Goal: Task Accomplishment & Management: Use online tool/utility

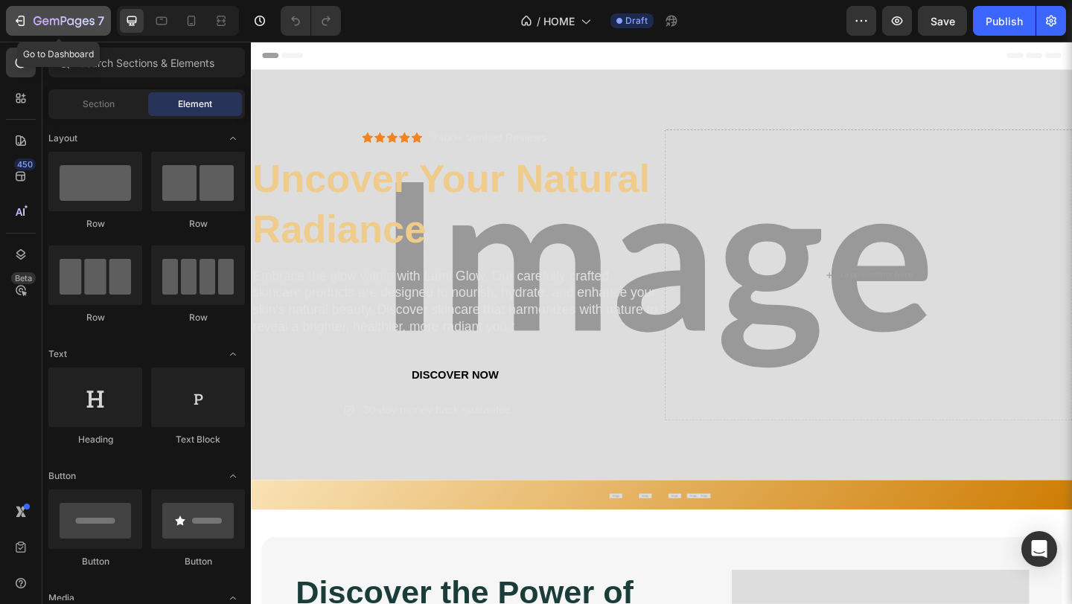
click at [19, 25] on icon "button" at bounding box center [20, 20] width 15 height 15
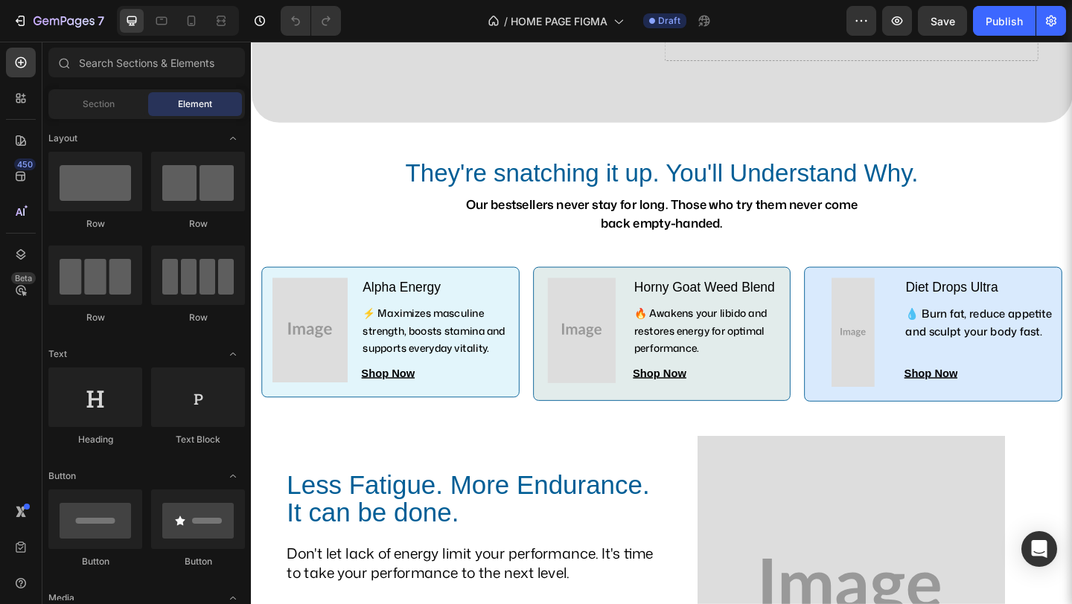
scroll to position [374, 0]
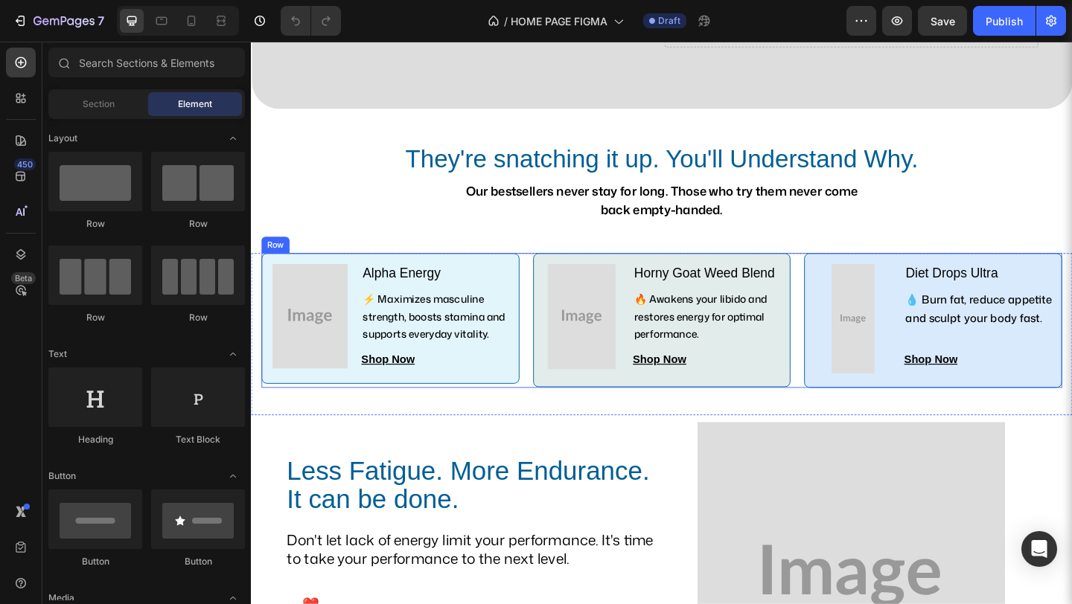
click at [840, 410] on div "Image Alpha Energy Text Block ⚡ Maximizes masculine strength, boosts stamina an…" at bounding box center [697, 345] width 871 height 146
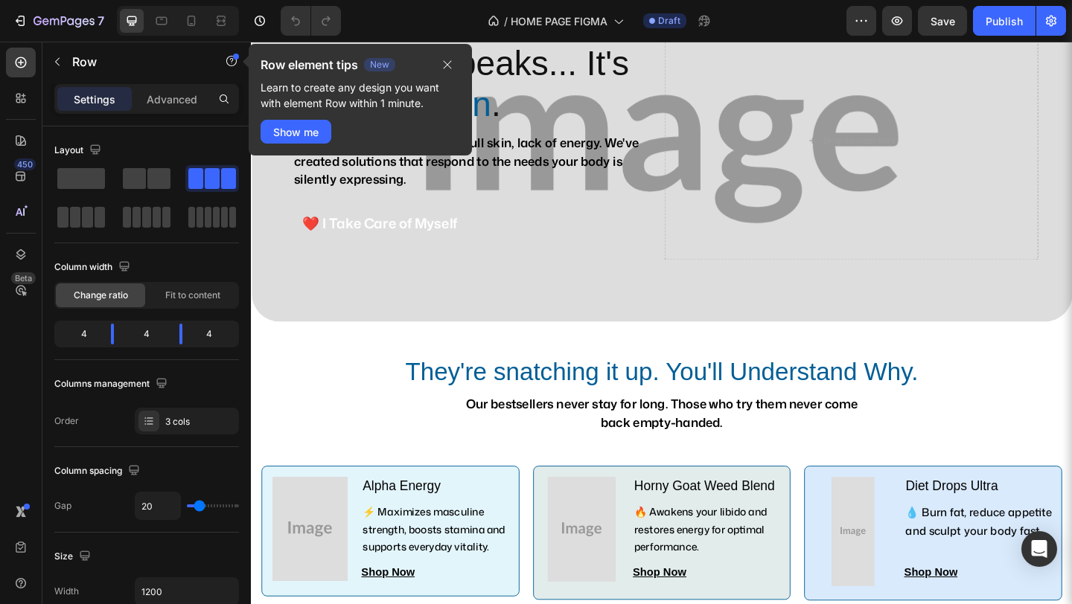
scroll to position [0, 0]
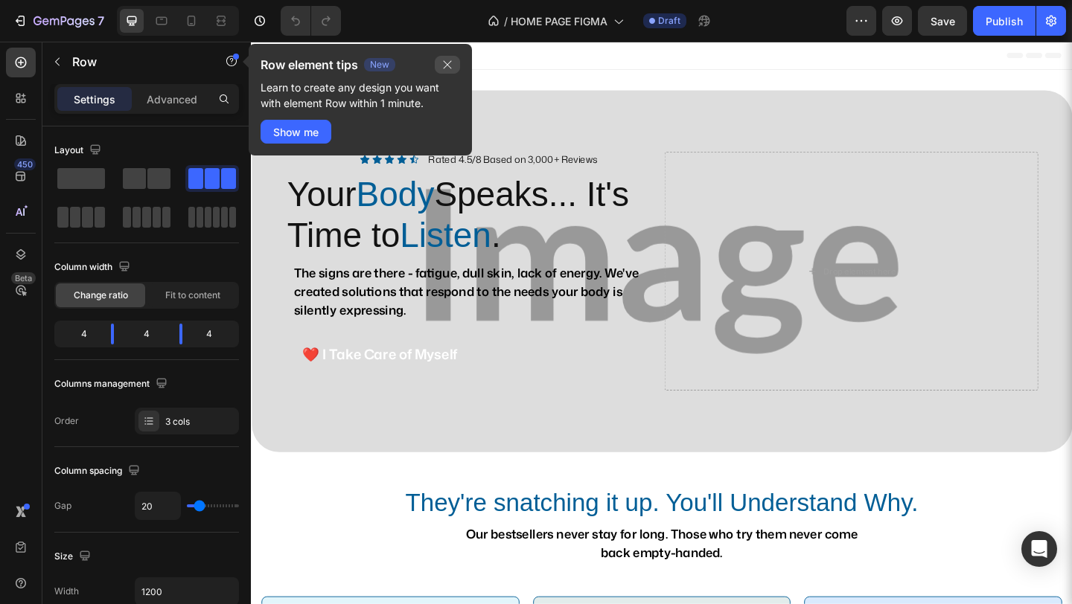
click at [449, 62] on icon "button" at bounding box center [447, 65] width 12 height 12
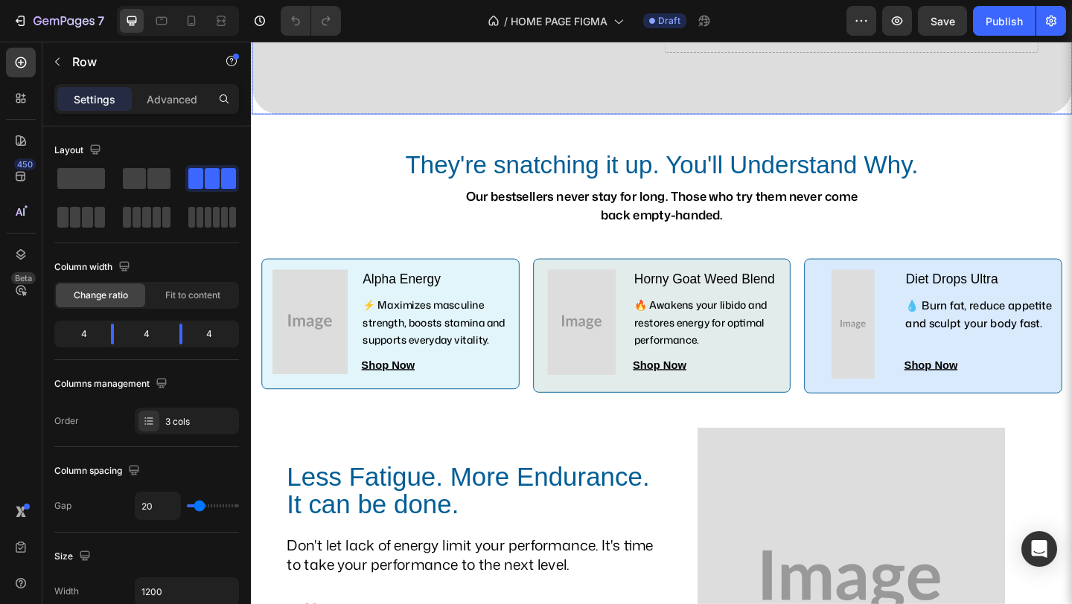
scroll to position [370, 0]
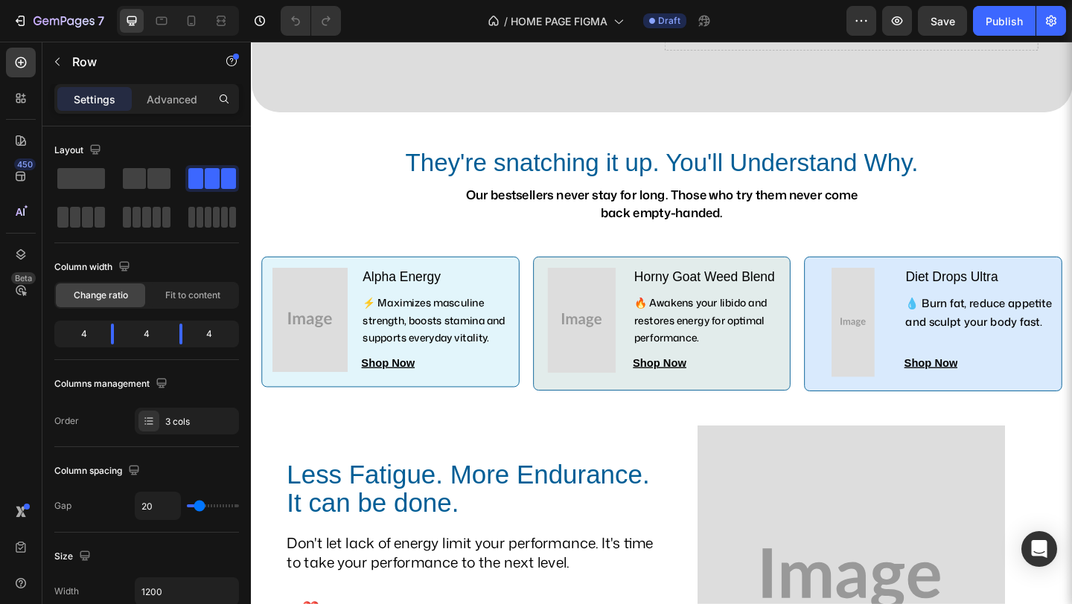
click at [543, 415] on div "Image Alpha Energy Text Block ⚡ Maximizes masculine strength, boosts stamina an…" at bounding box center [697, 348] width 871 height 146
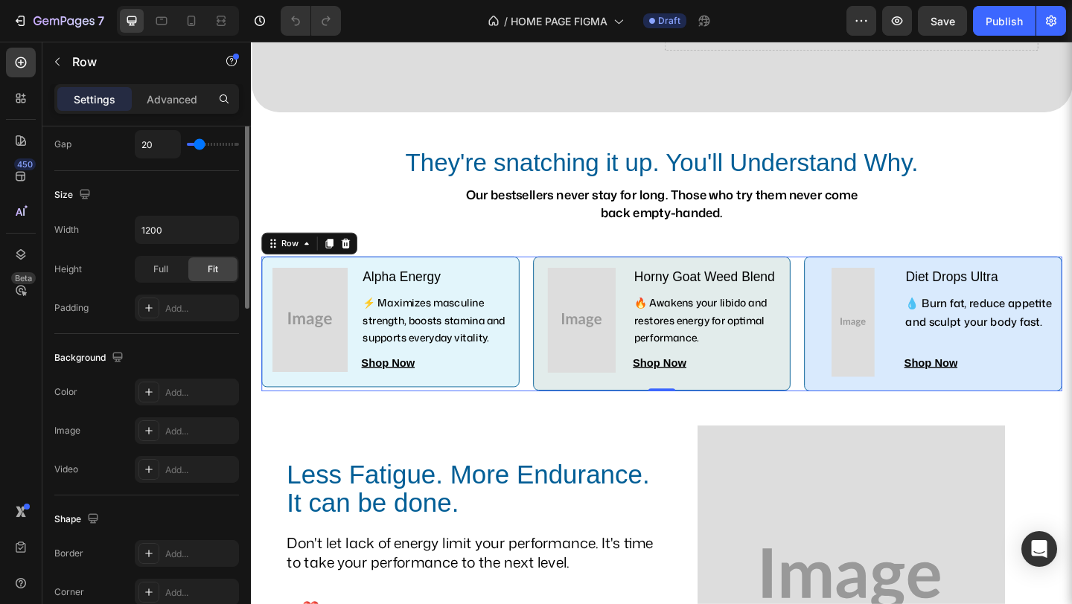
scroll to position [0, 0]
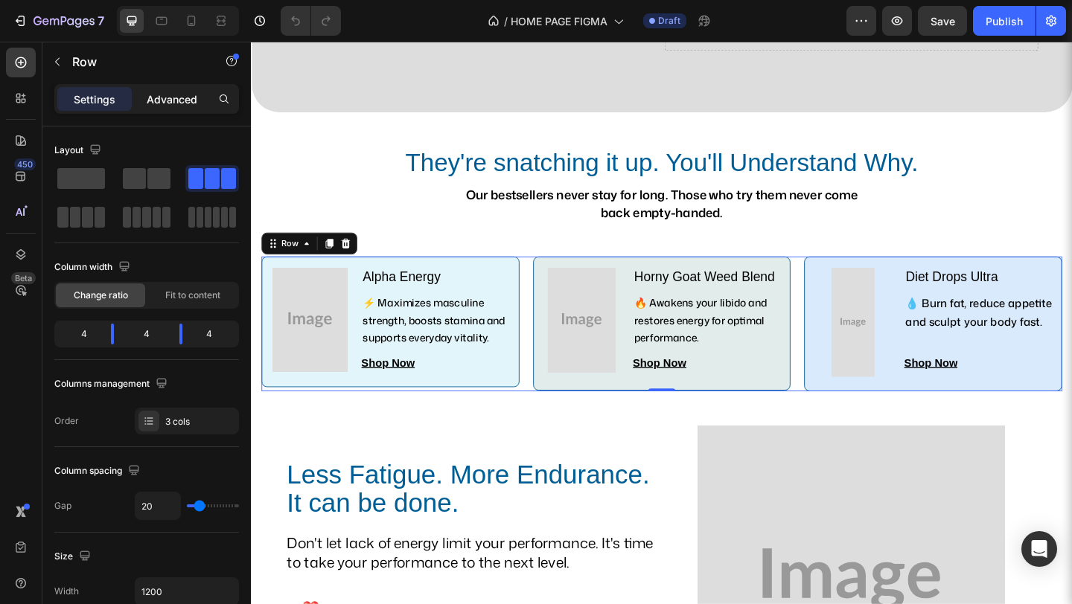
click at [176, 93] on p "Advanced" at bounding box center [172, 100] width 51 height 16
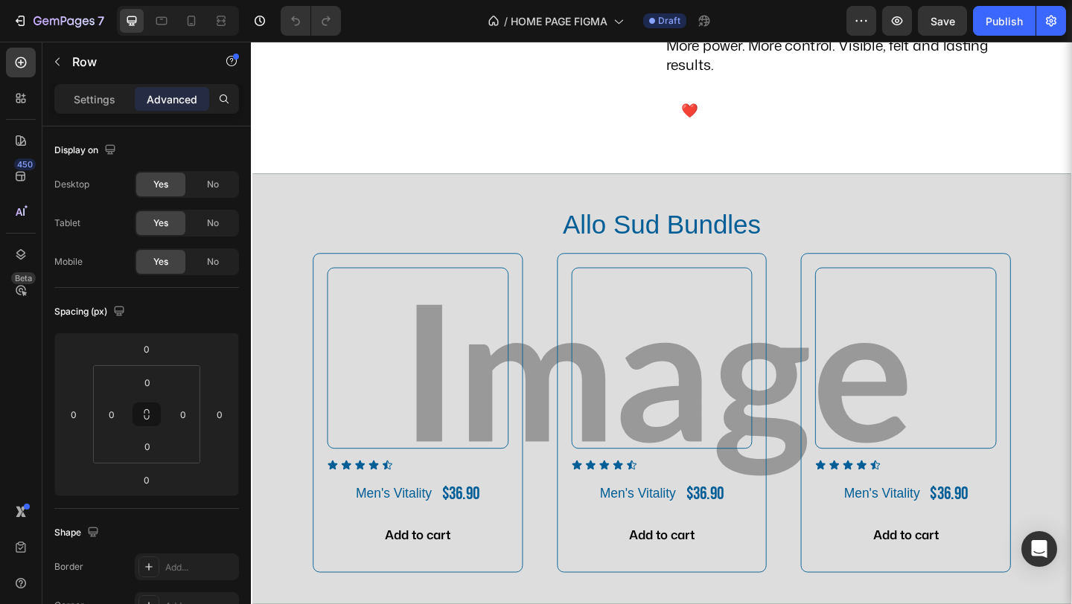
scroll to position [1289, 0]
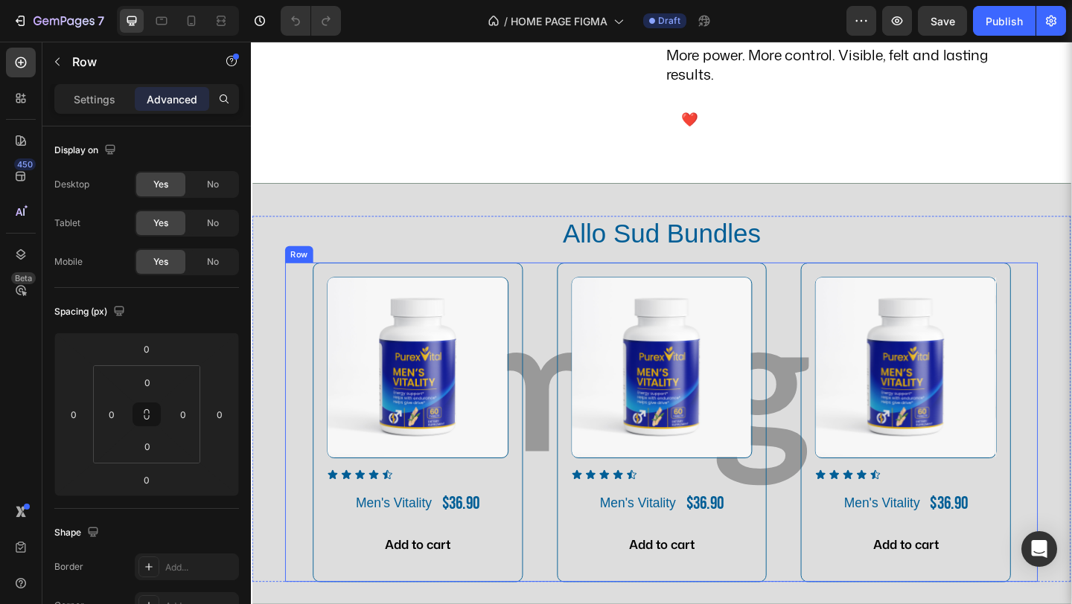
click at [561, 332] on div "Product Images Icon Icon Icon Icon Icon Icon List Men's Vitality Product Title …" at bounding box center [697, 456] width 819 height 348
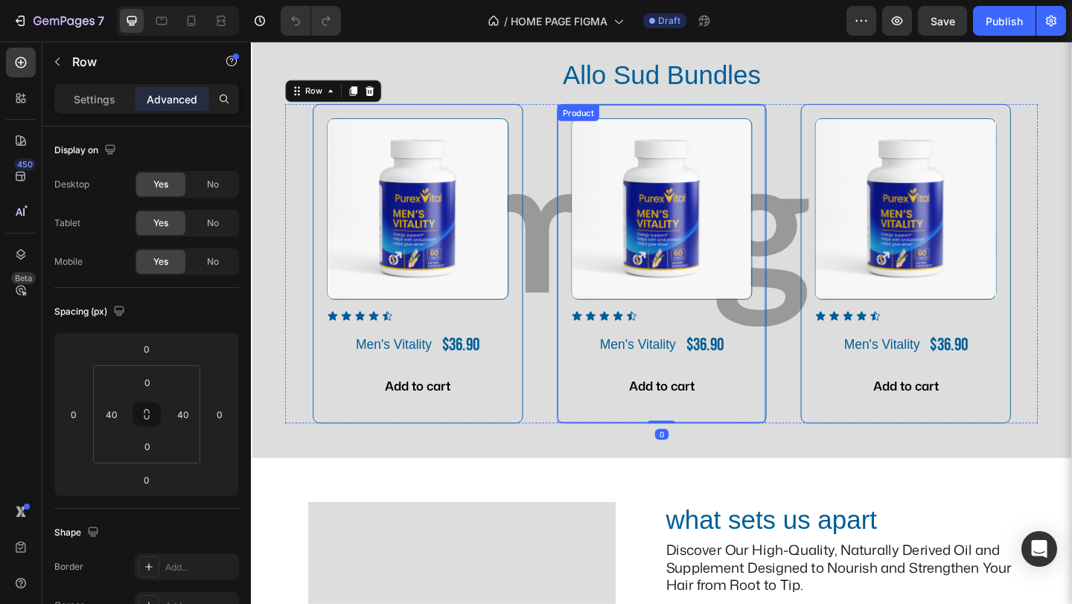
scroll to position [1402, 0]
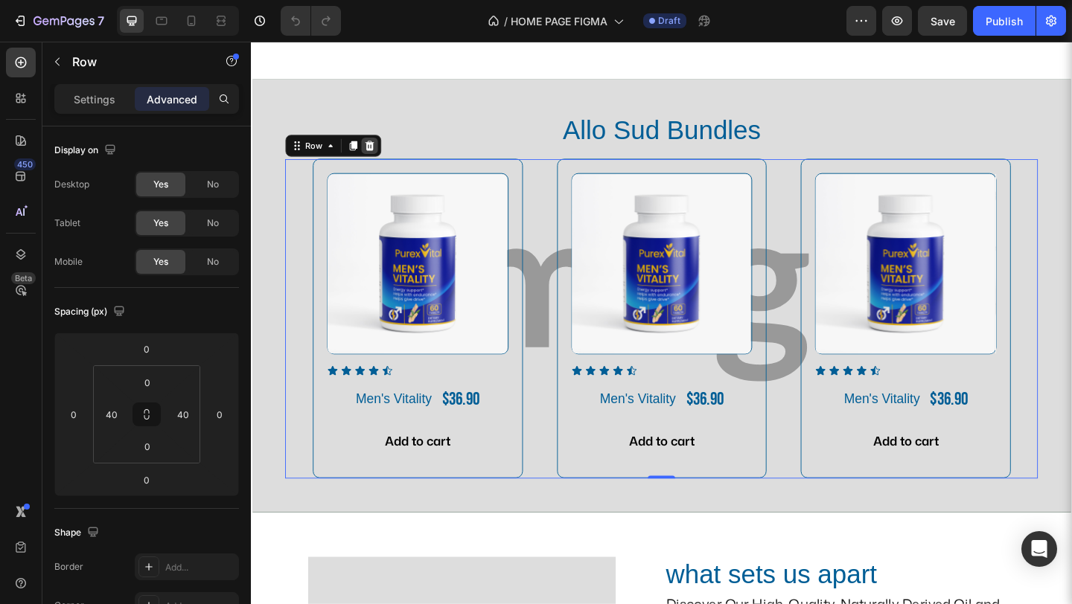
click at [381, 160] on icon at bounding box center [380, 155] width 10 height 10
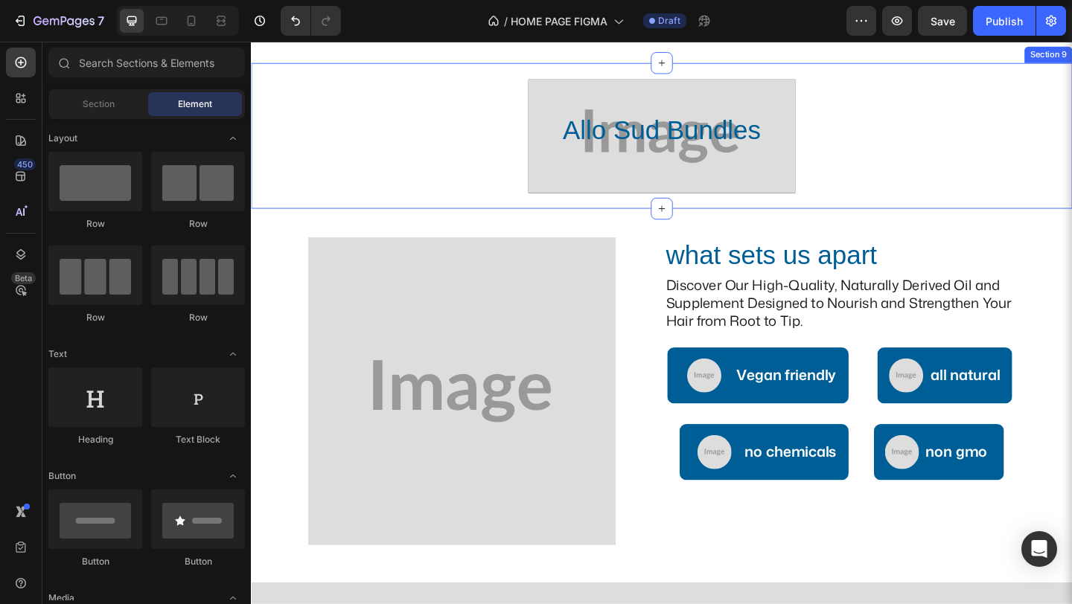
click at [458, 195] on div "Allo Sud Bundles Heading Row Row Allo Sud Bundles Heading Product Images Icon I…" at bounding box center [697, 150] width 893 height 135
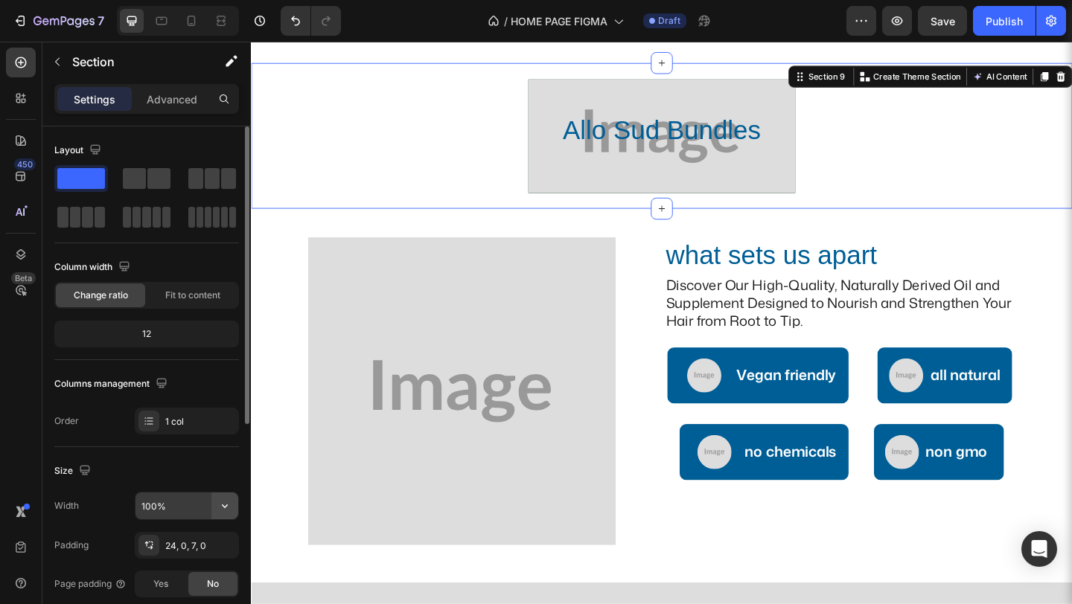
click at [227, 505] on icon "button" at bounding box center [225, 507] width 6 height 4
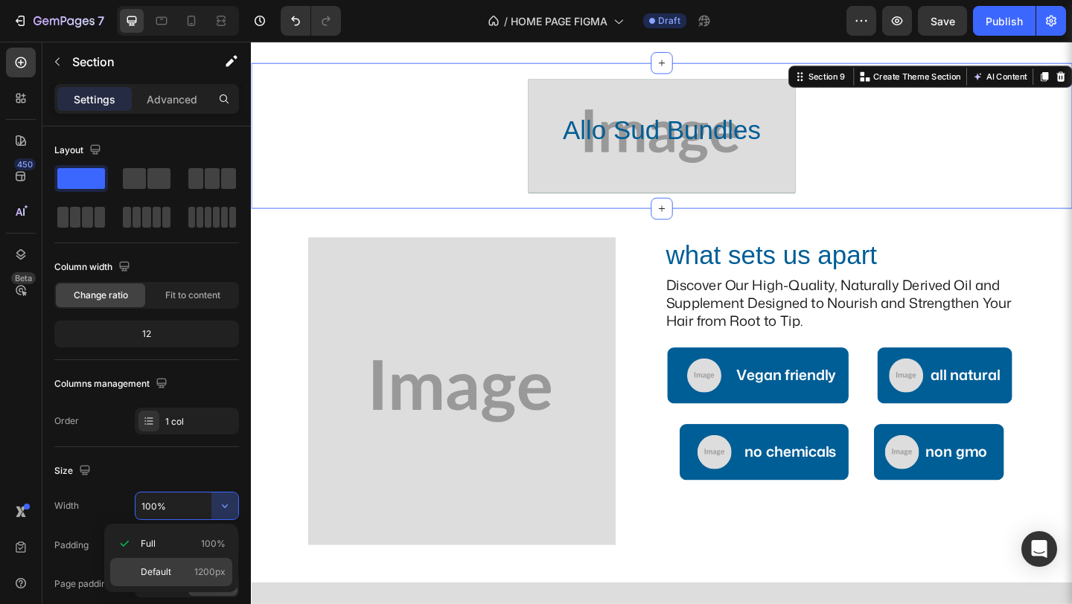
click at [182, 575] on p "Default 1200px" at bounding box center [183, 572] width 85 height 13
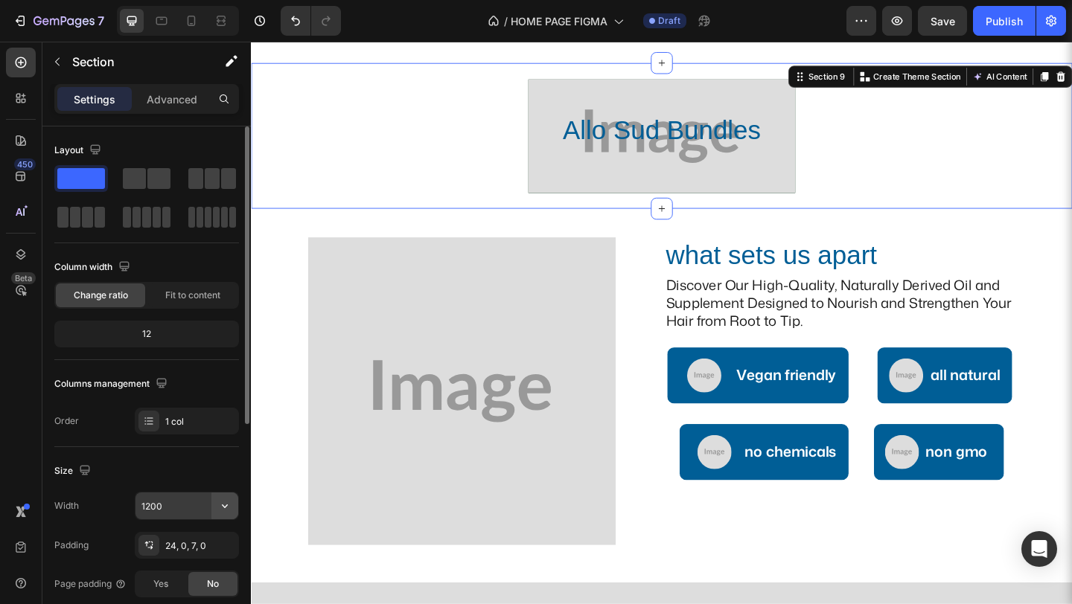
click at [222, 500] on icon "button" at bounding box center [224, 506] width 15 height 15
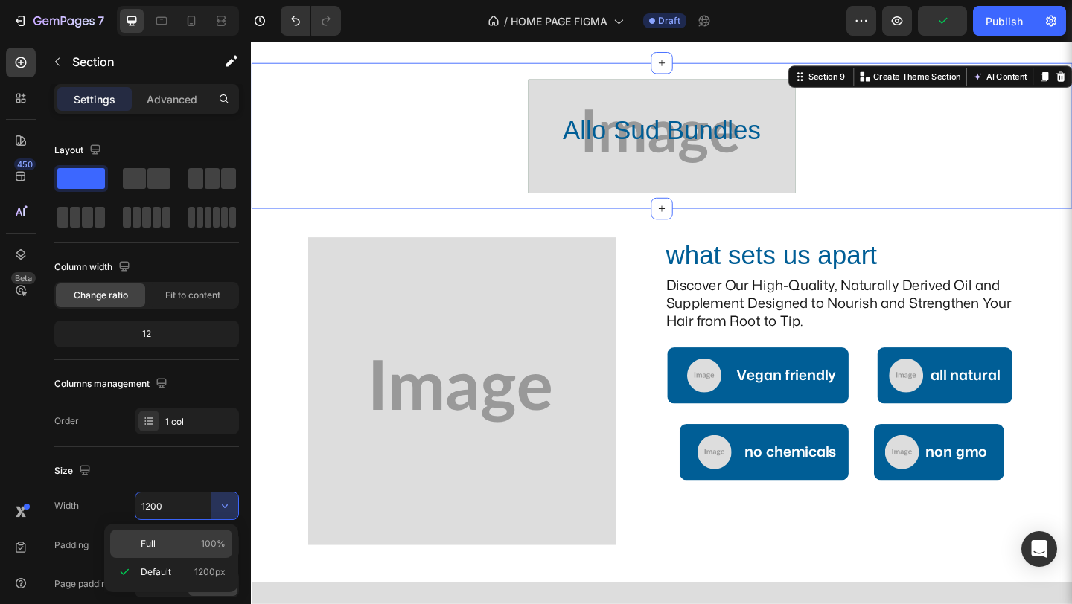
click at [180, 540] on p "Full 100%" at bounding box center [183, 543] width 85 height 13
type input "100%"
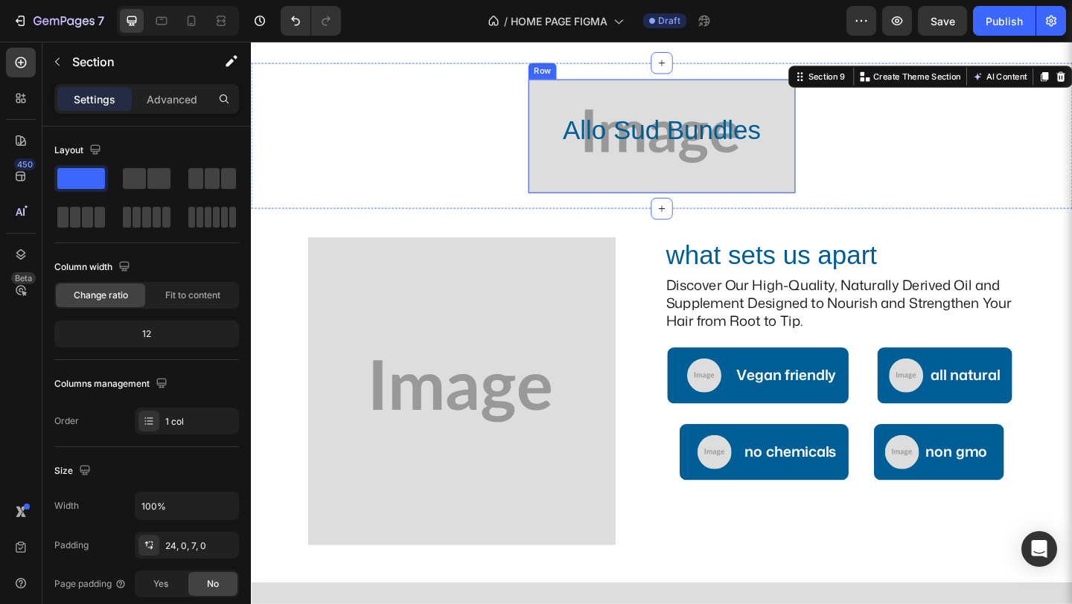
click at [552, 206] on div "Allo Sud Bundles Heading Row Row" at bounding box center [697, 145] width 290 height 124
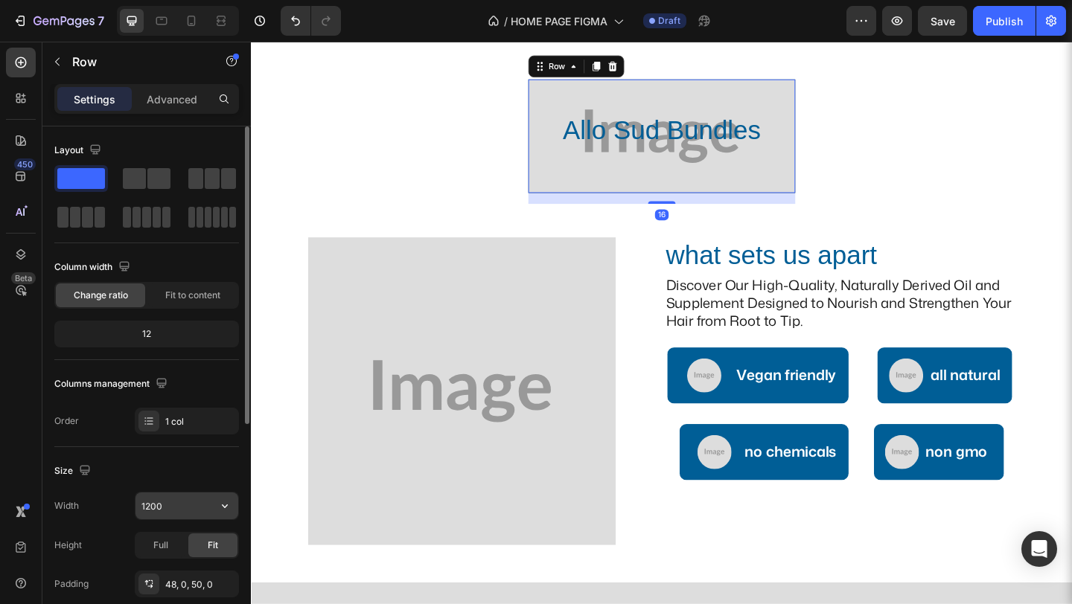
click at [200, 514] on input "1200" at bounding box center [186, 506] width 103 height 27
click at [226, 508] on icon "button" at bounding box center [224, 506] width 15 height 15
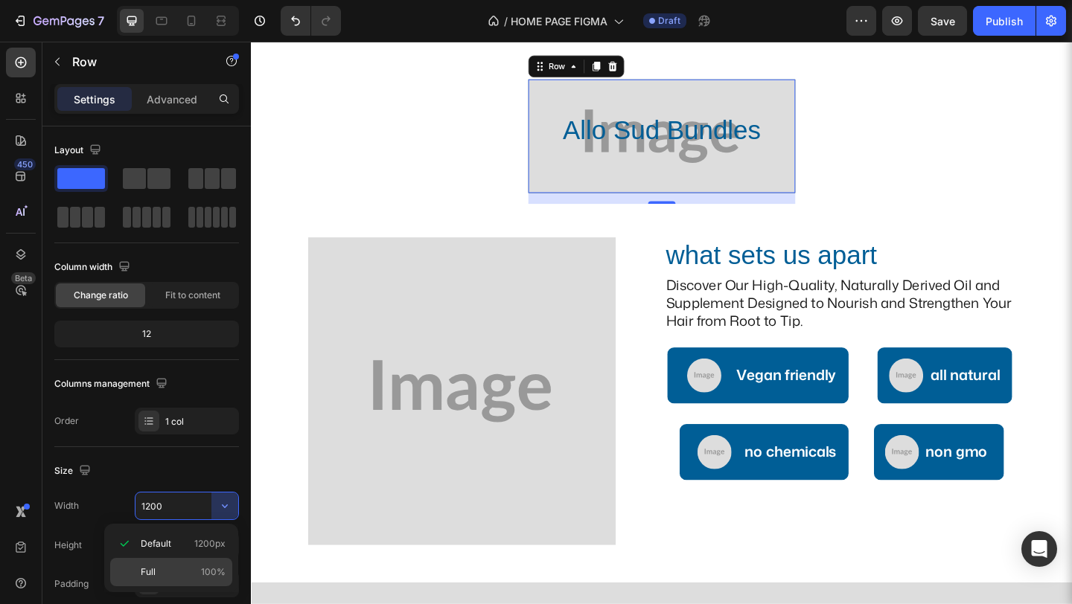
click at [162, 566] on p "Full 100%" at bounding box center [183, 572] width 85 height 13
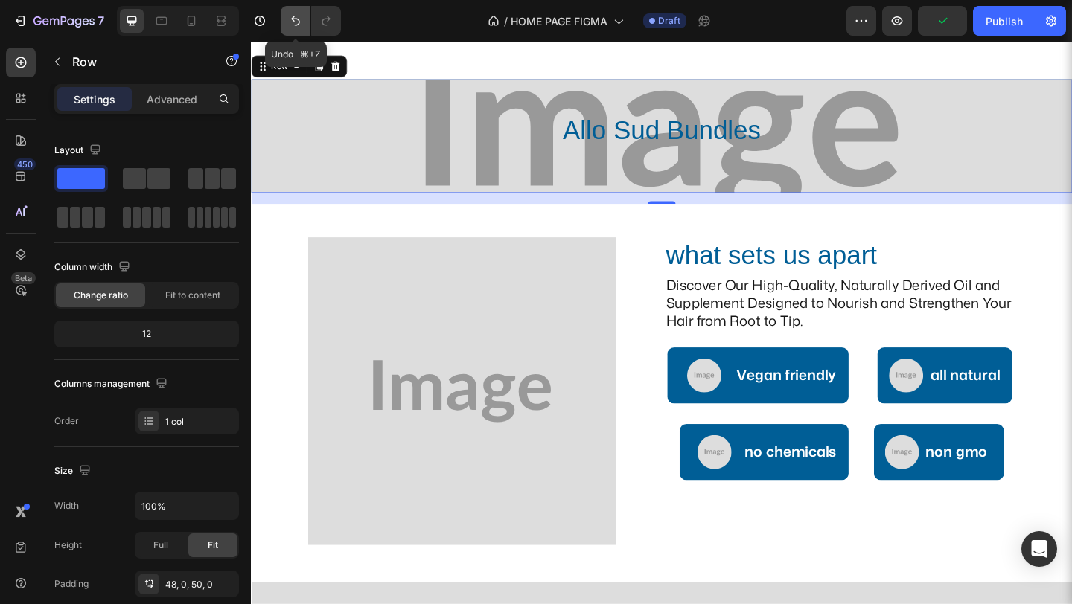
click at [296, 19] on icon "Undo/Redo" at bounding box center [295, 21] width 9 height 10
type input "1200"
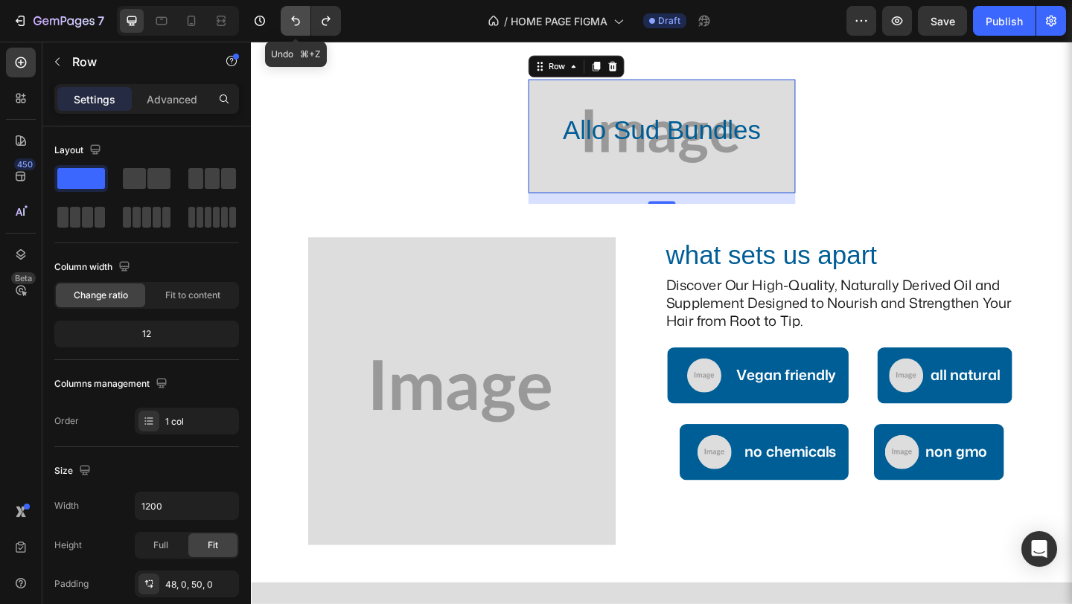
click at [296, 19] on icon "Undo/Redo" at bounding box center [295, 21] width 9 height 10
click at [296, 20] on icon "Undo/Redo" at bounding box center [295, 20] width 15 height 15
click at [296, 21] on icon "Undo/Redo" at bounding box center [295, 20] width 15 height 15
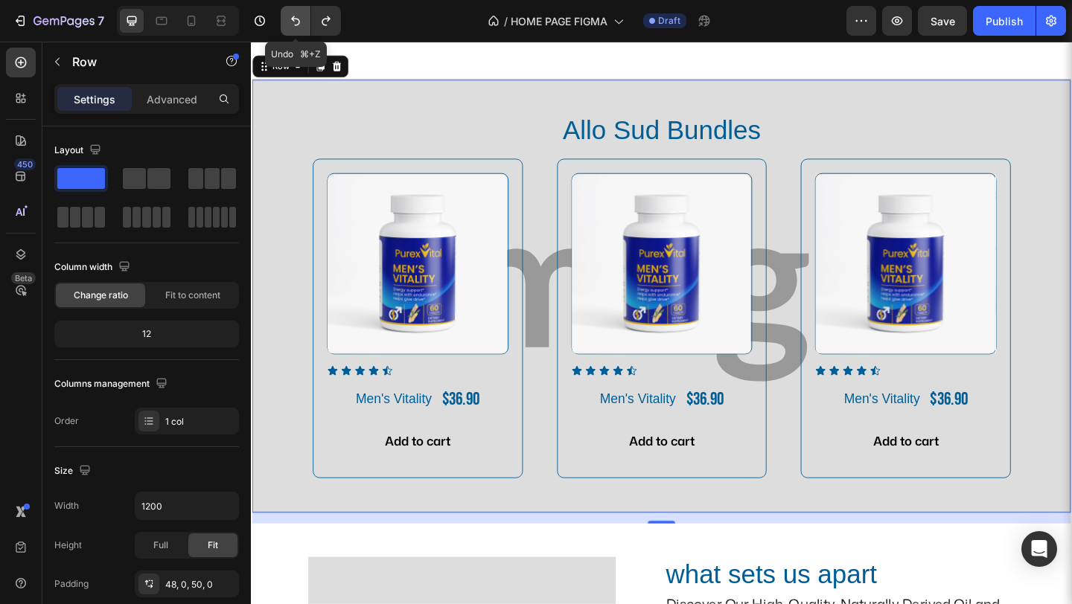
click at [296, 21] on icon "Undo/Redo" at bounding box center [295, 20] width 15 height 15
click at [322, 23] on icon "Undo/Redo" at bounding box center [326, 21] width 8 height 10
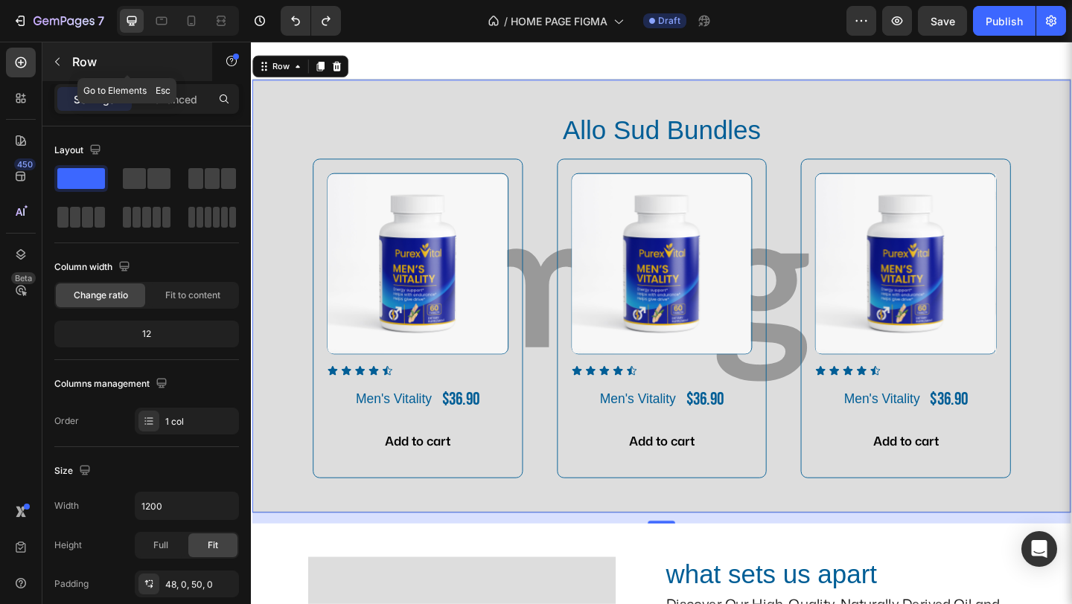
click at [66, 73] on div at bounding box center [57, 62] width 24 height 24
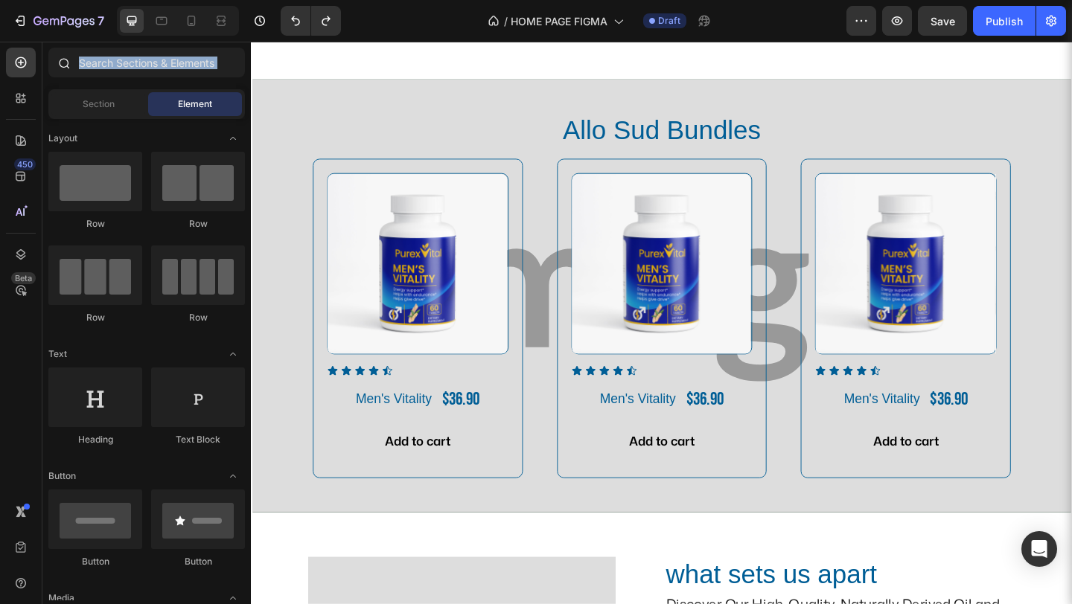
click at [66, 73] on div at bounding box center [63, 63] width 30 height 30
click at [90, 100] on span "Section" at bounding box center [99, 104] width 32 height 13
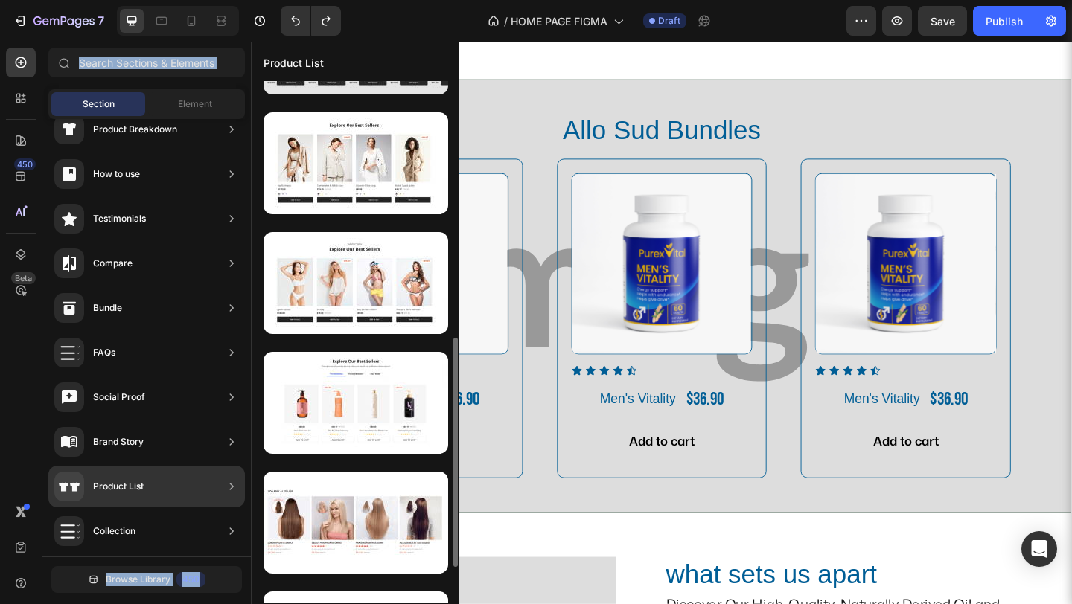
scroll to position [547, 0]
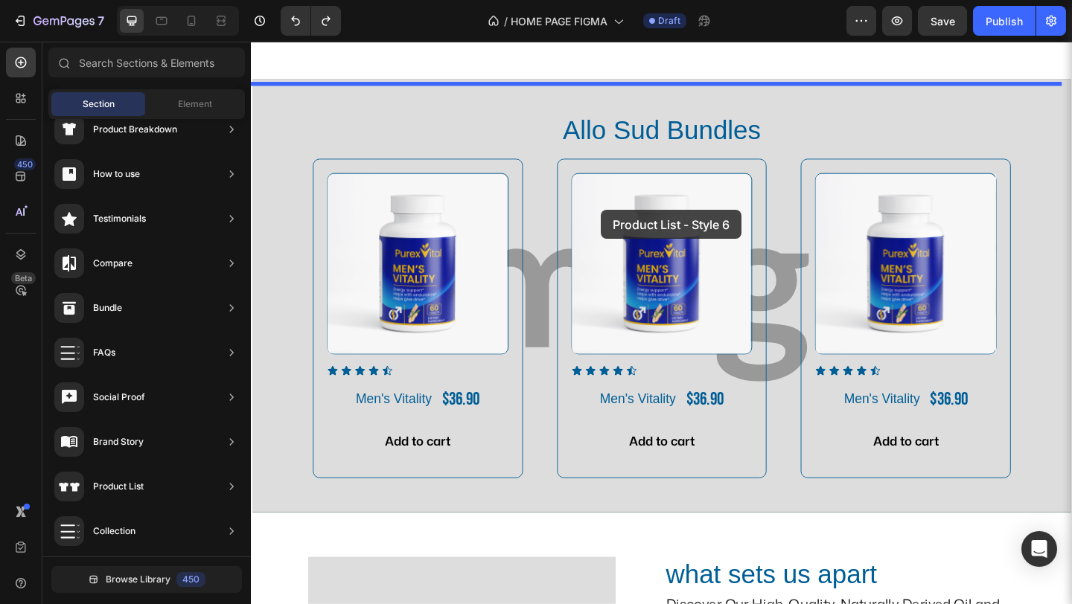
drag, startPoint x: 534, startPoint y: 321, endPoint x: 631, endPoint y: 222, distance: 138.4
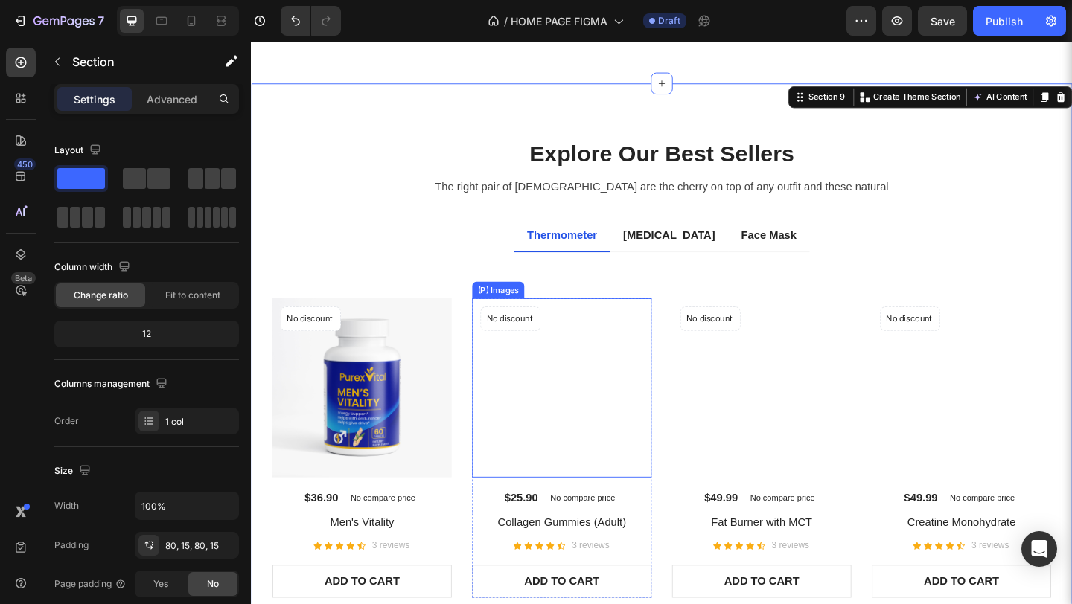
scroll to position [1603, 0]
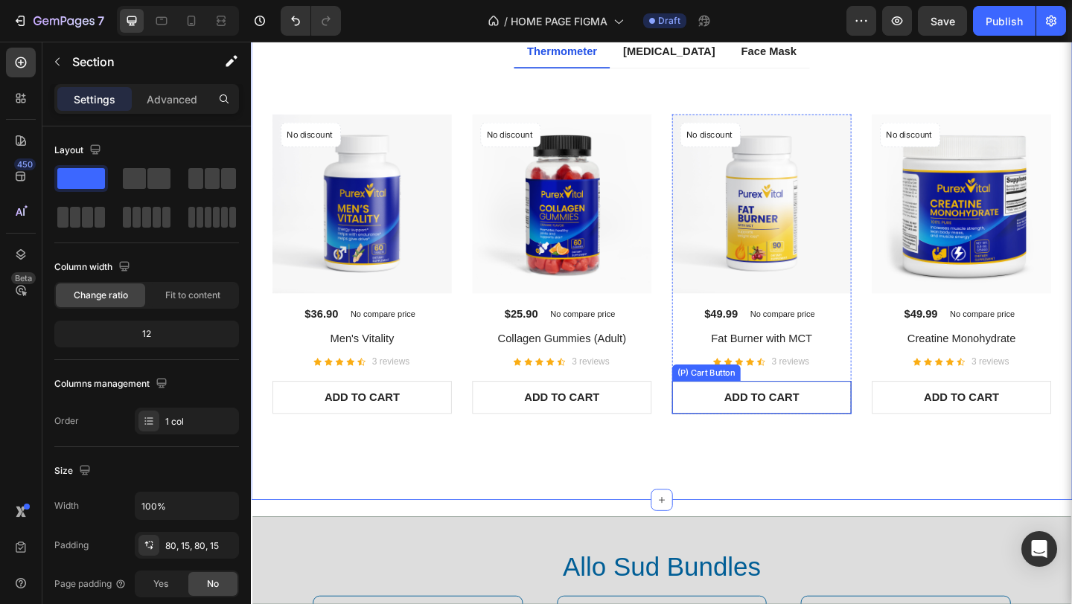
click at [469, 440] on button "ADD TO CART" at bounding box center [371, 429] width 195 height 36
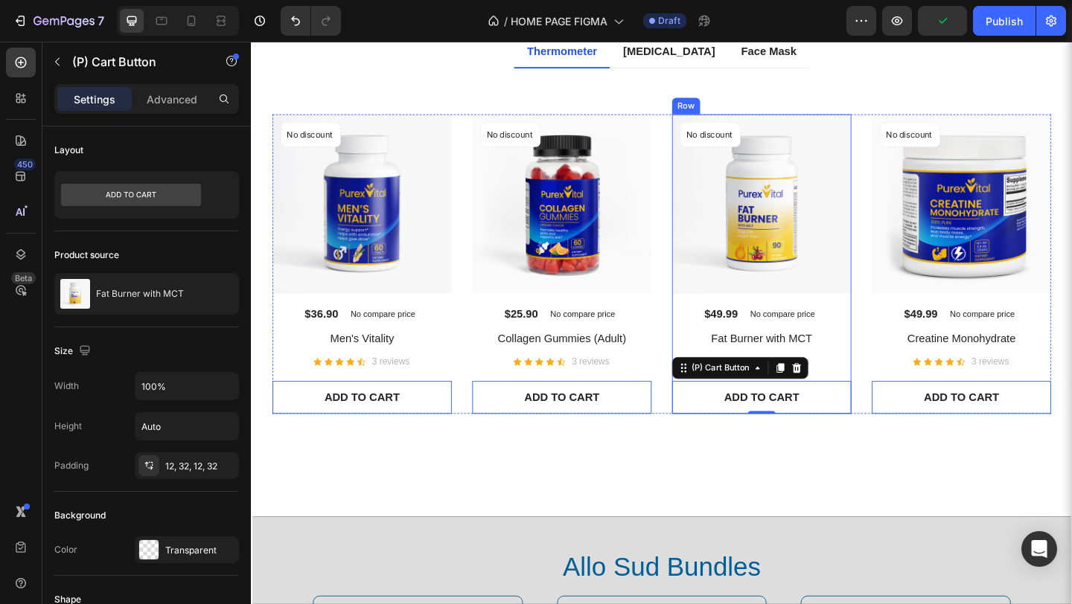
click at [469, 375] on div "No discount Not be displayed when published Product Badge (P) Images $49.99 (P)…" at bounding box center [371, 284] width 195 height 326
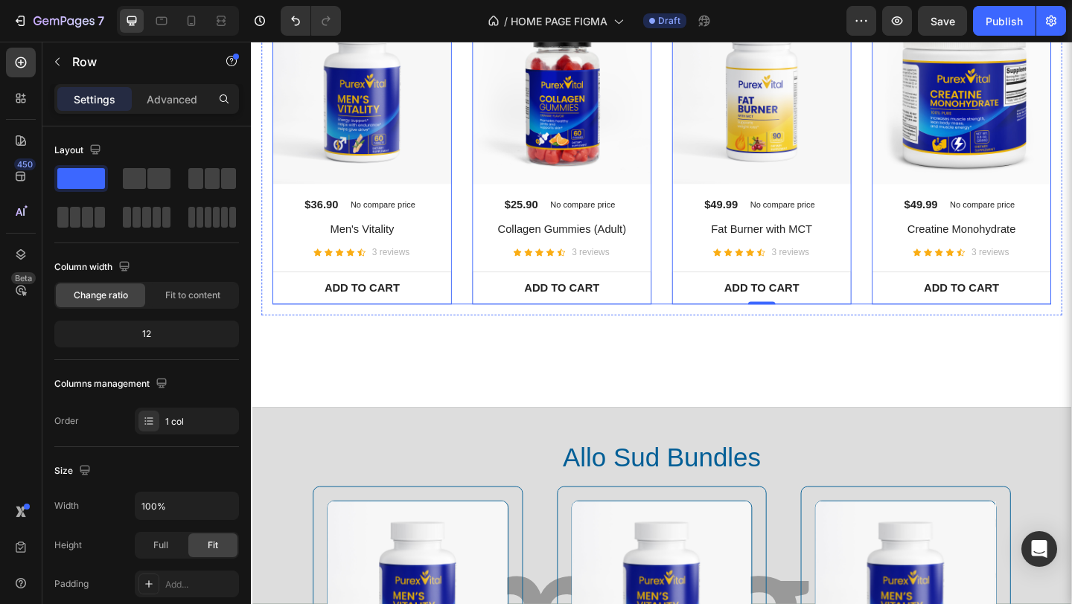
scroll to position [1762, 0]
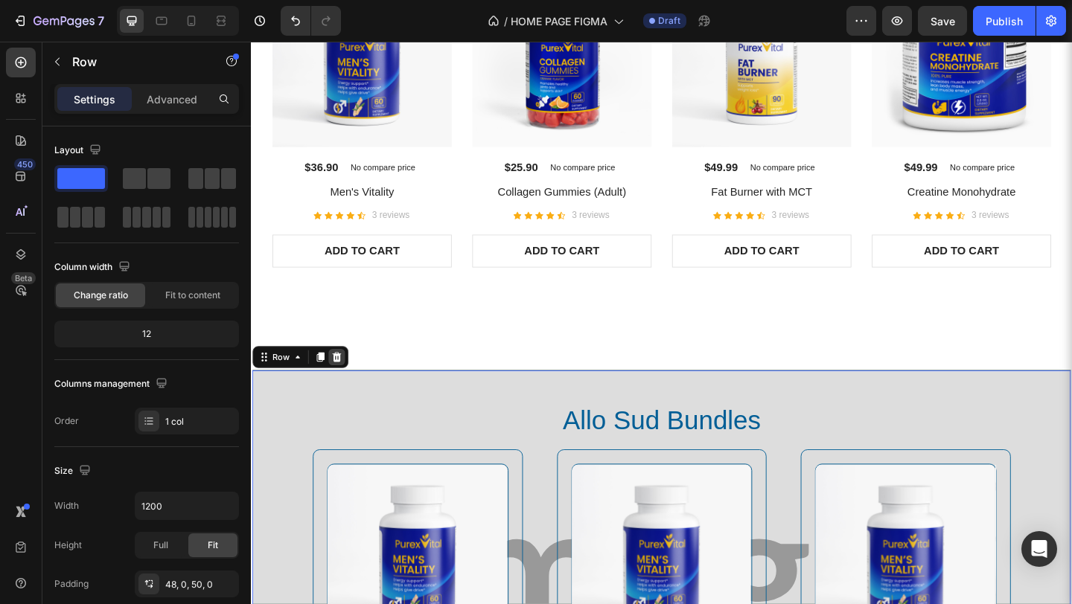
click at [347, 379] on icon at bounding box center [344, 385] width 12 height 12
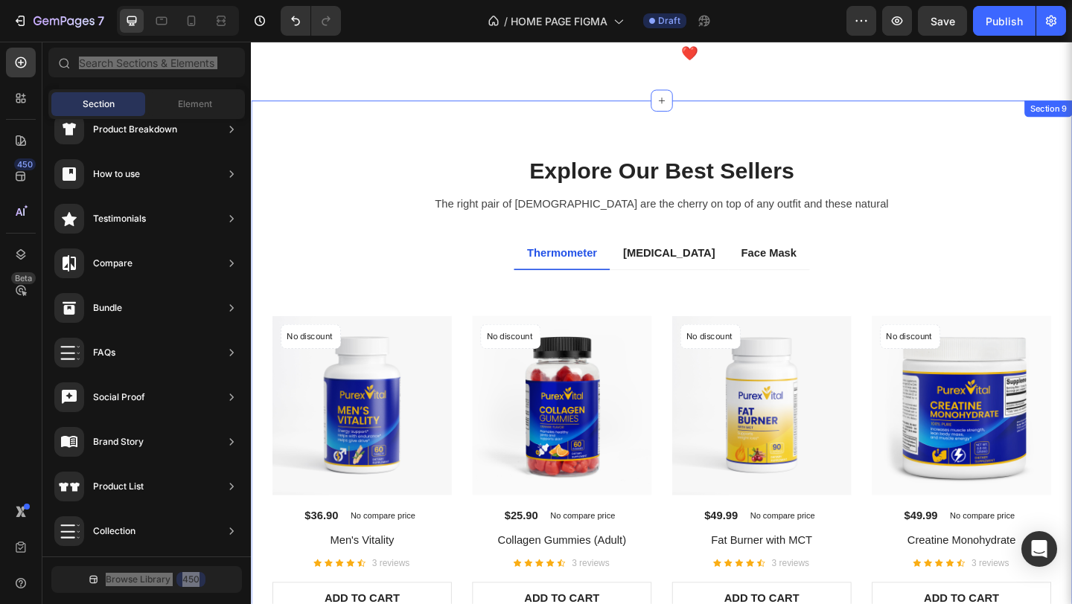
scroll to position [1396, 0]
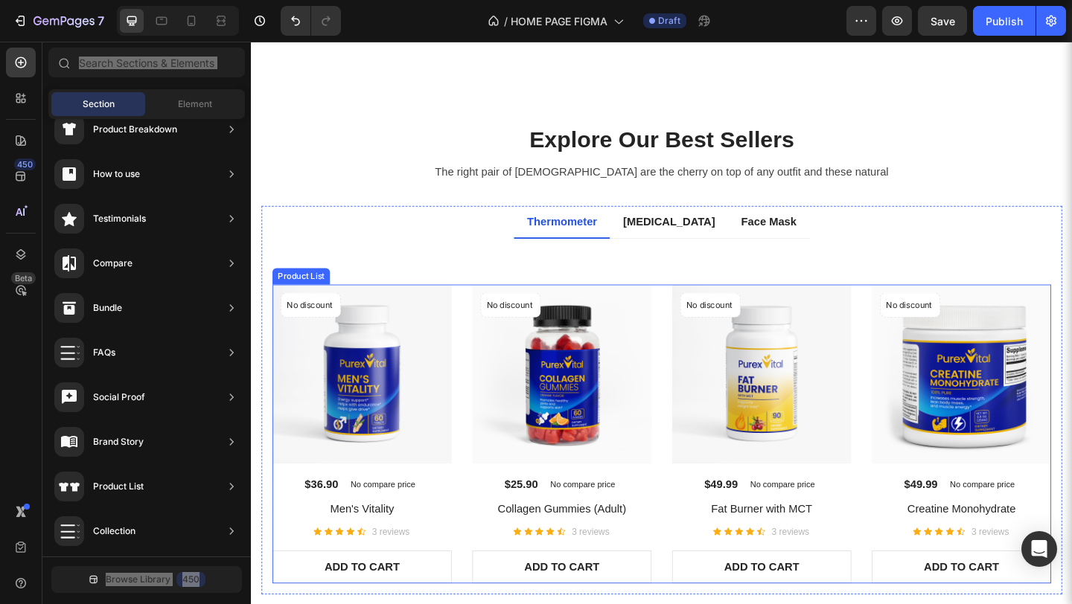
click at [682, 328] on div "No discount Not be displayed when published Product Badge (P) Images $36.90 (P)…" at bounding box center [697, 469] width 847 height 326
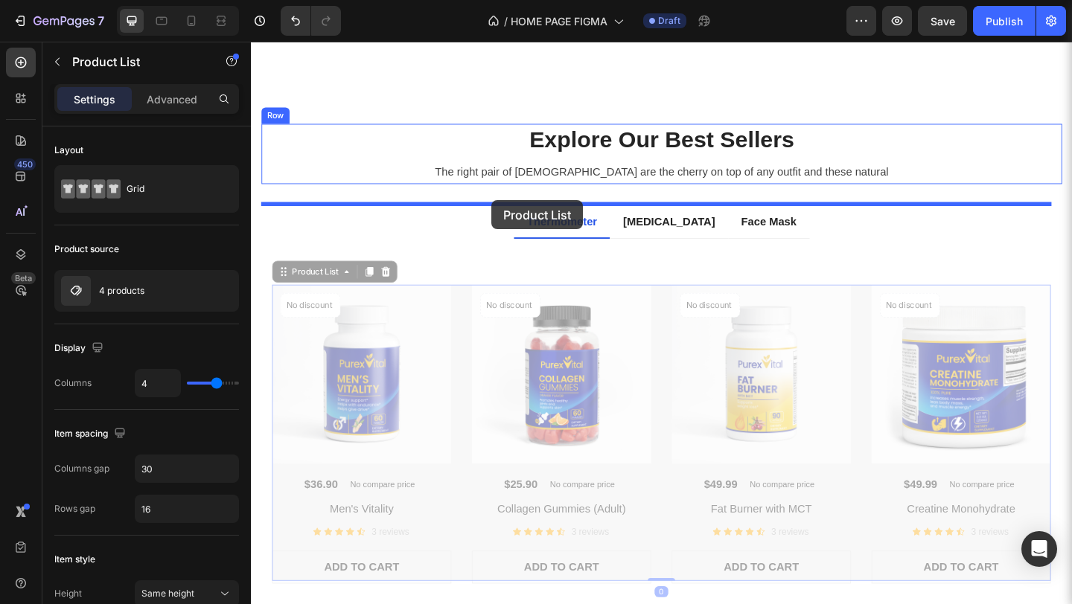
drag, startPoint x: 285, startPoint y: 316, endPoint x: 512, endPoint y: 214, distance: 248.9
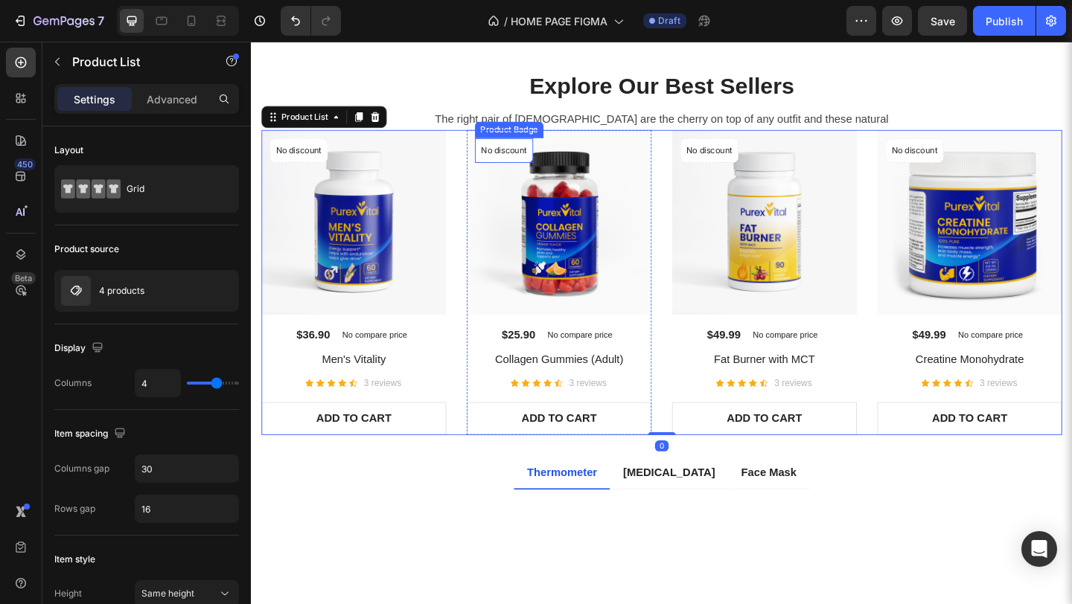
scroll to position [1609, 0]
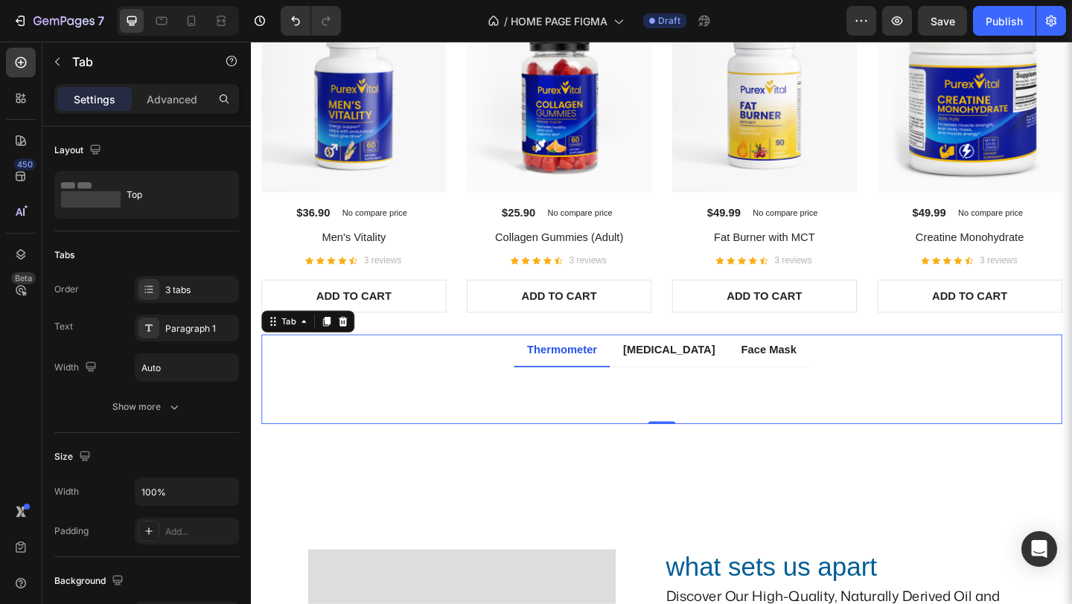
click at [559, 379] on div "Thermometer" at bounding box center [589, 377] width 80 height 22
click at [350, 345] on icon at bounding box center [351, 346] width 10 height 10
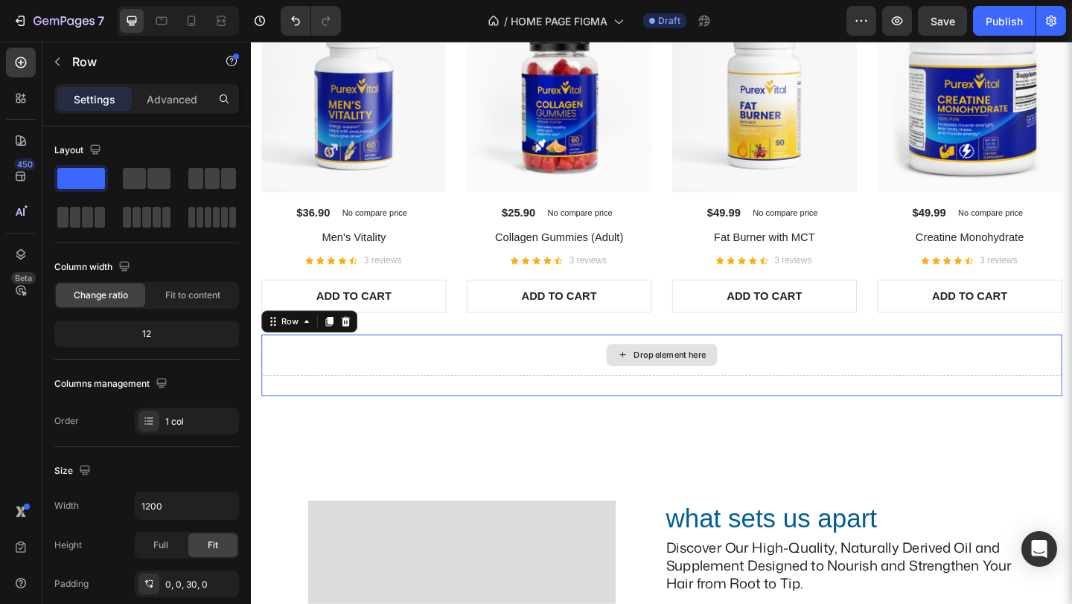
click at [412, 380] on div "Drop element here" at bounding box center [697, 382] width 871 height 45
click at [358, 344] on icon at bounding box center [354, 346] width 12 height 12
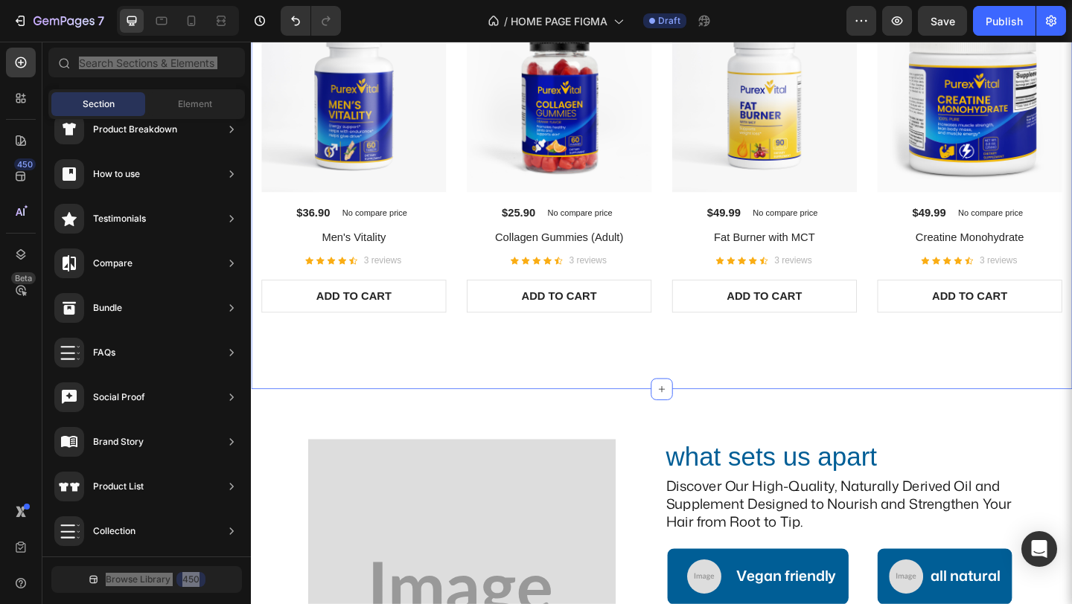
click at [438, 389] on div "Explore Our Best Sellers Heading The right pair of sunnies are the cherry on to…" at bounding box center [697, 150] width 893 height 540
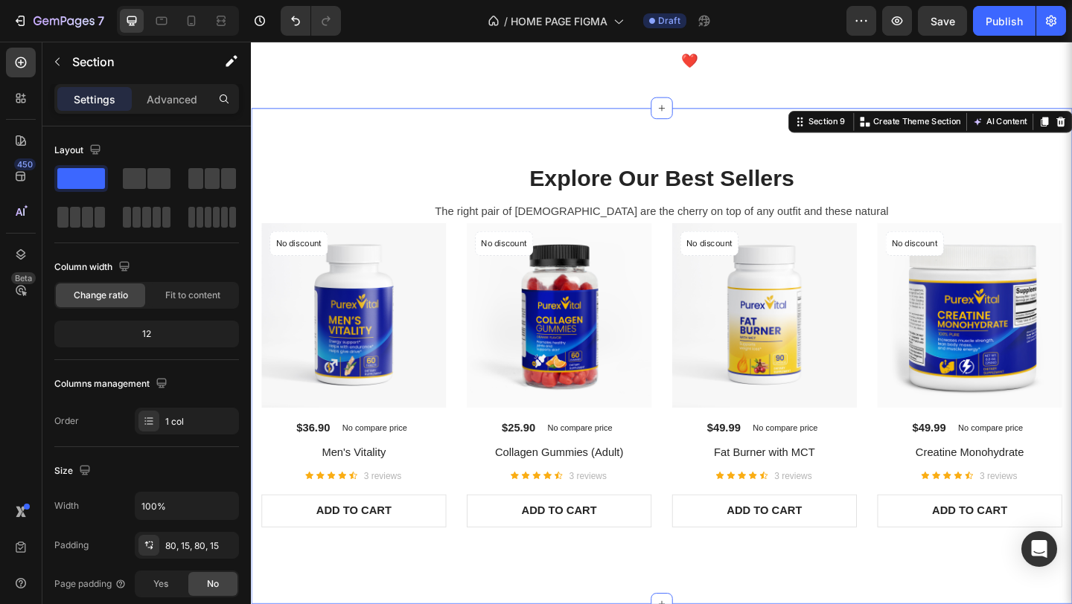
scroll to position [1347, 0]
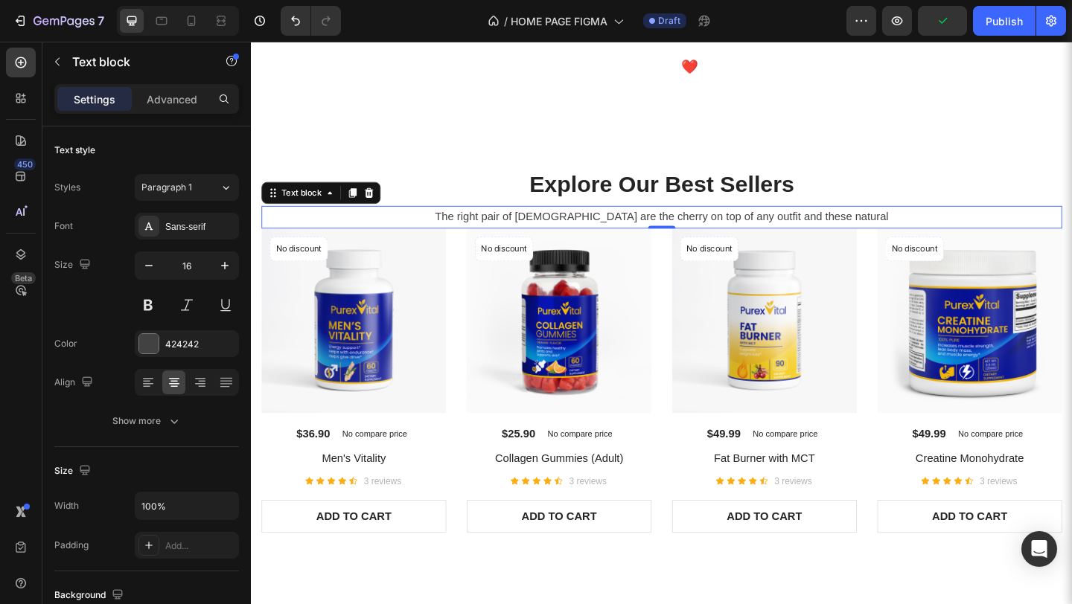
click at [500, 243] on p "The right pair of [DEMOGRAPHIC_DATA] are the cherry on top of any outfit and th…" at bounding box center [698, 233] width 868 height 22
click at [185, 108] on div "Advanced" at bounding box center [172, 99] width 74 height 24
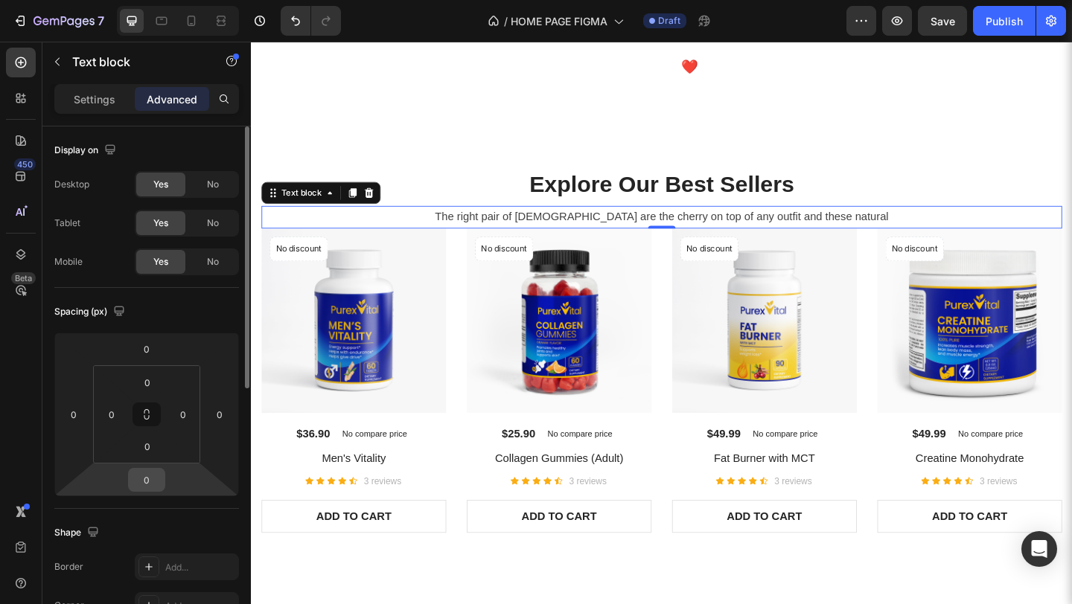
click at [153, 481] on input "0" at bounding box center [147, 480] width 30 height 22
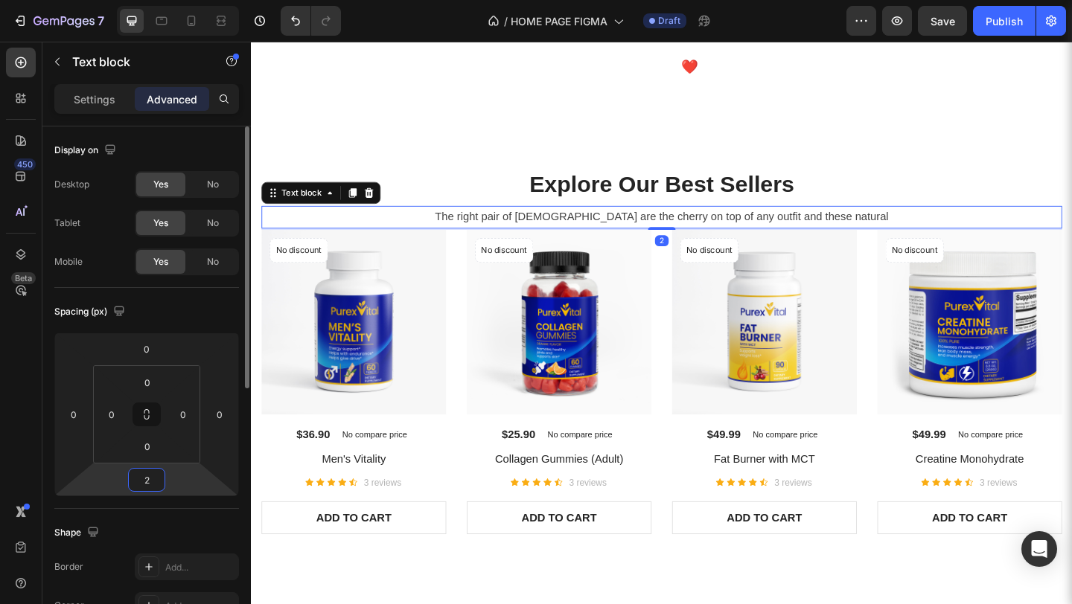
type input "20"
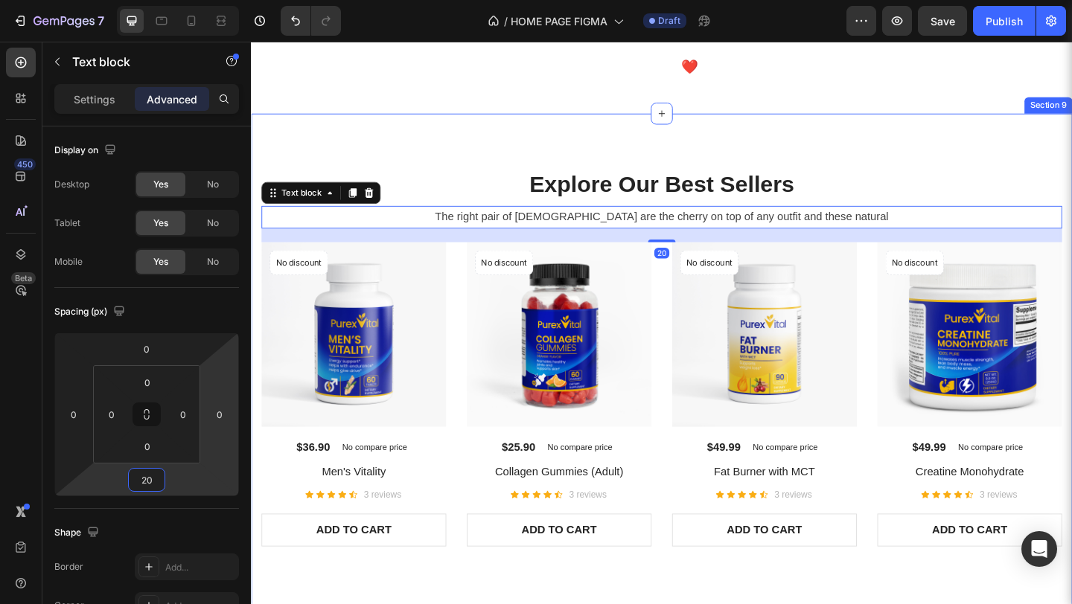
click at [543, 191] on div "Explore Our Best Sellers Heading The right pair of sunnies are the cherry on to…" at bounding box center [697, 397] width 893 height 555
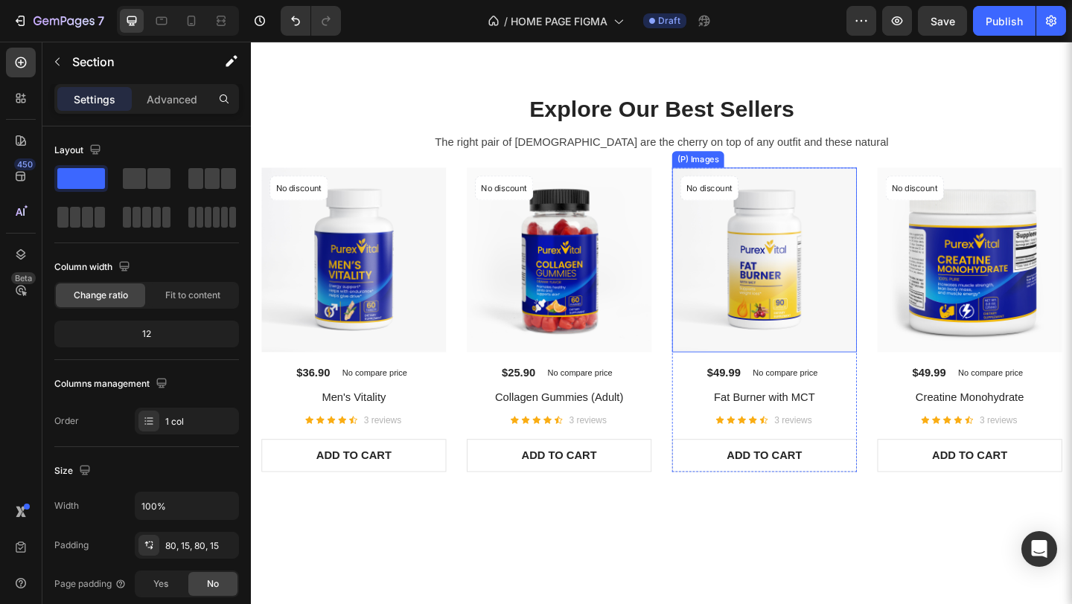
scroll to position [1405, 0]
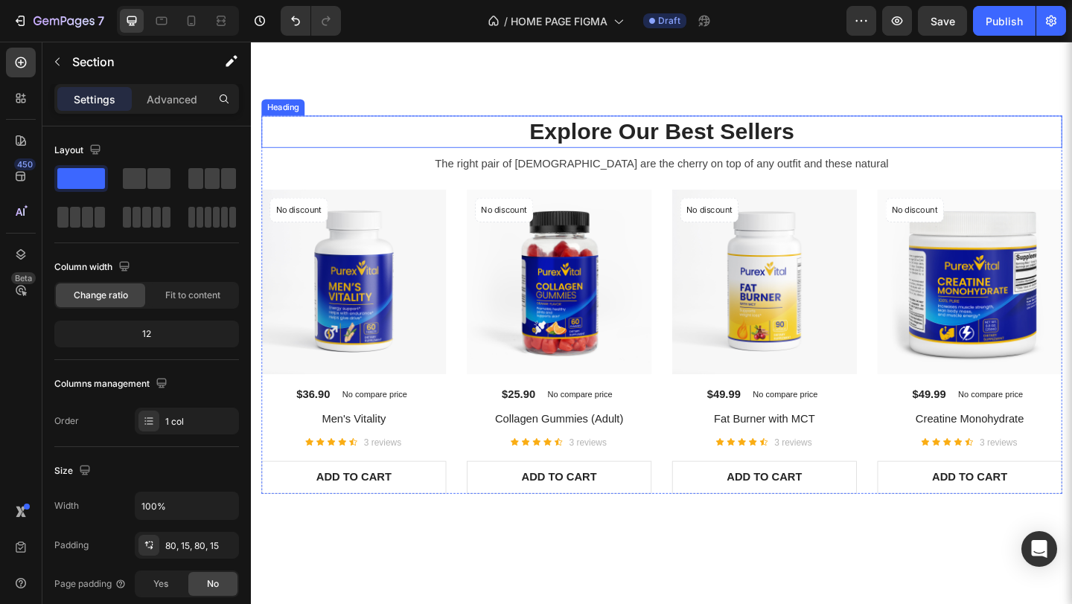
click at [384, 156] on p "Explore Our Best Sellers" at bounding box center [698, 140] width 868 height 32
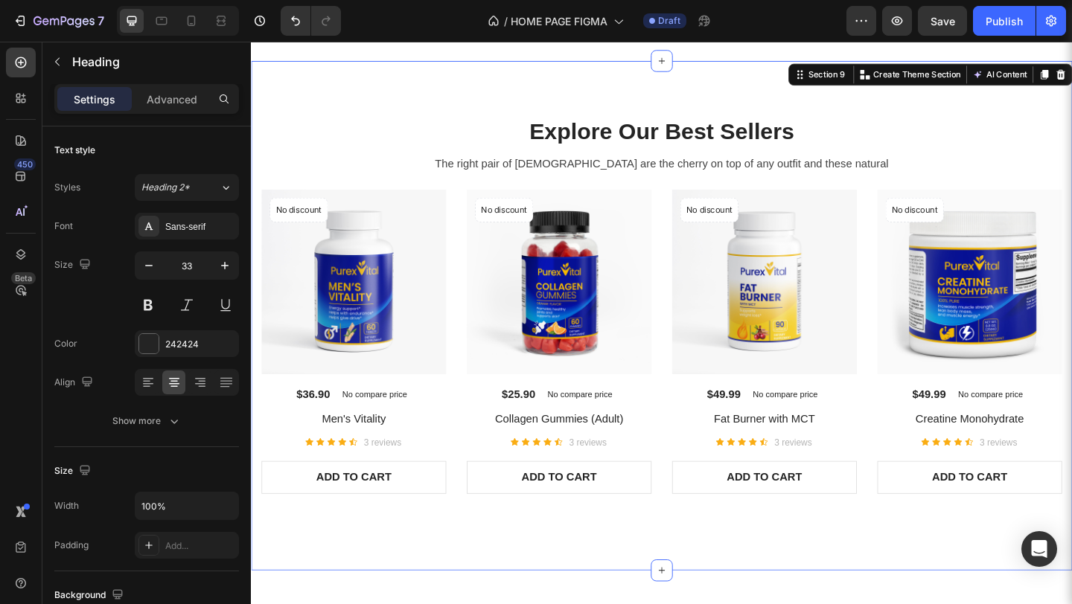
click at [434, 114] on div "Explore Our Best Sellers Heading The right pair of sunnies are the cherry on to…" at bounding box center [697, 340] width 893 height 555
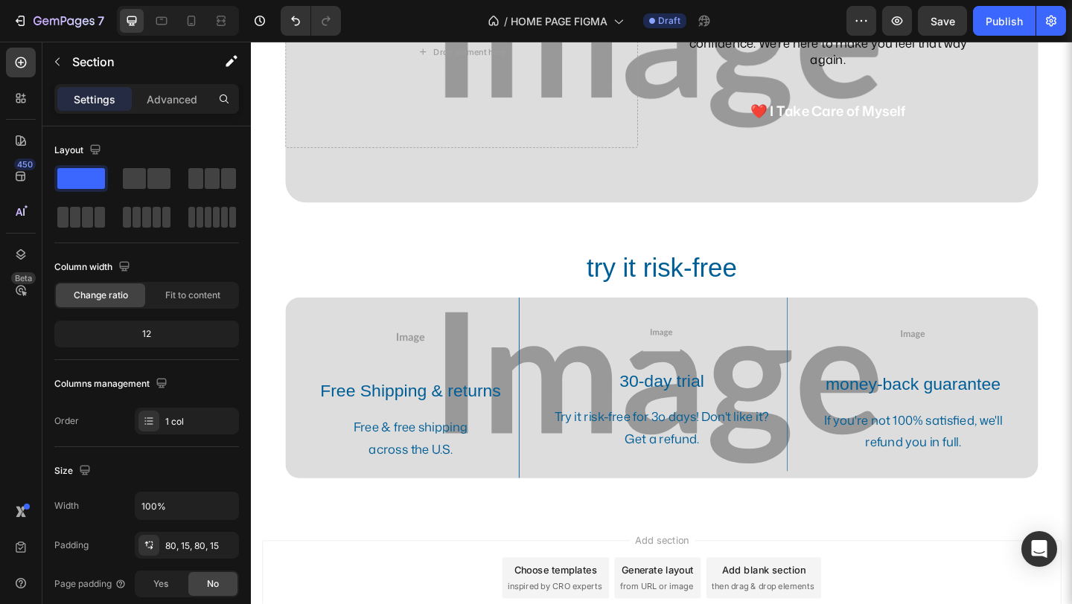
scroll to position [3476, 0]
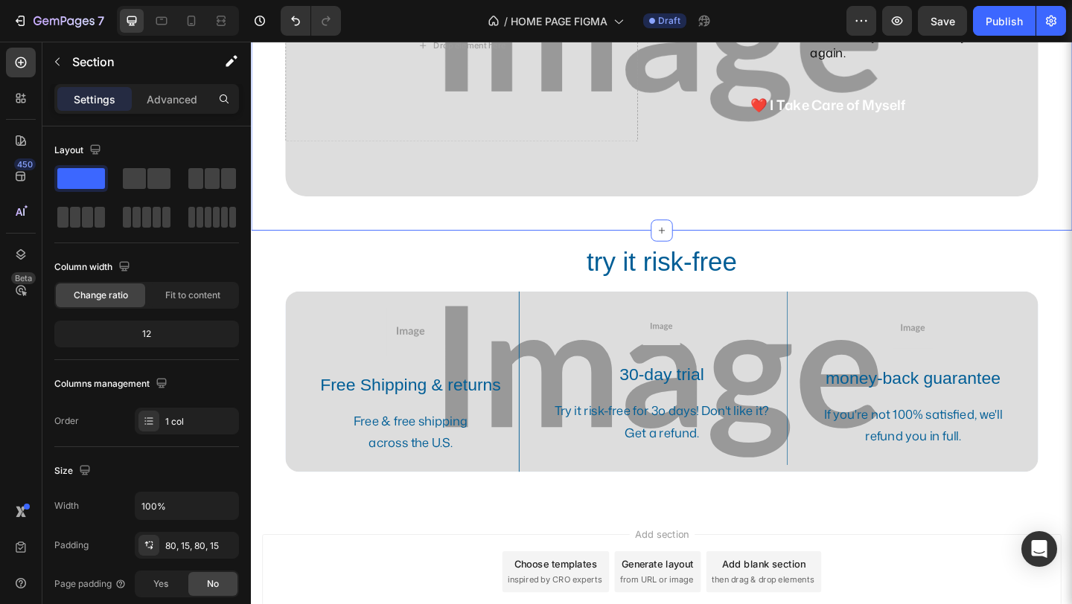
click at [624, 240] on div "You Deserve to Feel Powerful, Every Day. Heading Because healthy hair isn't jus…" at bounding box center [697, 57] width 893 height 380
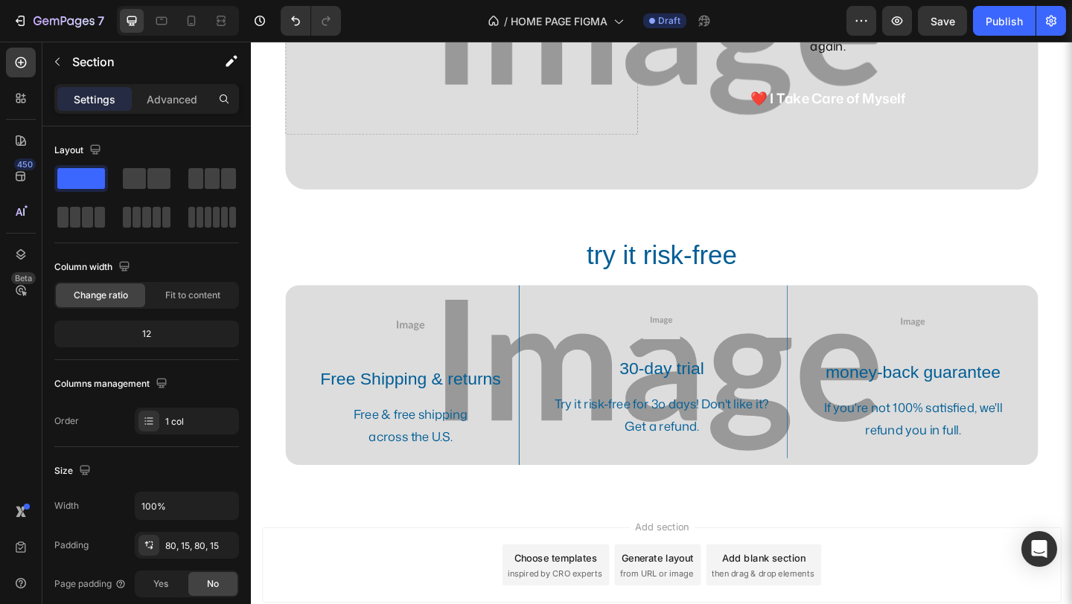
scroll to position [4100, 0]
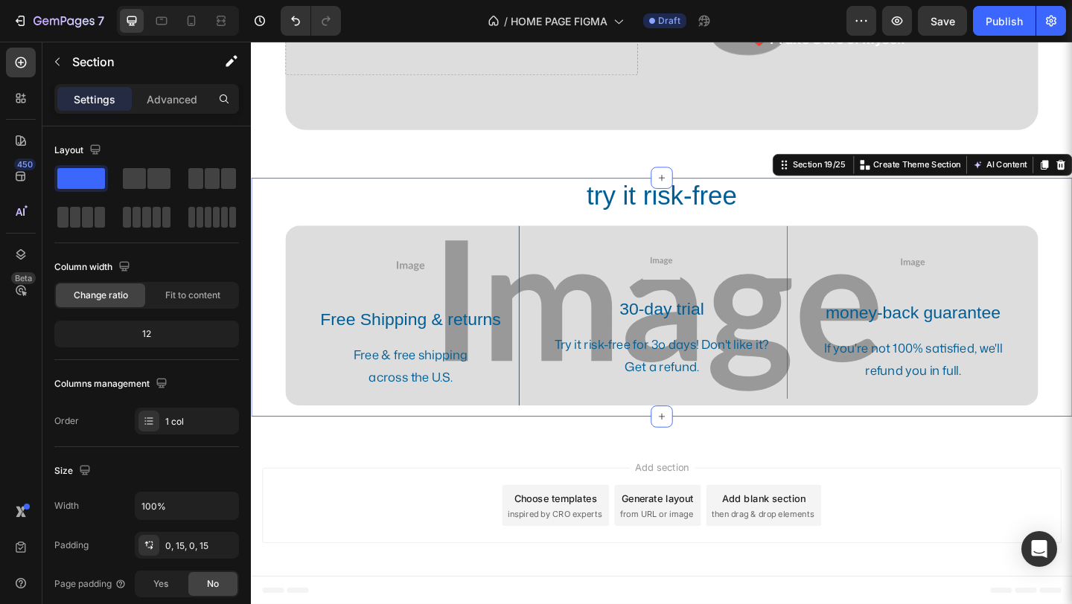
click at [1071, 247] on div "try it risk-free Heading Image Free Shipping & returns Text Block Free & free s…" at bounding box center [697, 320] width 893 height 260
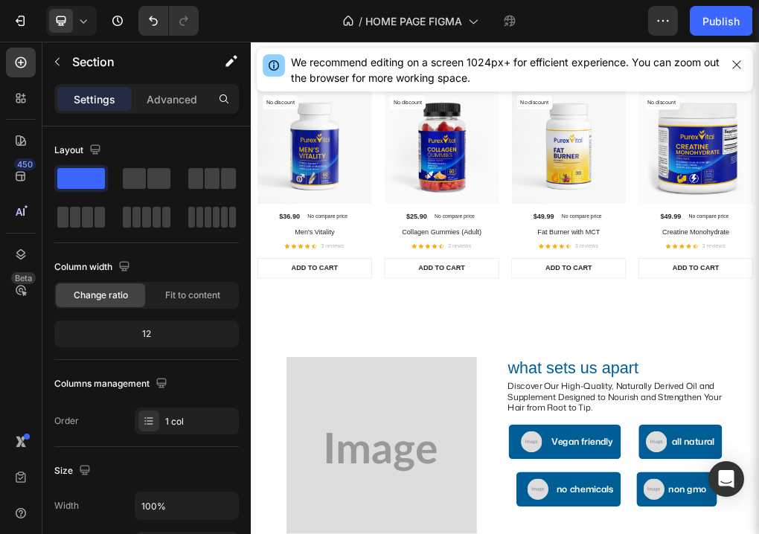
scroll to position [1448, 0]
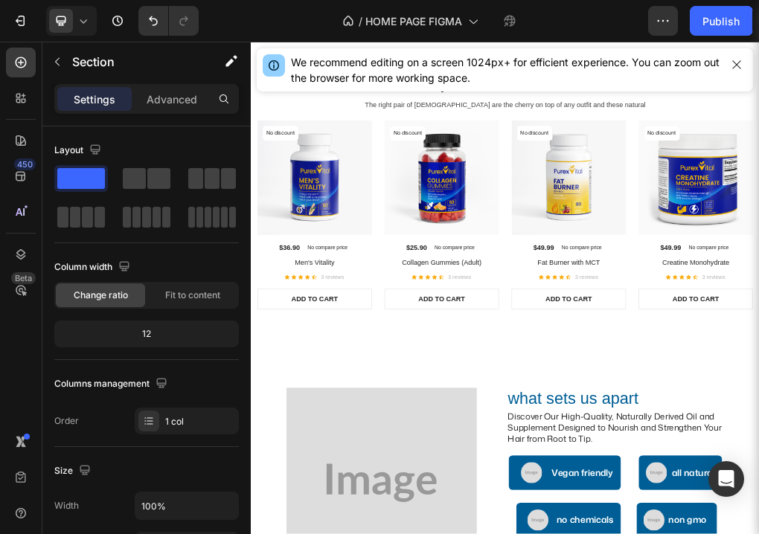
click at [330, 16] on html "7 / HOME PAGE FIGMA Draft Preview Save Publish 450 Beta Sections(18) Elements(8…" at bounding box center [379, 8] width 759 height 16
click at [564, 60] on div "#161E99" at bounding box center [379, 69] width 759 height 18
click at [10, 48] on icon at bounding box center [6, 52] width 8 height 8
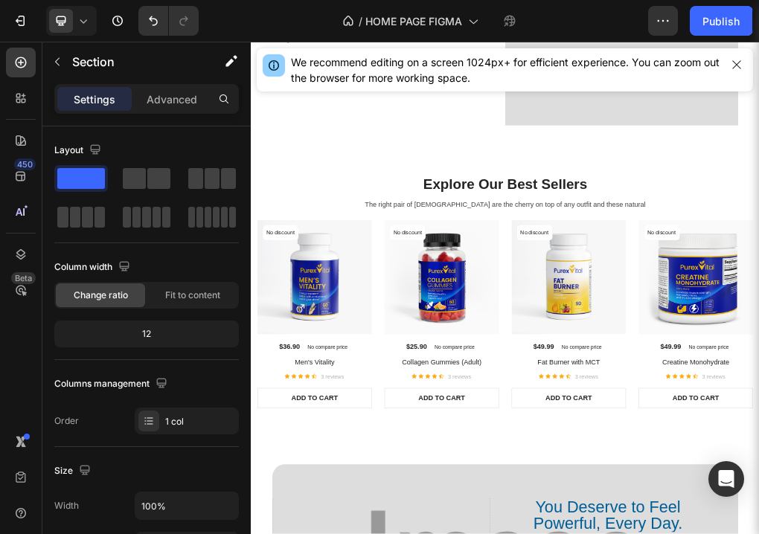
scroll to position [2820, 0]
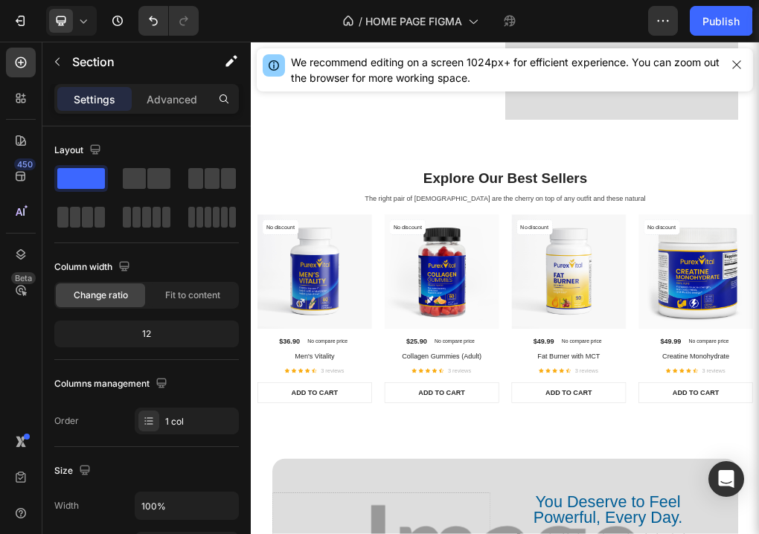
click at [310, 16] on html "7 / HOME PAGE FIGMA Draft Preview Save Publish 450 Beta Sections(18) Elements(8…" at bounding box center [379, 8] width 759 height 16
click at [581, 60] on div "#0B138C" at bounding box center [379, 69] width 759 height 18
click at [10, 48] on icon at bounding box center [6, 52] width 8 height 8
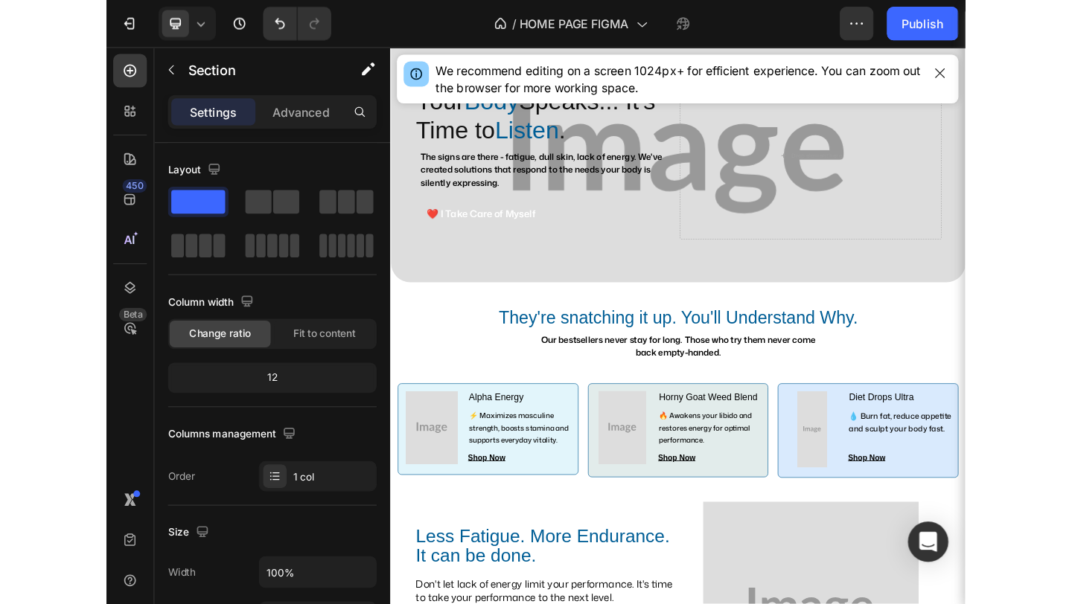
scroll to position [0, 0]
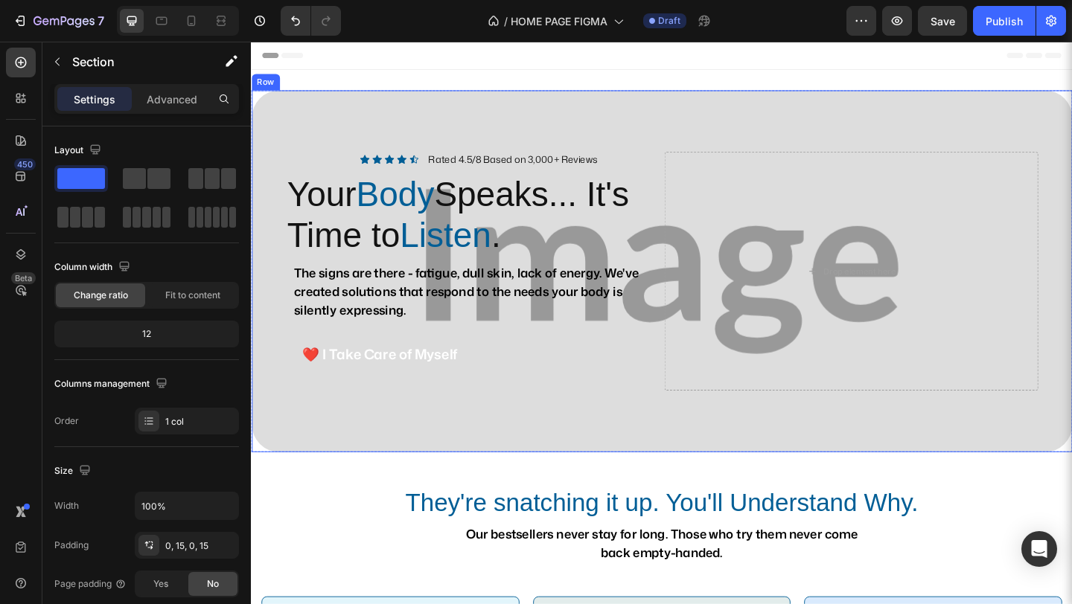
click at [447, 452] on div "Icon Icon Icon Icon Icon Icon List Rated 4.5/8 Based on 3,000+ Reviews Text Blo…" at bounding box center [698, 292] width 893 height 394
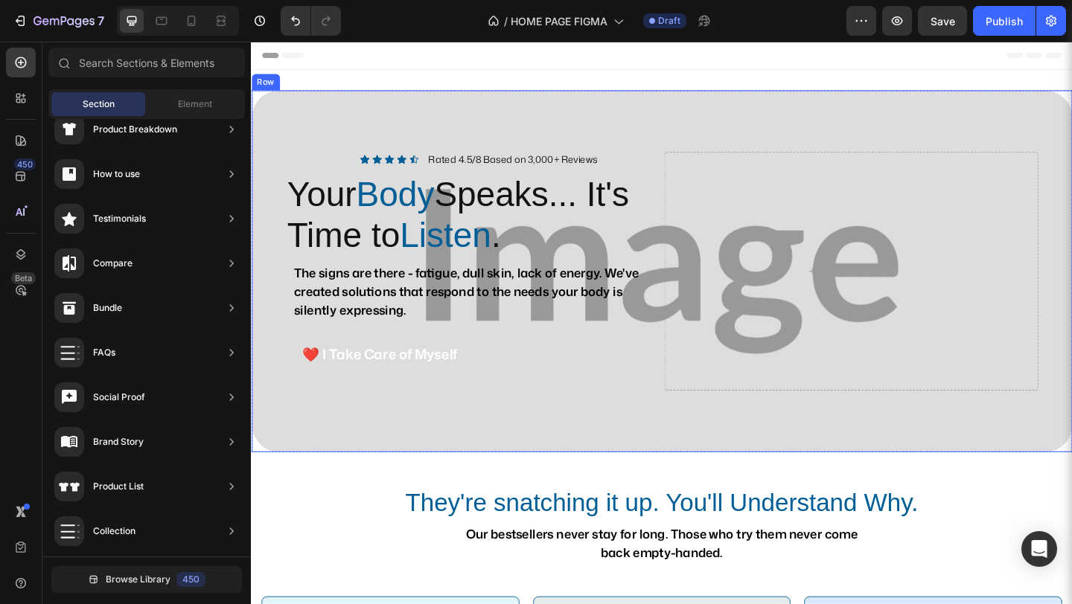
click at [464, 118] on div "Icon Icon Icon Icon Icon Icon List Rated 4.5/8 Based on 3,000+ Reviews Text Blo…" at bounding box center [698, 292] width 893 height 394
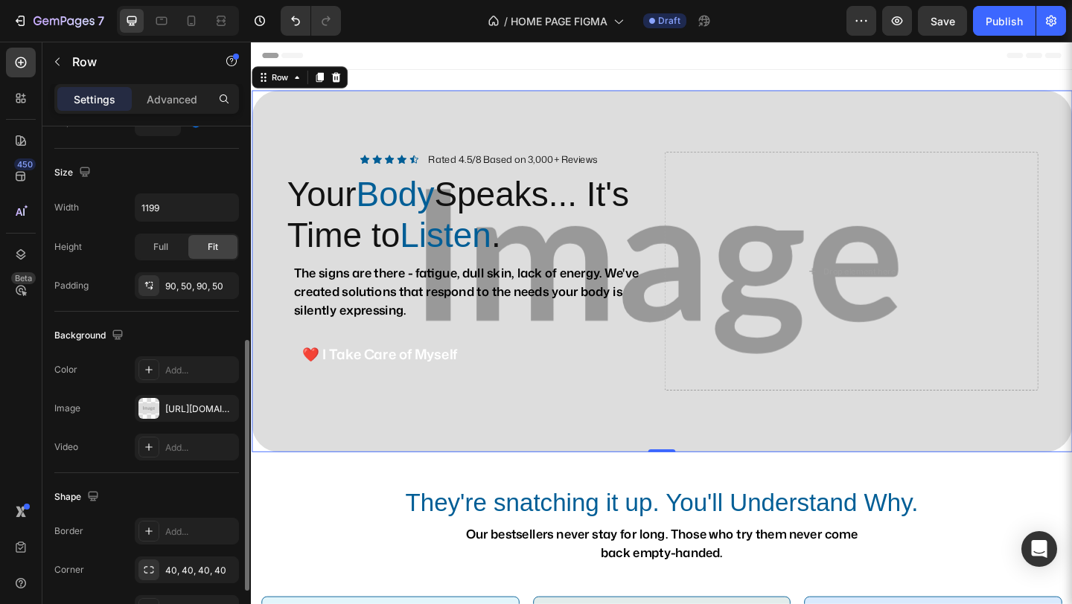
scroll to position [403, 0]
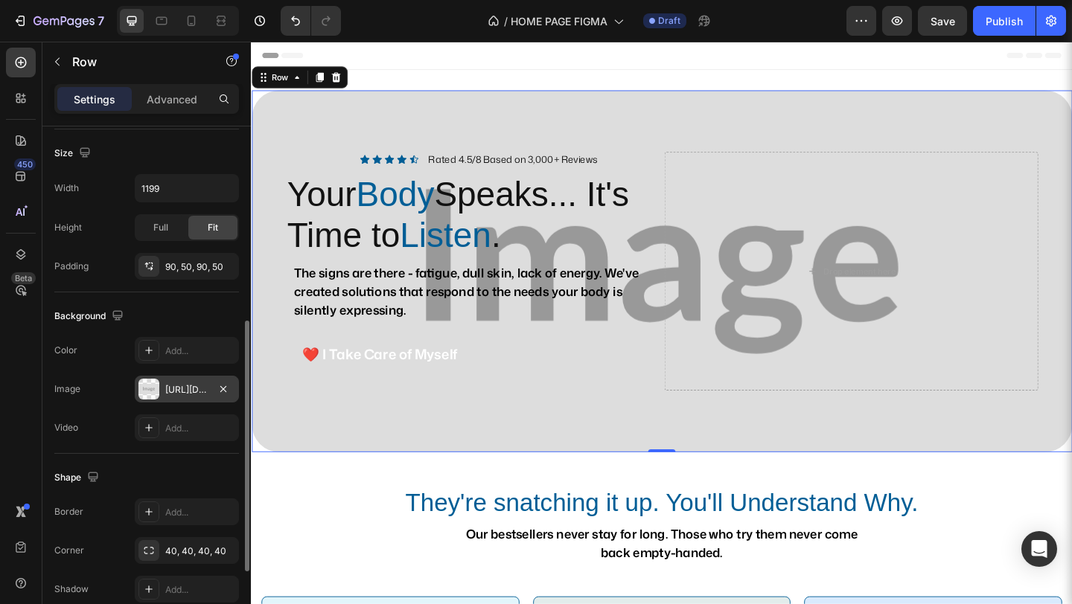
click at [186, 389] on div "[URL][DOMAIN_NAME]" at bounding box center [186, 389] width 43 height 13
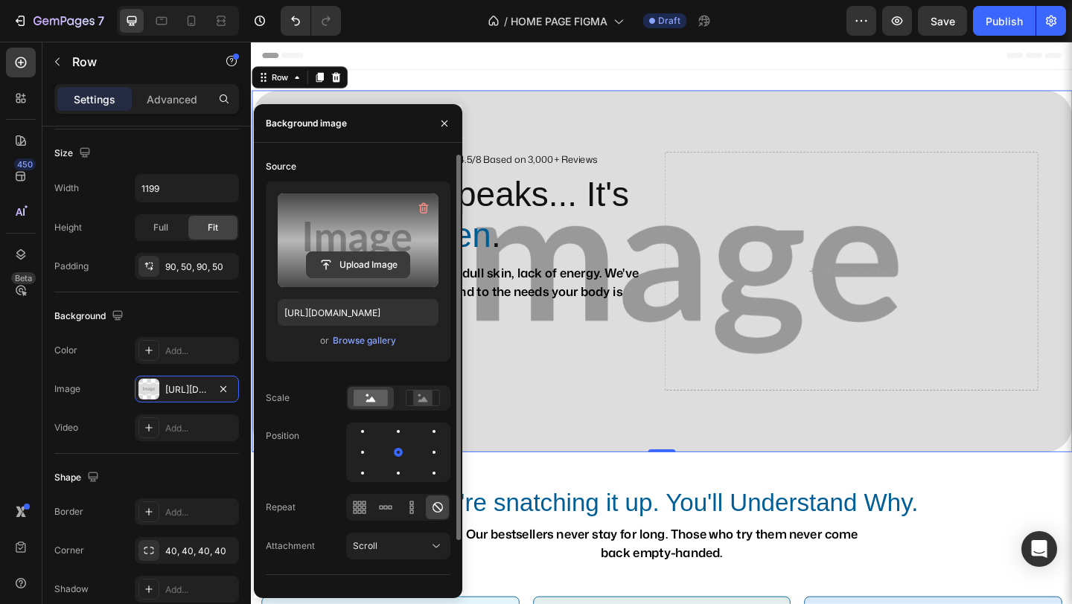
click at [401, 264] on input "file" at bounding box center [358, 264] width 103 height 25
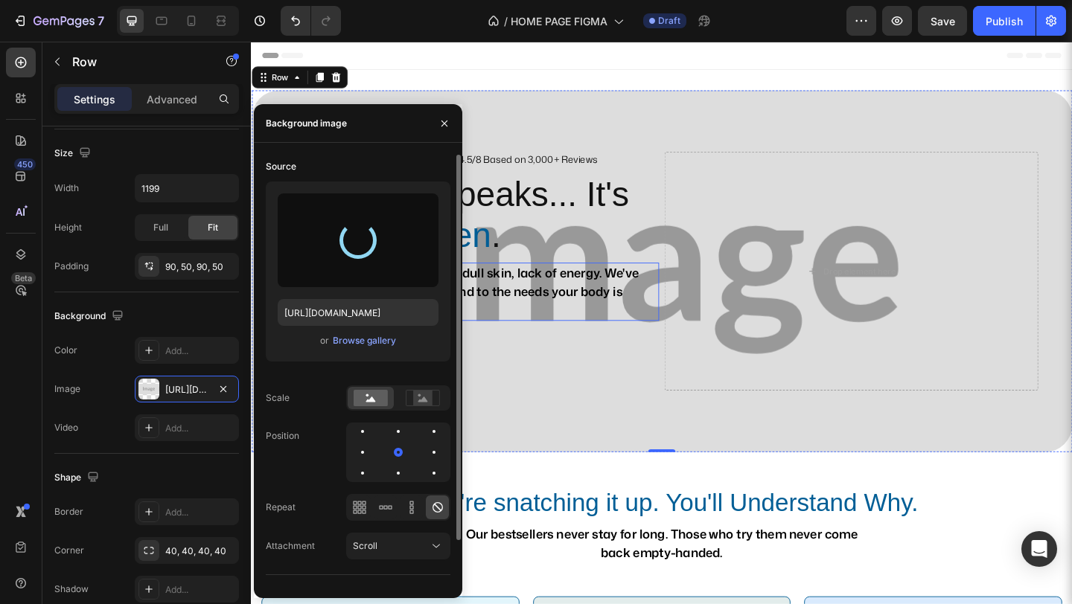
type input "[URL][DOMAIN_NAME]"
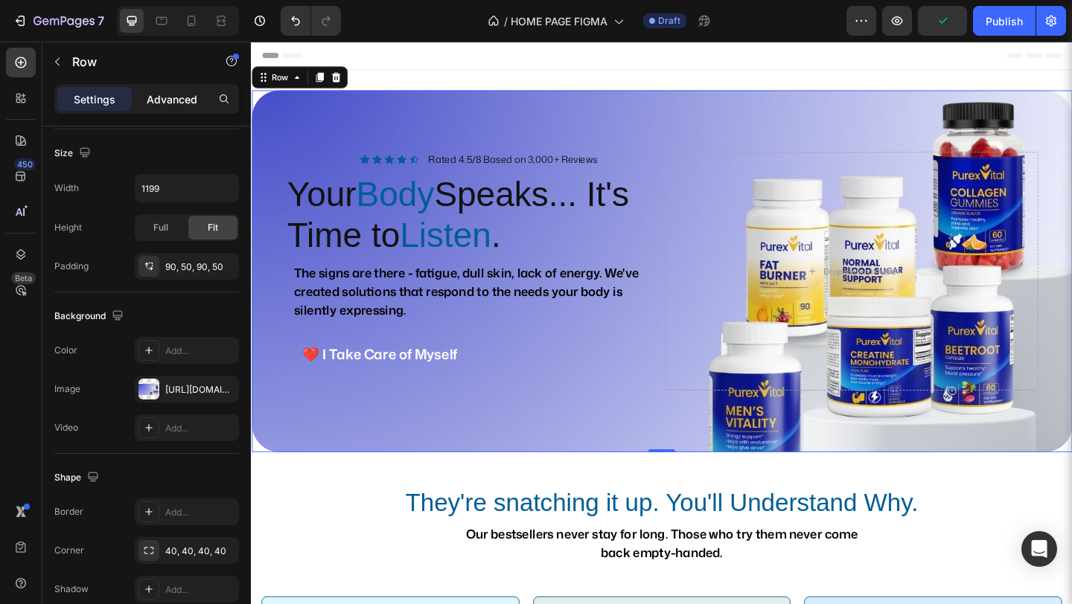
click at [185, 98] on p "Advanced" at bounding box center [172, 100] width 51 height 16
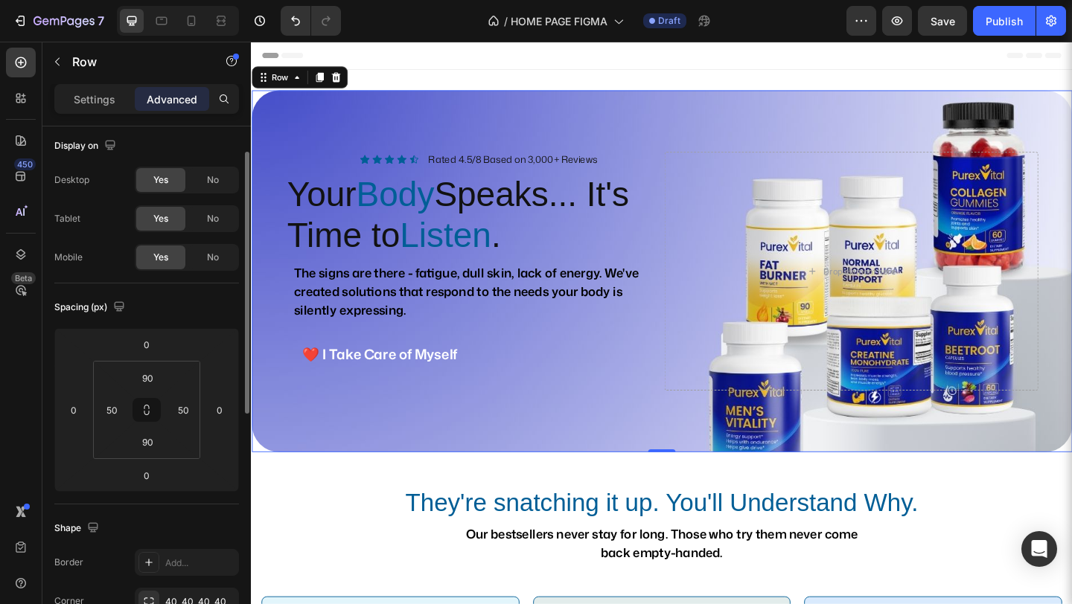
scroll to position [0, 0]
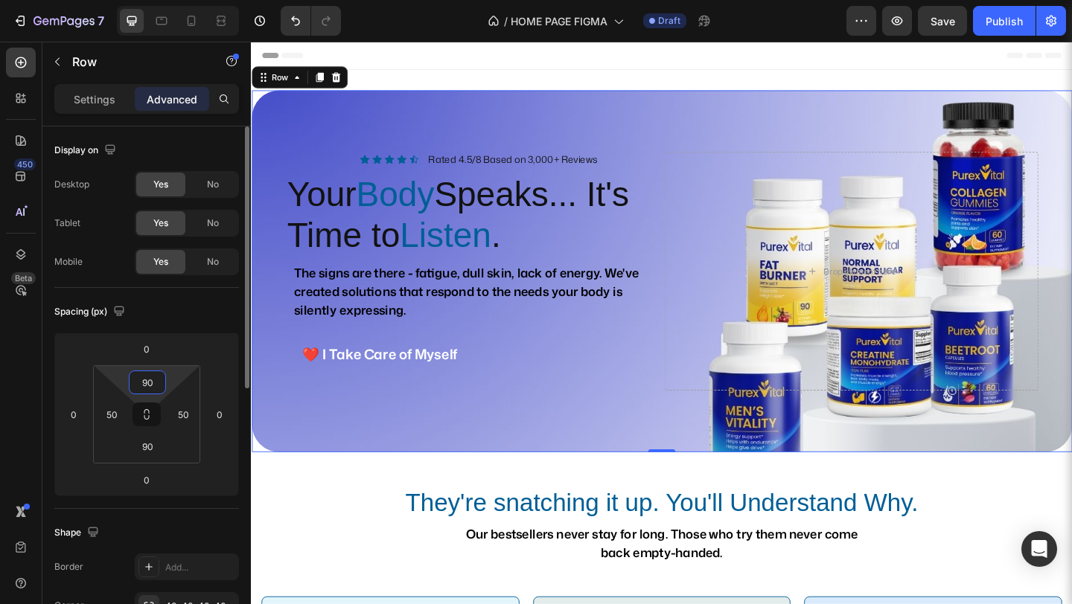
click at [147, 377] on input "90" at bounding box center [148, 382] width 30 height 22
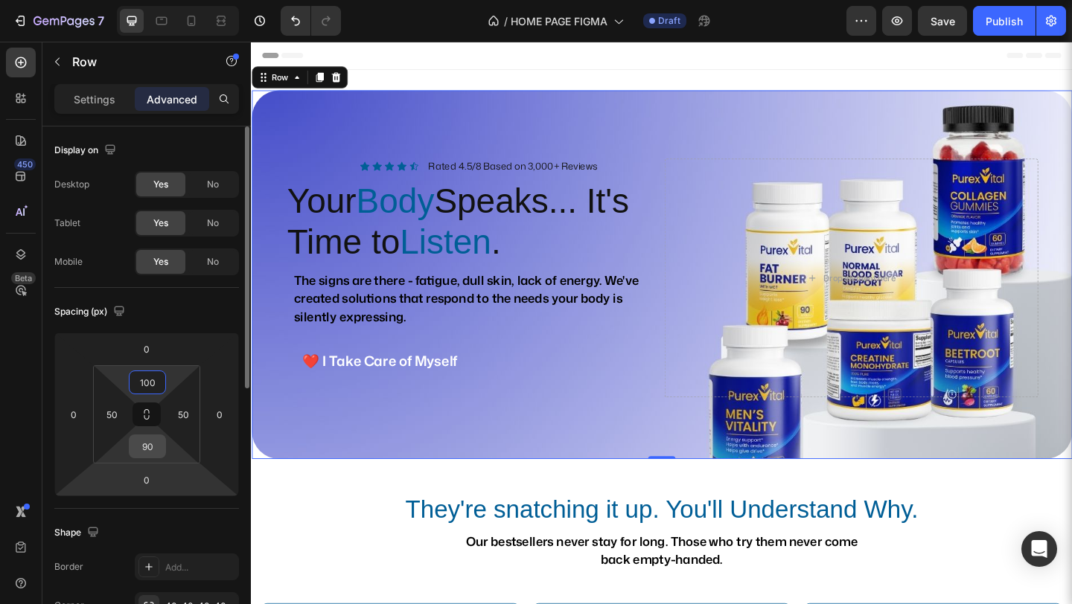
type input "100"
click at [144, 445] on input "90" at bounding box center [148, 446] width 30 height 22
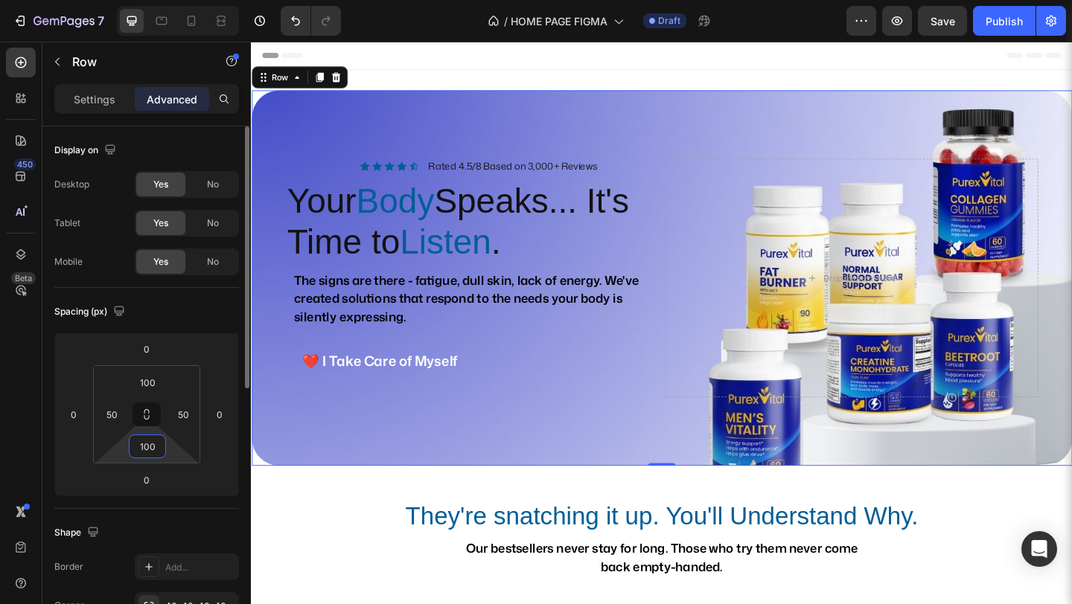
click at [158, 449] on input "100" at bounding box center [148, 446] width 30 height 22
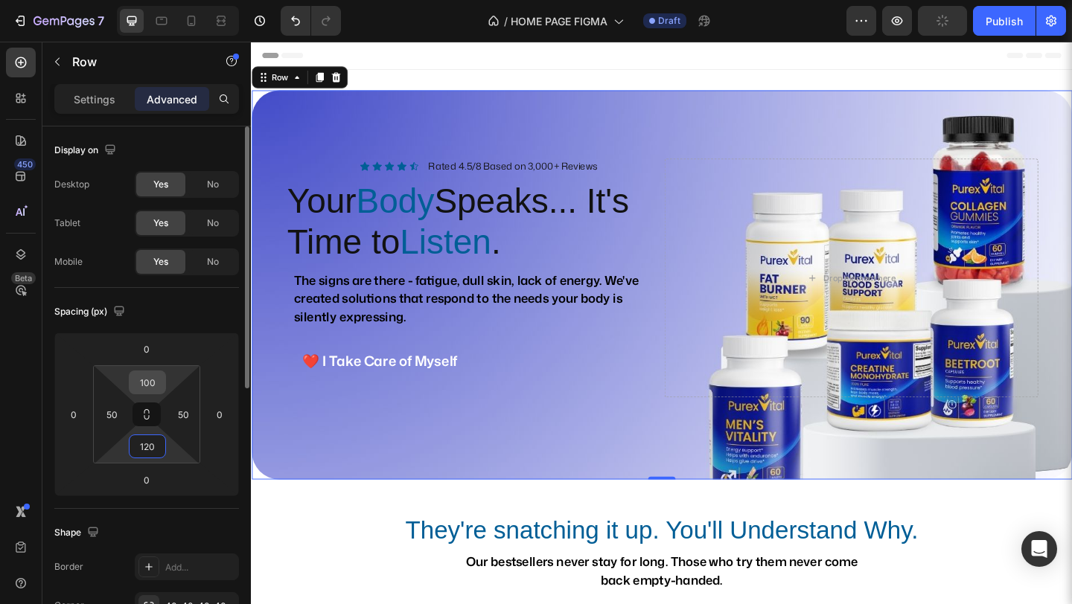
type input "120"
click at [150, 383] on input "100" at bounding box center [148, 382] width 30 height 22
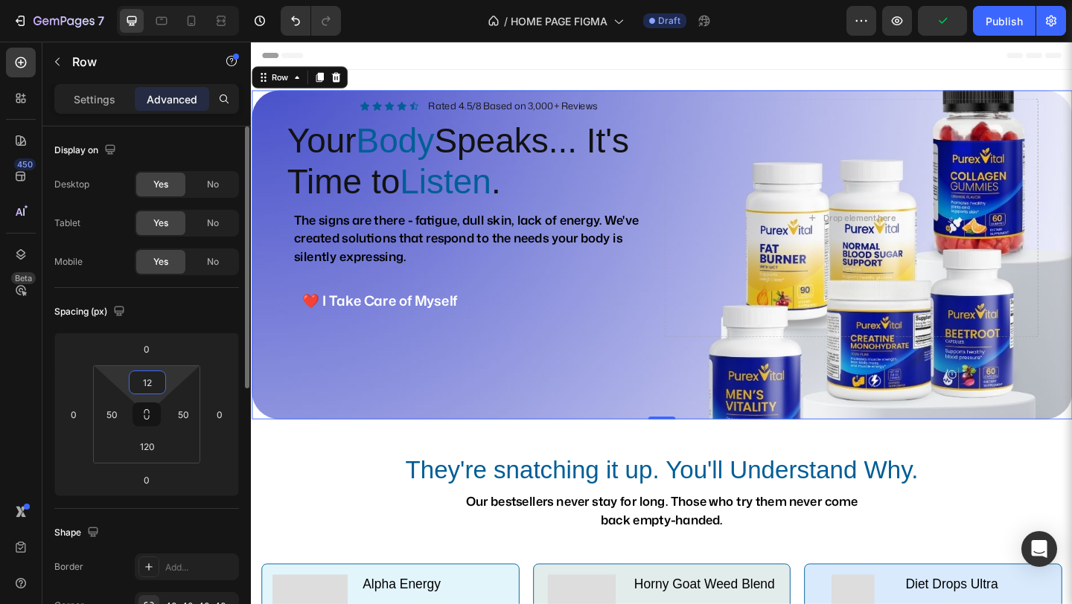
type input "120"
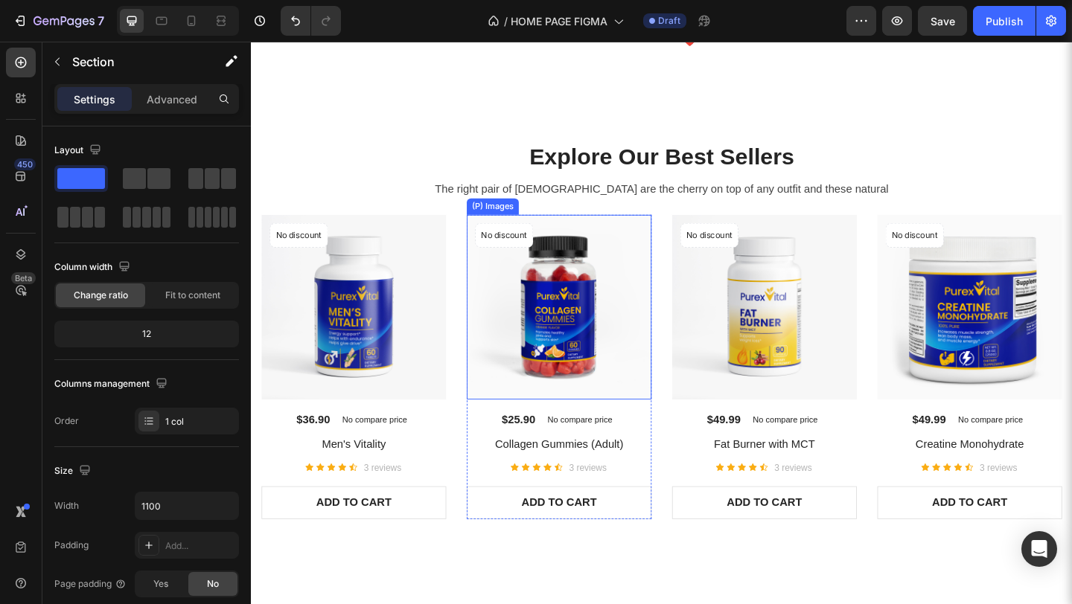
scroll to position [1429, 0]
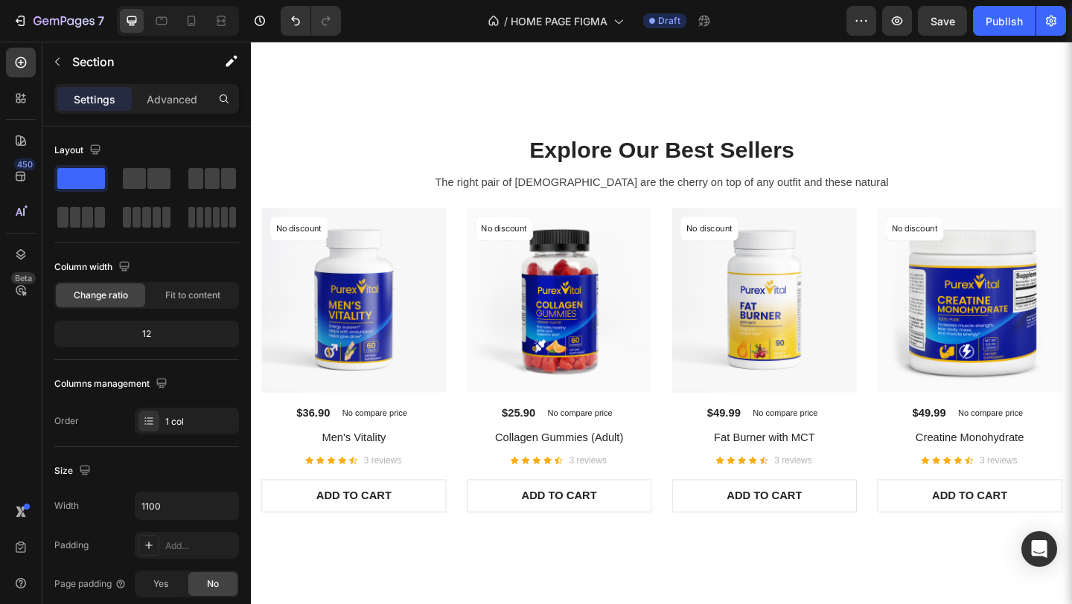
click at [380, 16] on html "7 / HOME PAGE FIGMA Draft Preview Save Publish 450 Beta Sections(18) Elements(8…" at bounding box center [536, 8] width 1072 height 16
click at [898, 60] on div "#1A229A" at bounding box center [536, 69] width 1072 height 18
click at [10, 48] on icon at bounding box center [6, 52] width 8 height 8
click at [455, 546] on button "ADD TO CART" at bounding box center [362, 536] width 201 height 36
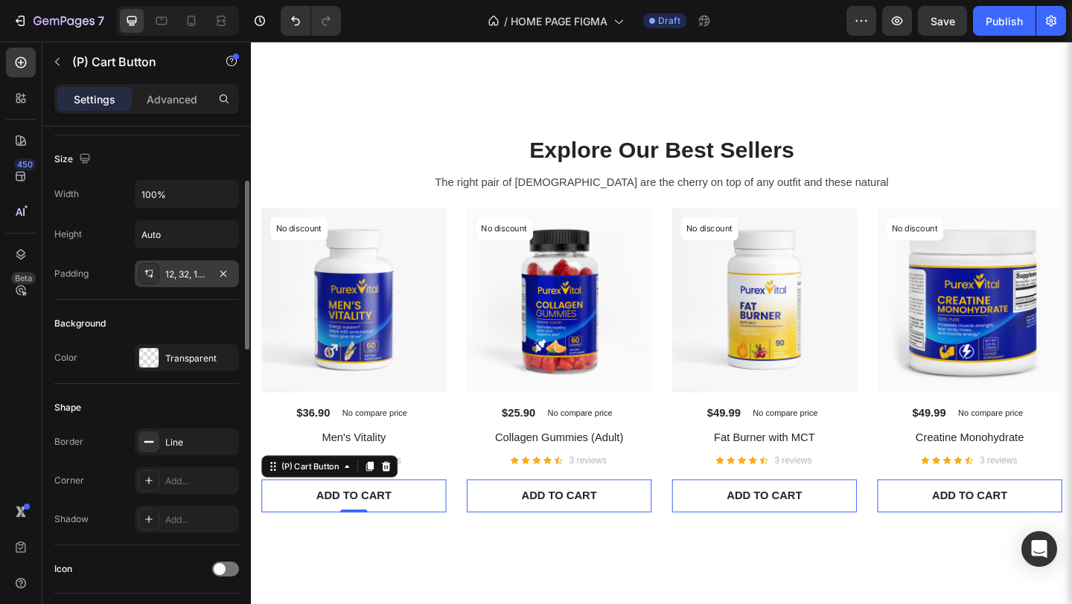
scroll to position [198, 0]
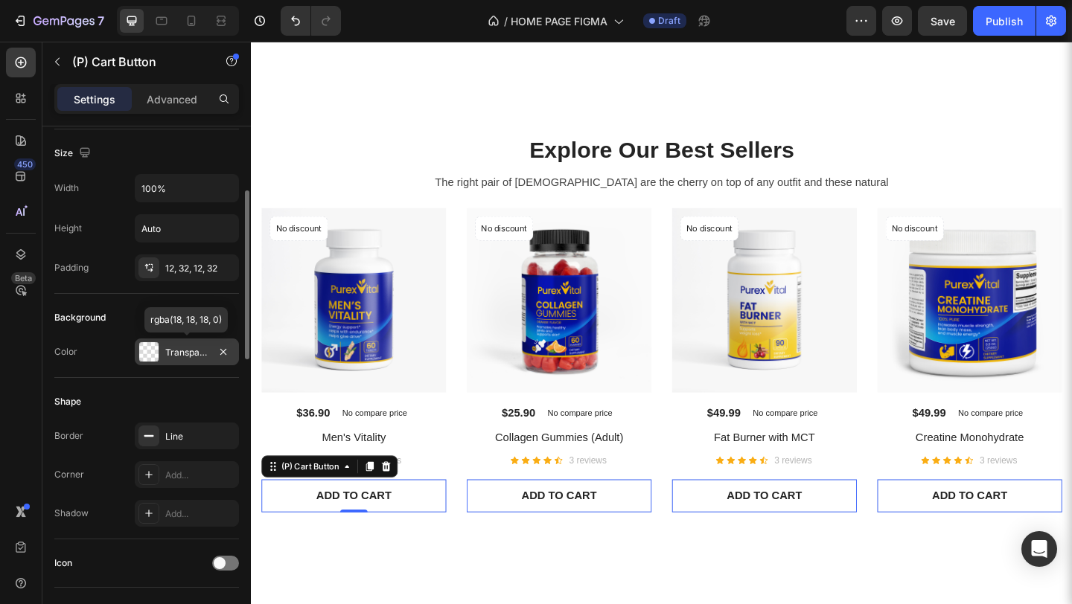
click at [181, 360] on div "Transparent" at bounding box center [187, 352] width 104 height 27
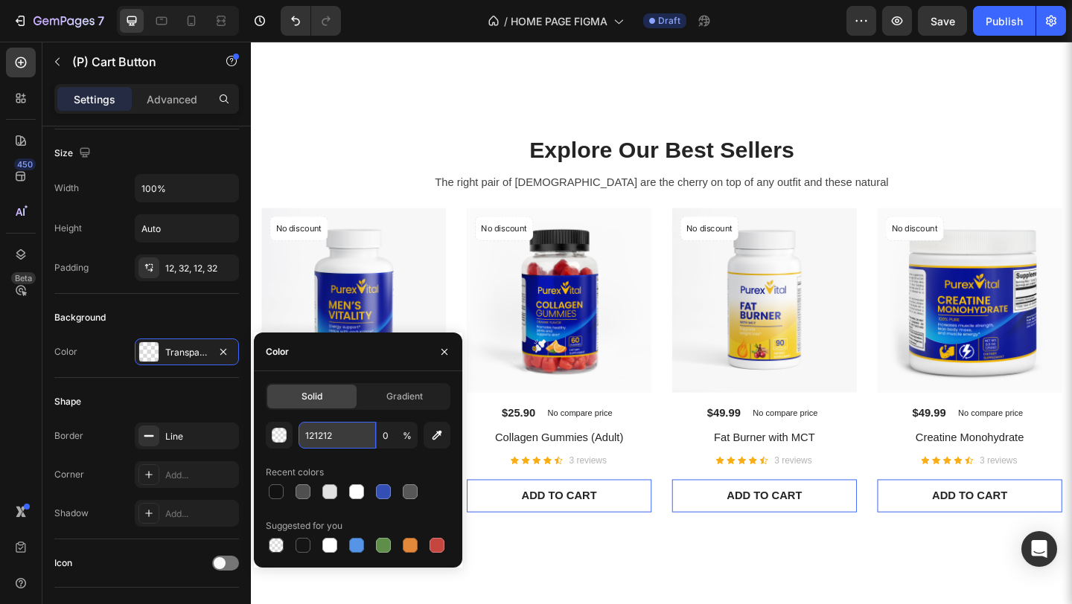
click at [328, 425] on input "121212" at bounding box center [337, 435] width 77 height 27
paste input "#1A229A"
type input "#1A229A"
type input "100"
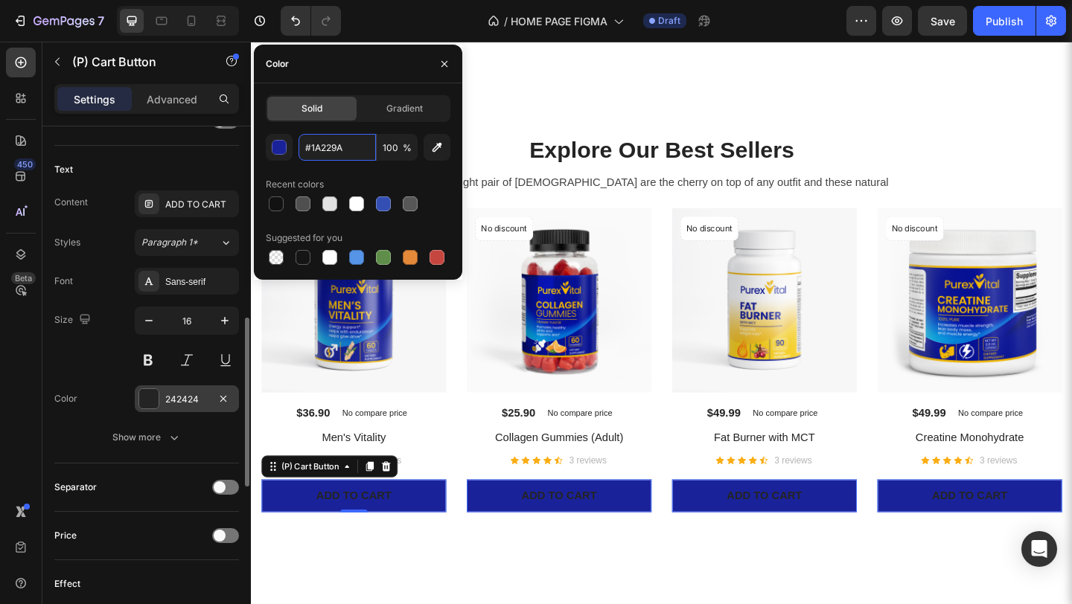
scroll to position [642, 0]
click at [183, 397] on div "242424" at bounding box center [186, 398] width 43 height 13
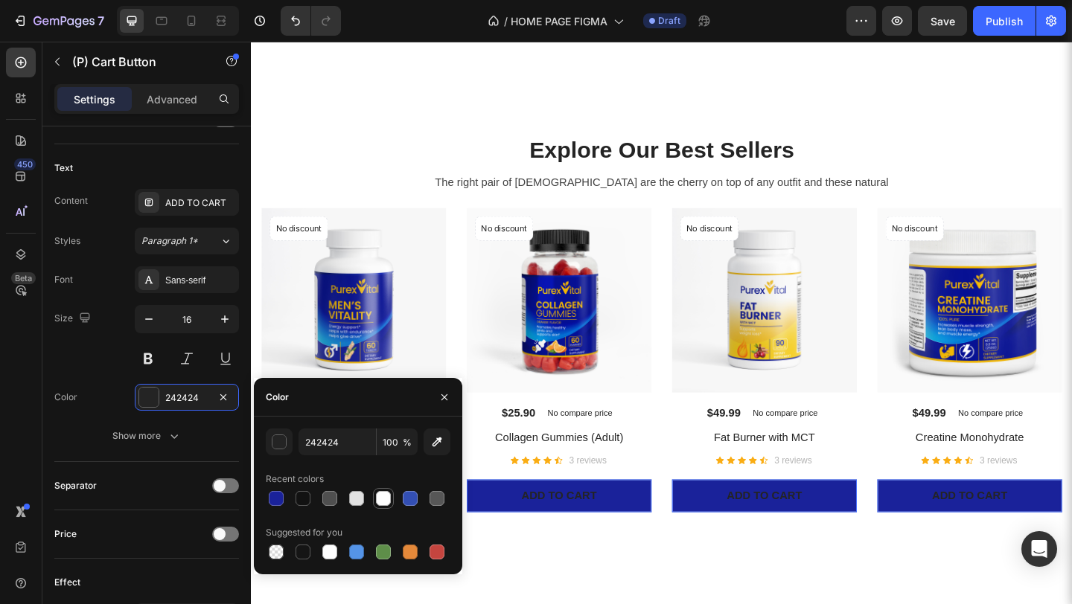
click at [377, 500] on div at bounding box center [383, 498] width 15 height 15
type input "FFFFFF"
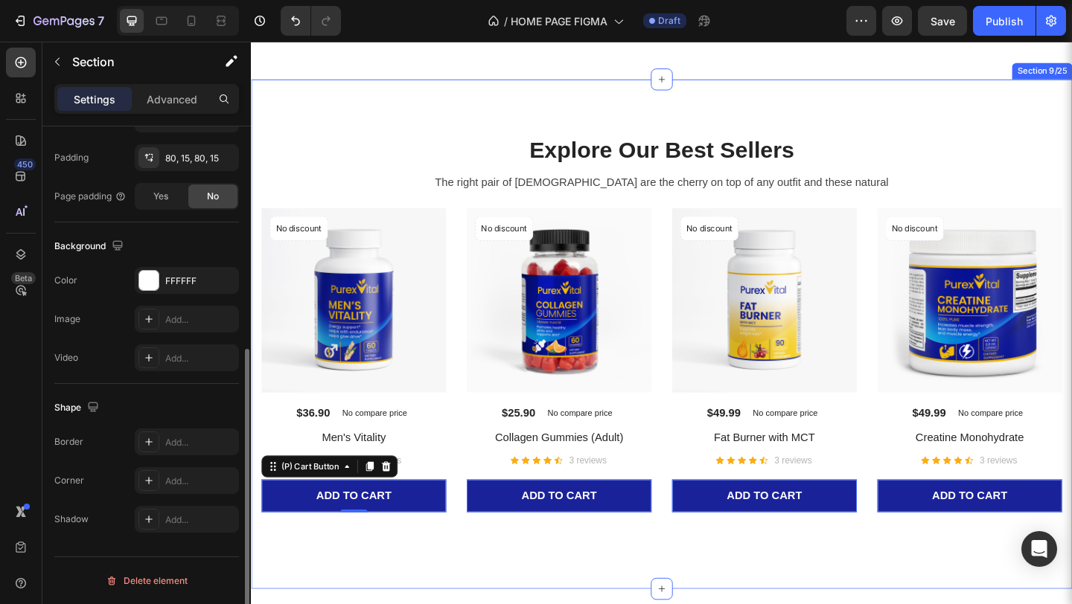
scroll to position [0, 0]
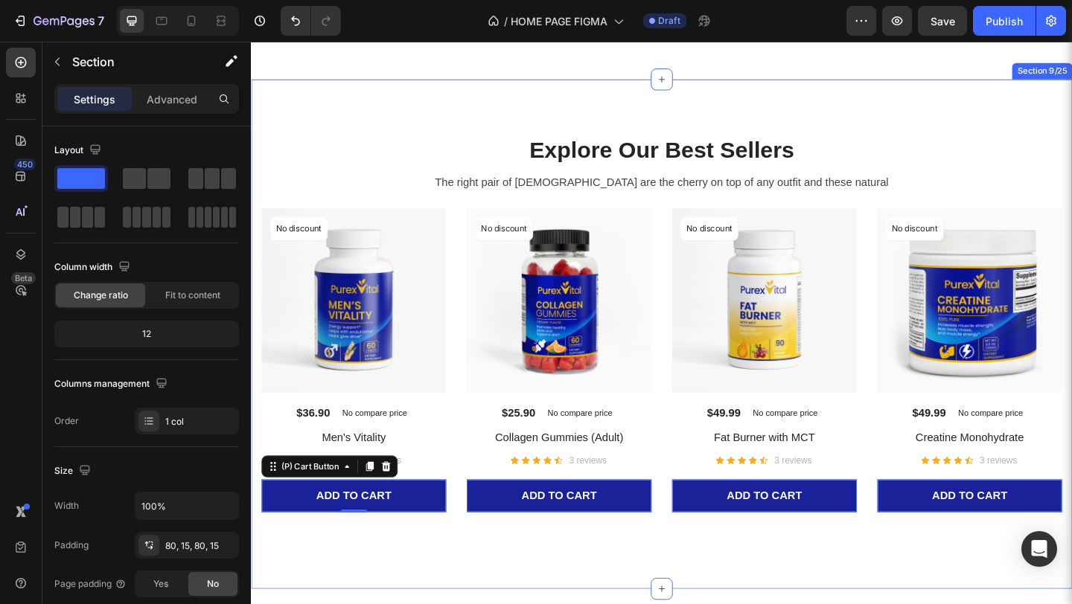
click at [533, 578] on div "Explore Our Best Sellers Heading The right pair of sunnies are the cherry on to…" at bounding box center [697, 359] width 871 height 435
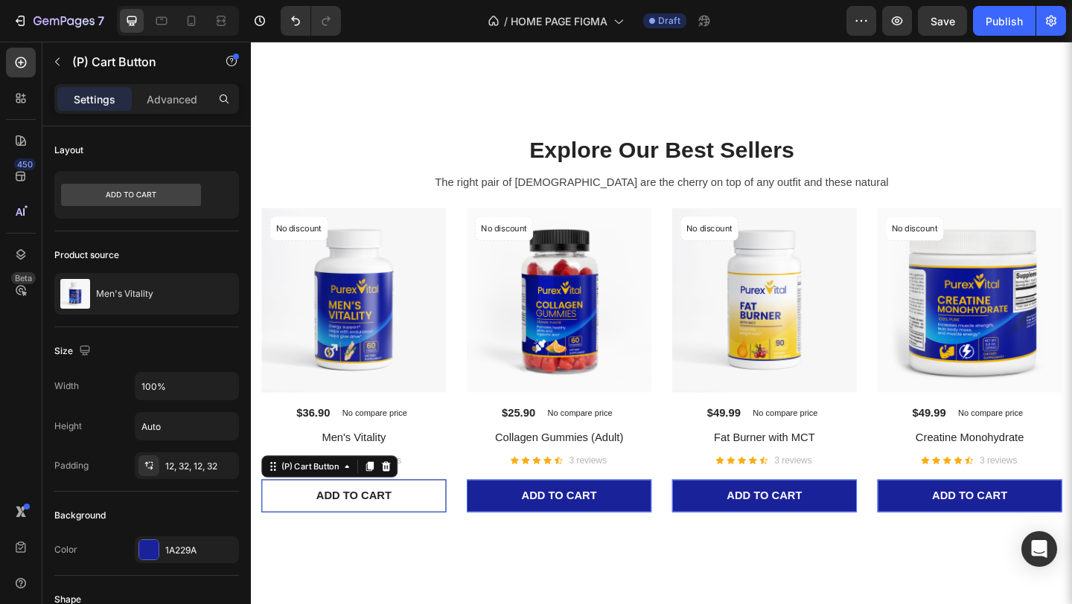
click at [447, 554] on button "ADD TO CART" at bounding box center [362, 536] width 201 height 36
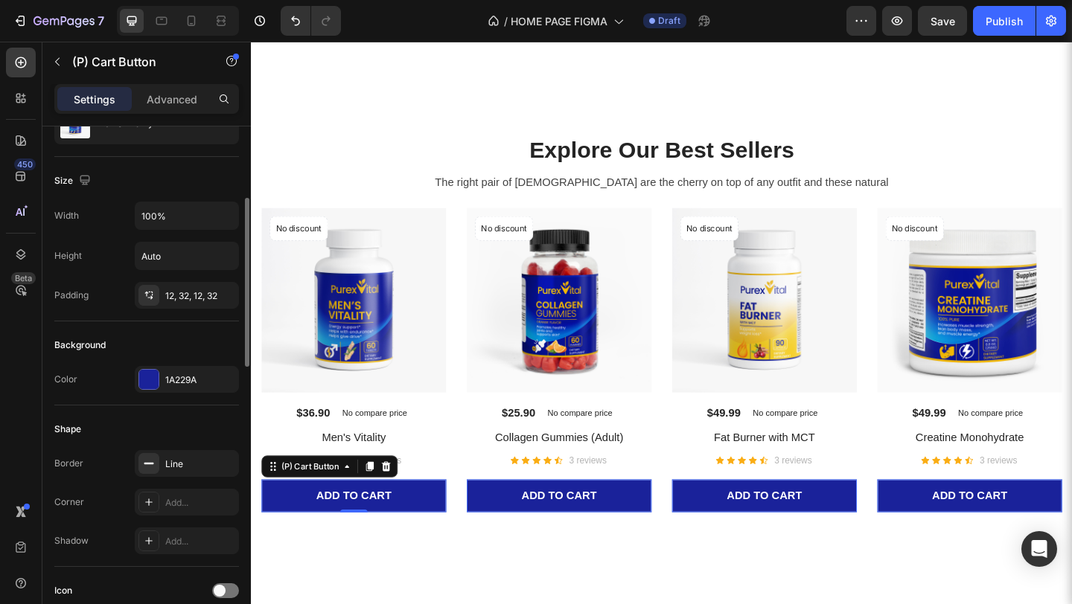
scroll to position [189, 0]
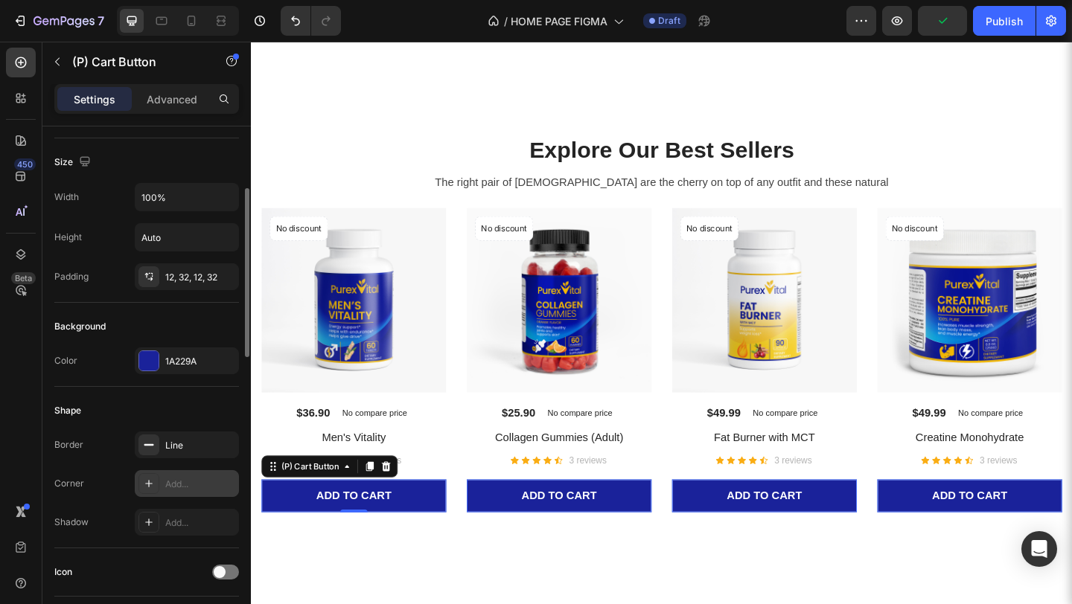
click at [179, 483] on div "Add..." at bounding box center [200, 484] width 70 height 13
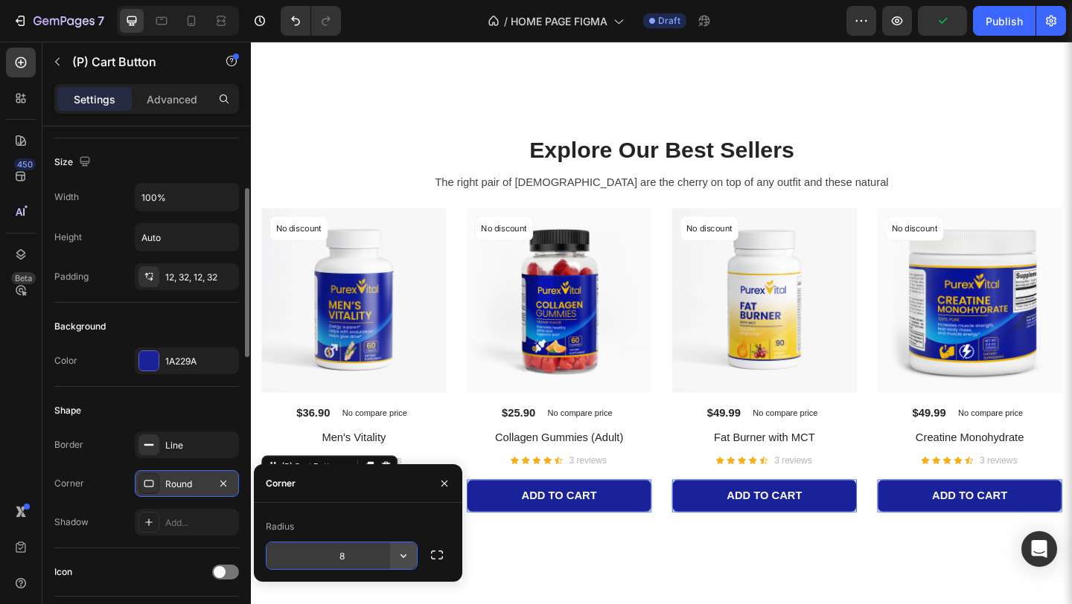
click at [399, 555] on icon "button" at bounding box center [403, 556] width 15 height 15
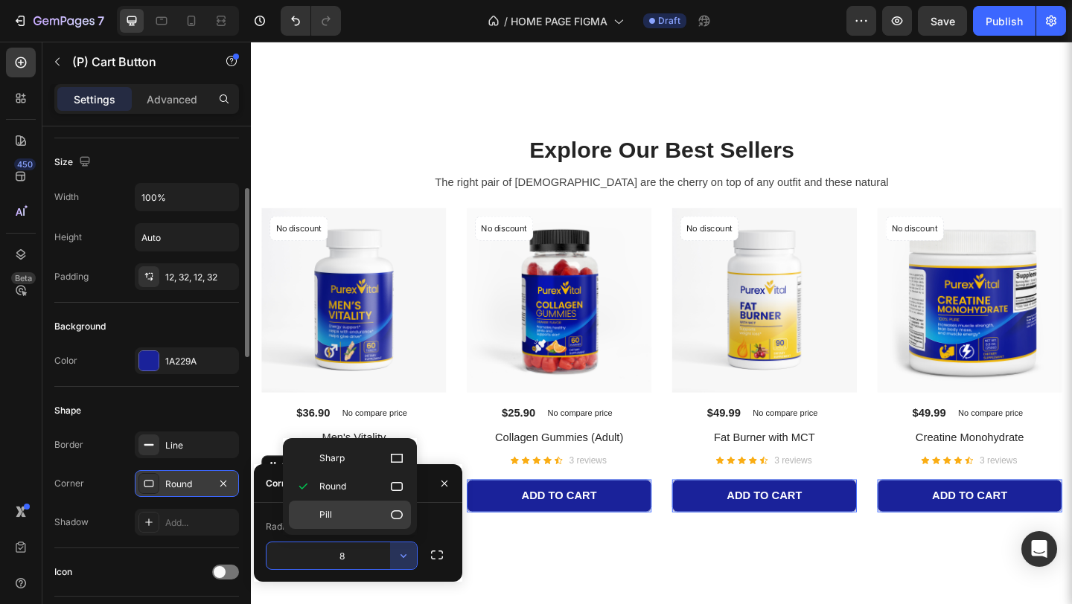
click at [395, 510] on icon at bounding box center [396, 515] width 15 height 15
type input "9999"
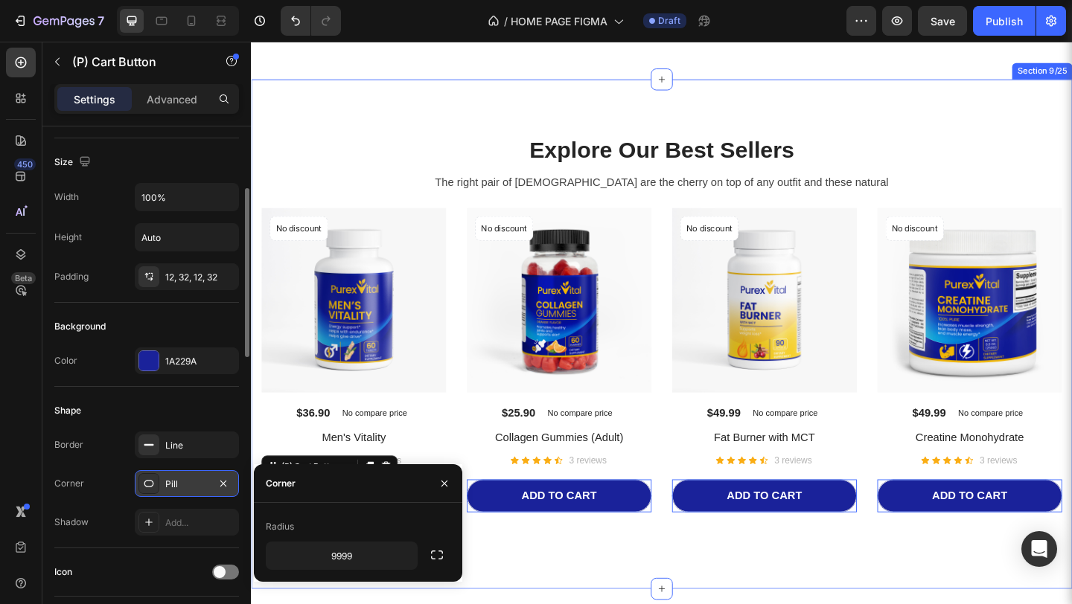
click at [555, 578] on div "Explore Our Best Sellers Heading The right pair of sunnies are the cherry on to…" at bounding box center [697, 359] width 871 height 435
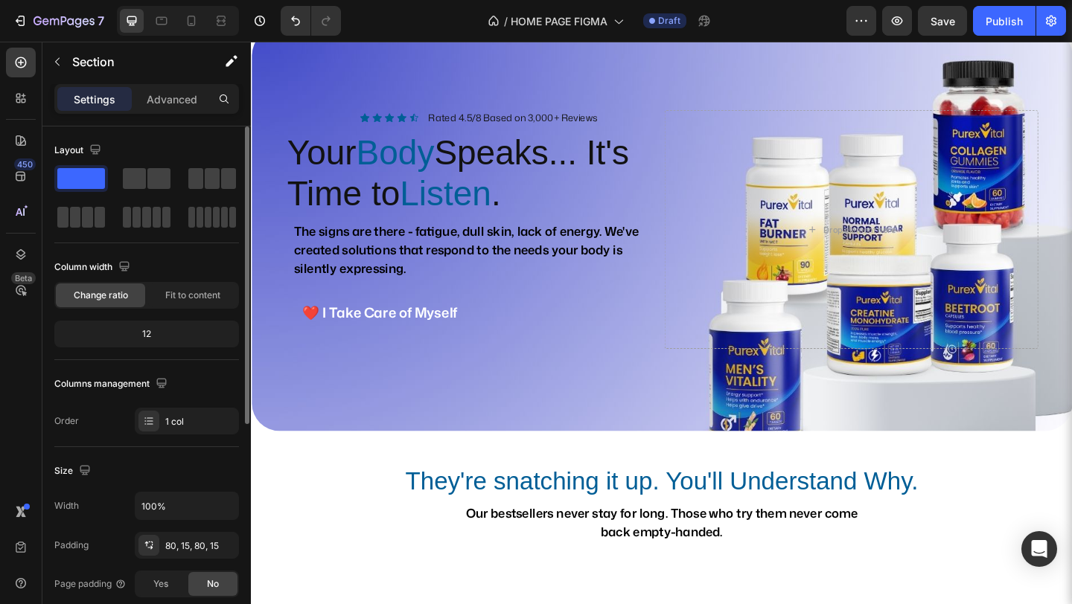
scroll to position [0, 0]
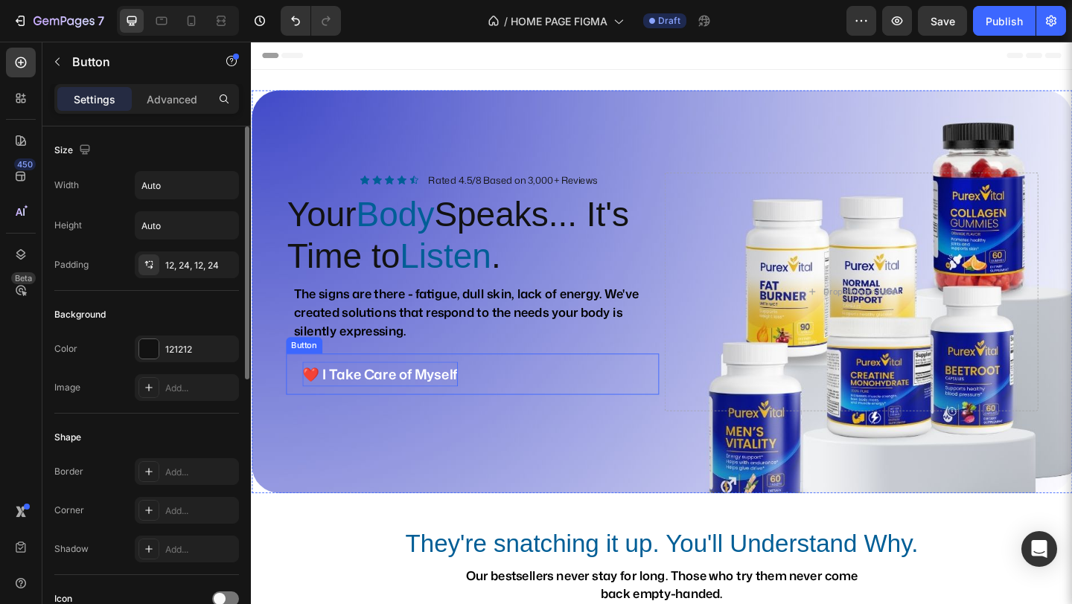
click at [465, 401] on p "❤️ I Take Care of Myself" at bounding box center [391, 403] width 169 height 27
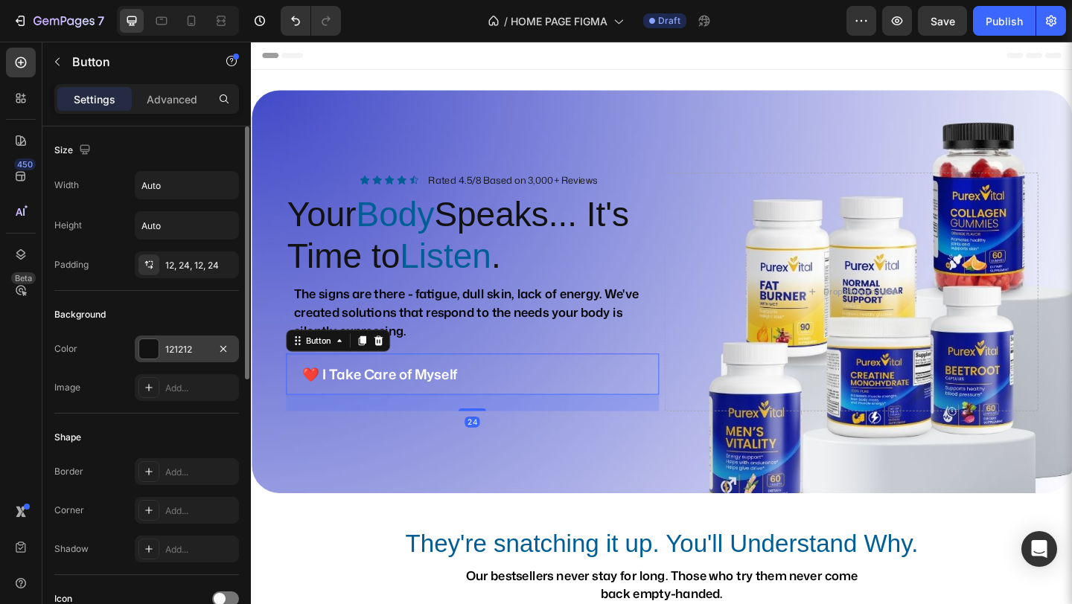
click at [192, 352] on div "121212" at bounding box center [186, 349] width 43 height 13
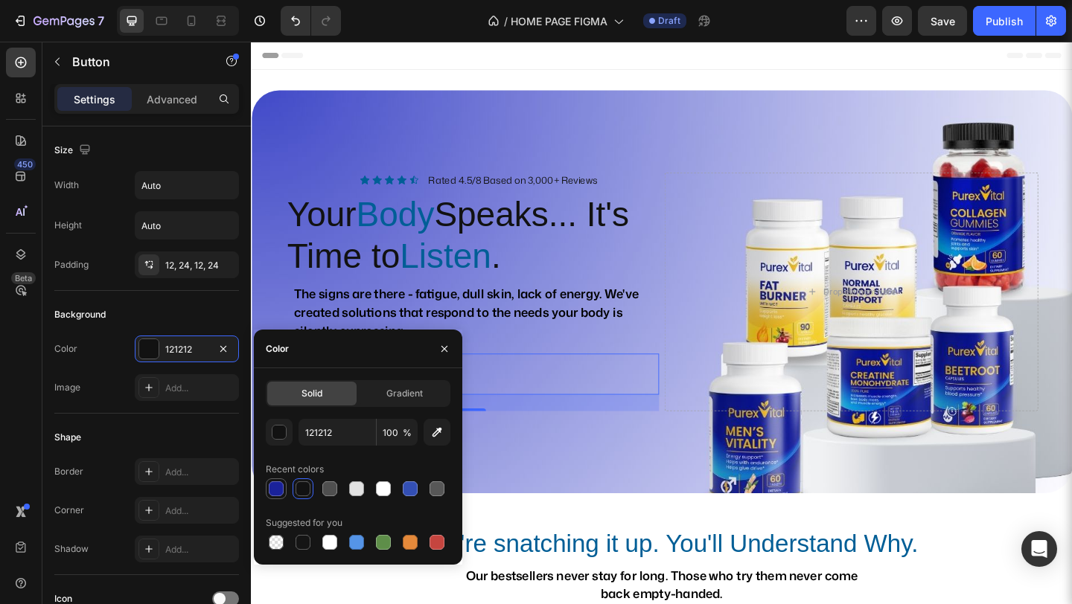
click at [275, 487] on div at bounding box center [276, 489] width 15 height 15
type input "1A229A"
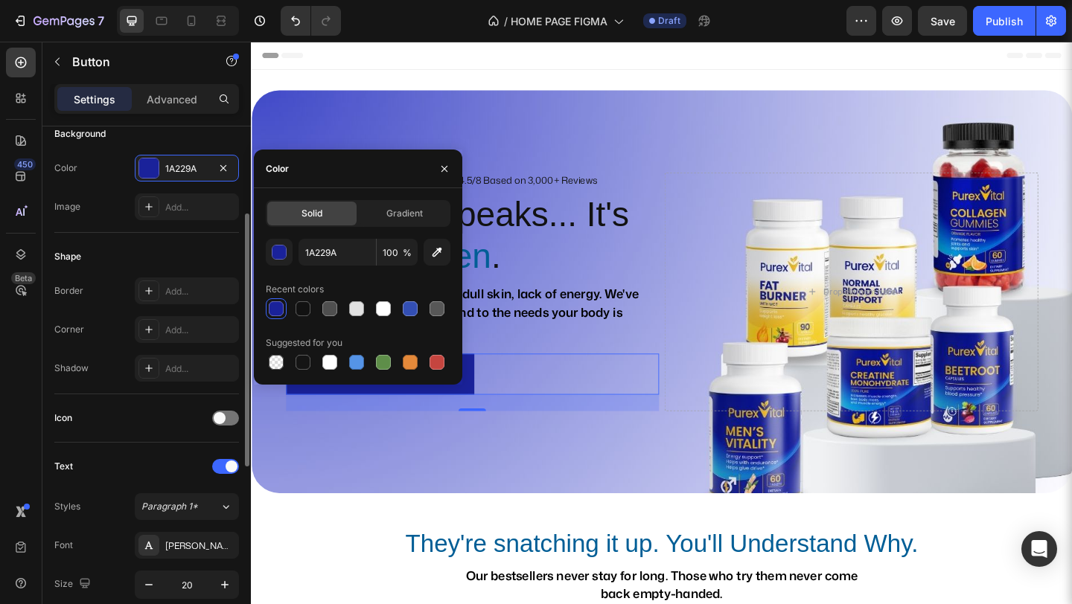
scroll to position [180, 0]
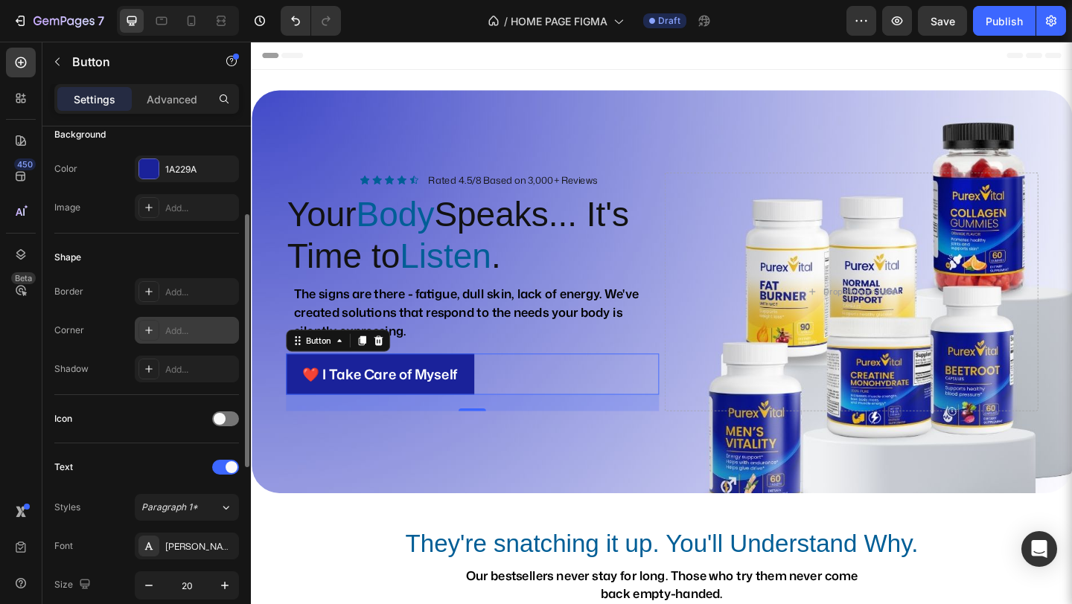
click at [187, 332] on div "Add..." at bounding box center [200, 331] width 70 height 13
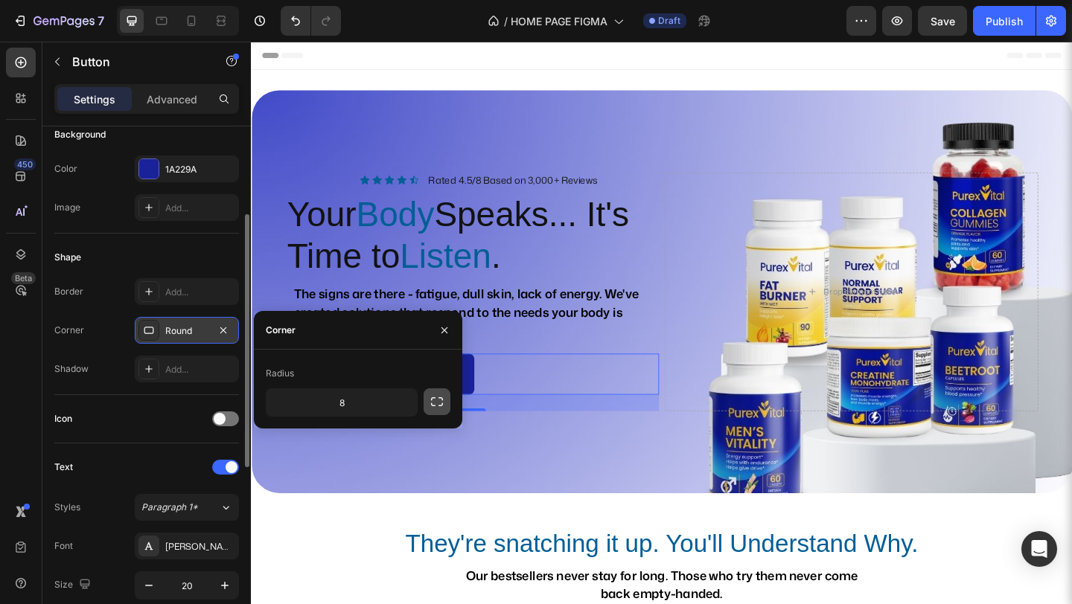
click at [435, 399] on icon "button" at bounding box center [437, 402] width 15 height 15
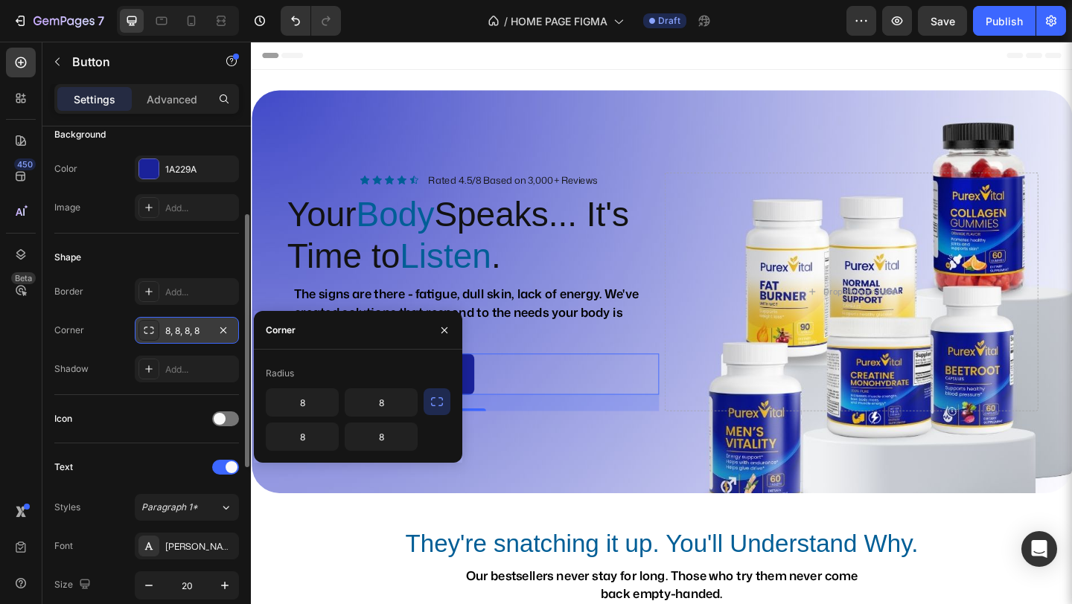
click at [433, 403] on icon "button" at bounding box center [437, 402] width 15 height 15
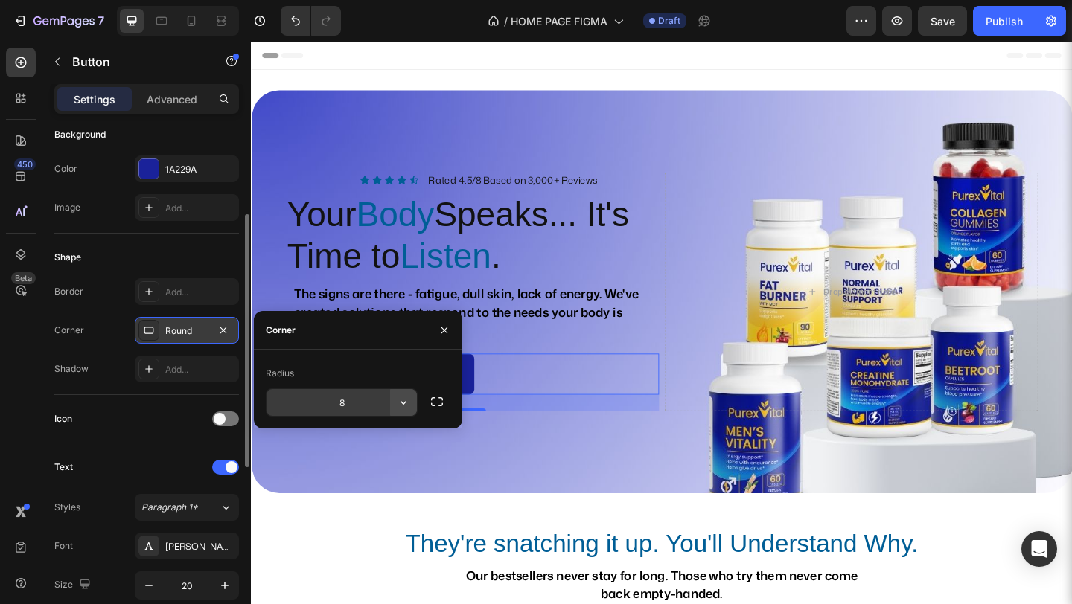
click at [403, 403] on icon "button" at bounding box center [403, 403] width 6 height 4
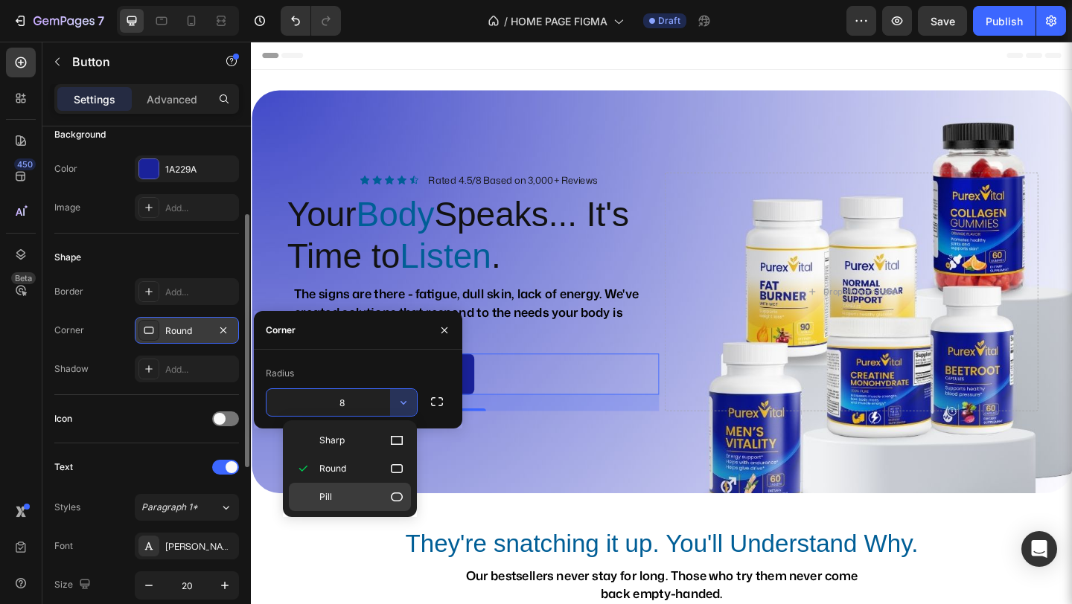
click at [359, 485] on div "Pill" at bounding box center [350, 497] width 122 height 28
type input "9999"
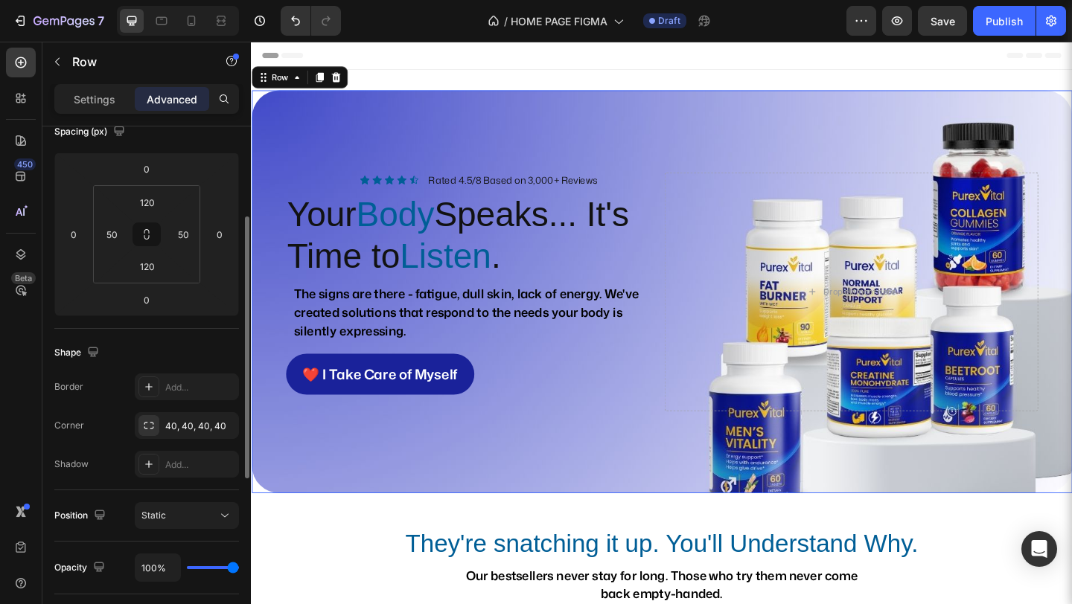
click at [526, 529] on div "Icon Icon Icon Icon Icon Icon List Rated 4.5/8 Based on 3,000+ Reviews Text Blo…" at bounding box center [698, 314] width 893 height 438
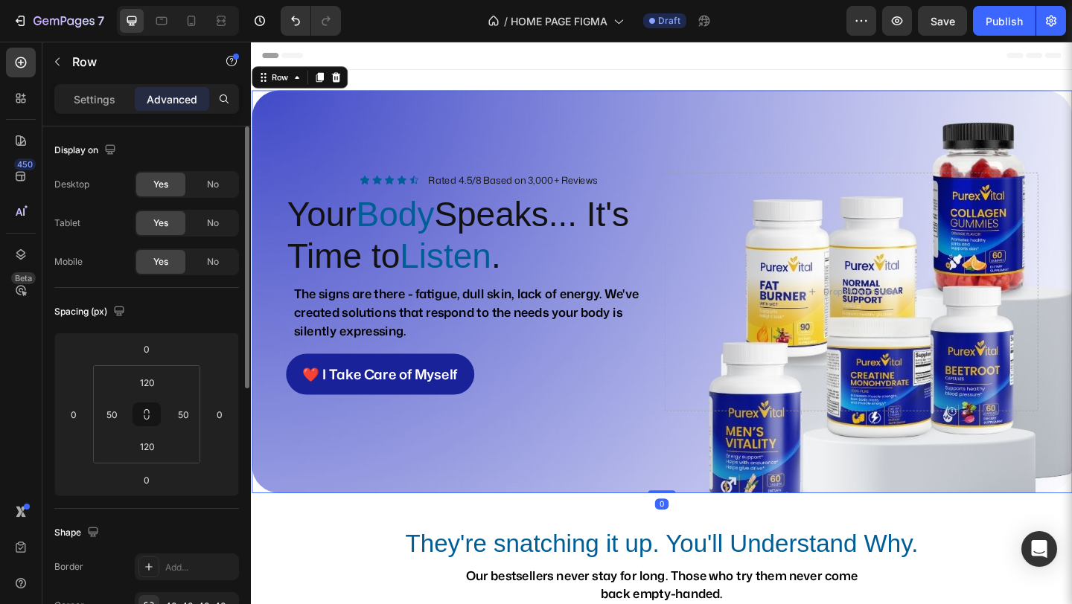
click at [486, 506] on div "Icon Icon Icon Icon Icon Icon List Rated 4.5/8 Based on 3,000+ Reviews Text Blo…" at bounding box center [698, 314] width 893 height 438
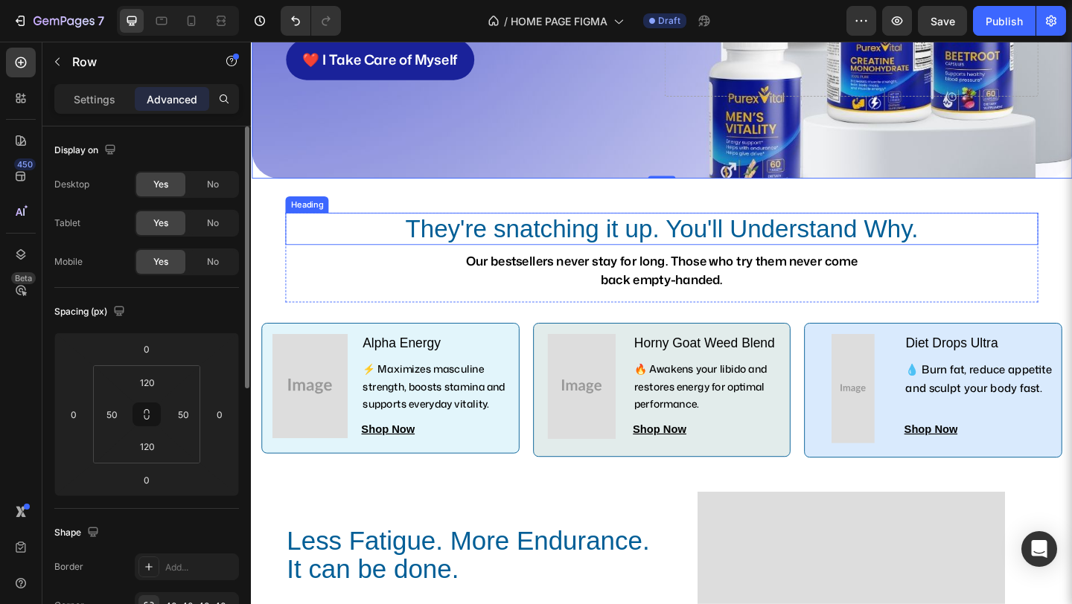
click at [523, 259] on h2 "They're snatching it up. You'll Understand Why." at bounding box center [697, 245] width 819 height 35
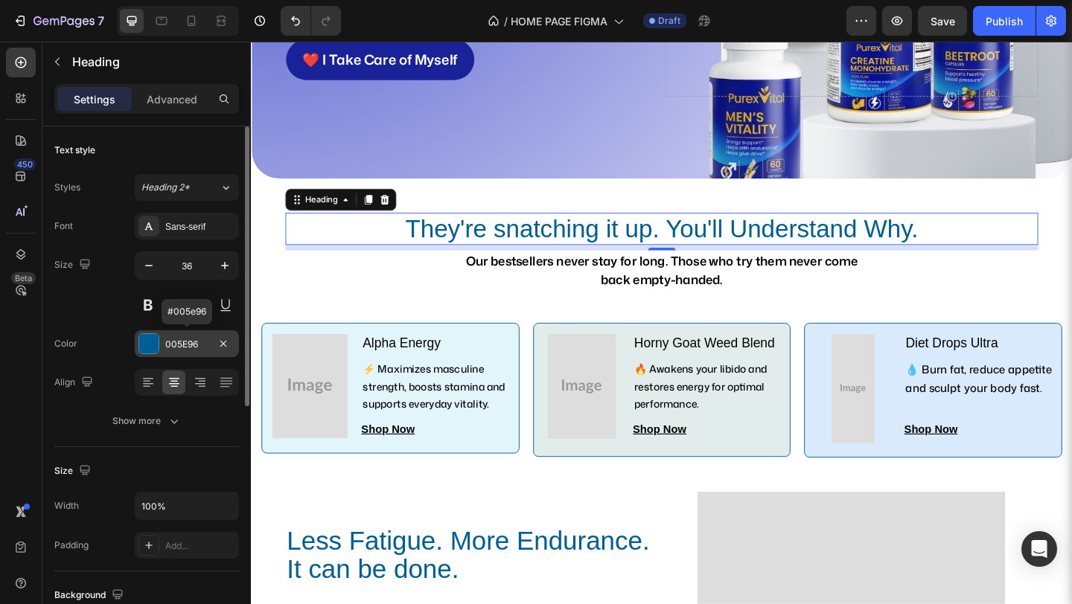
click at [189, 342] on div "005E96" at bounding box center [186, 344] width 43 height 13
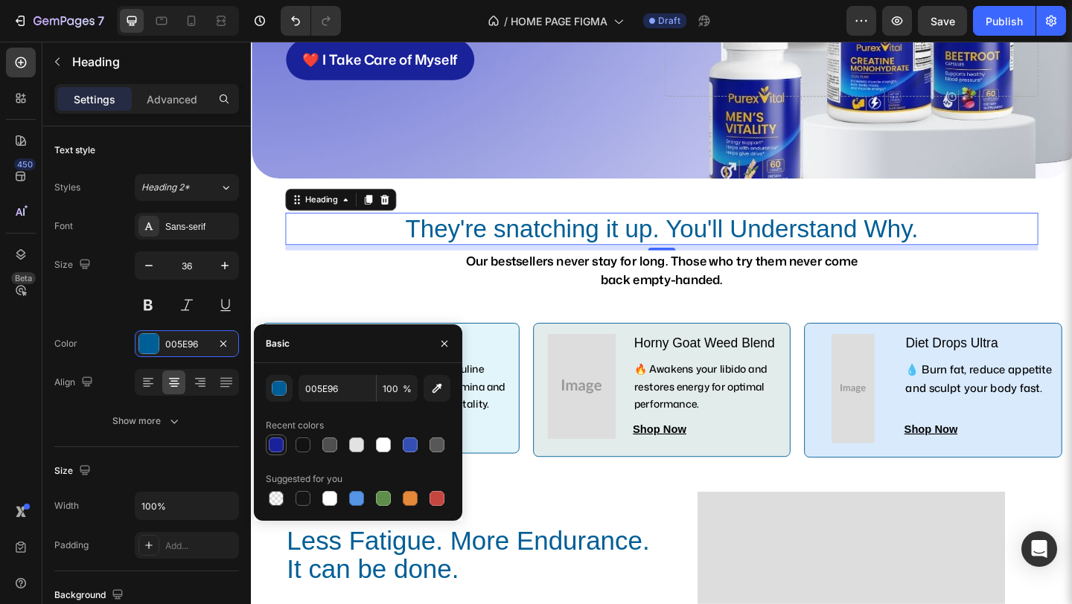
click at [273, 438] on div at bounding box center [276, 445] width 15 height 15
type input "1A229A"
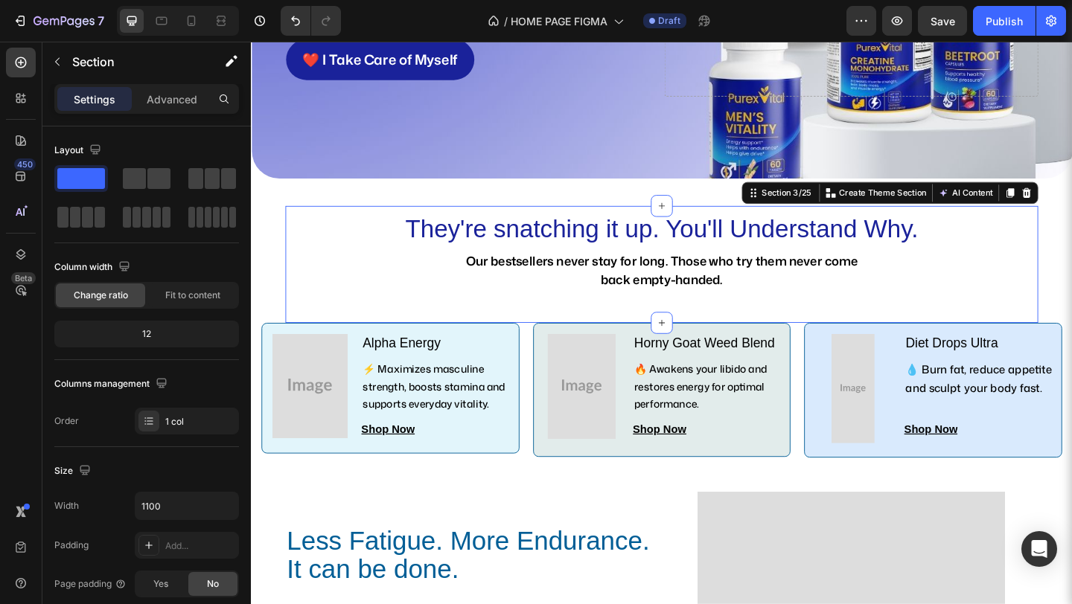
click at [333, 336] on div "They're snatching it up. You'll Understand Why. Heading Our bestsellers never s…" at bounding box center [697, 283] width 819 height 127
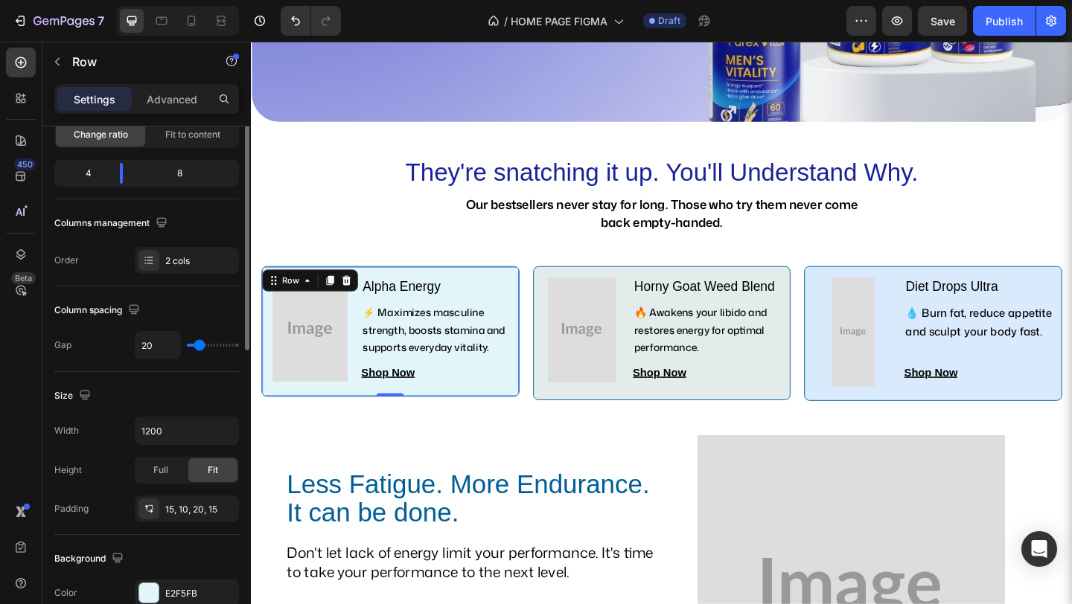
scroll to position [255, 0]
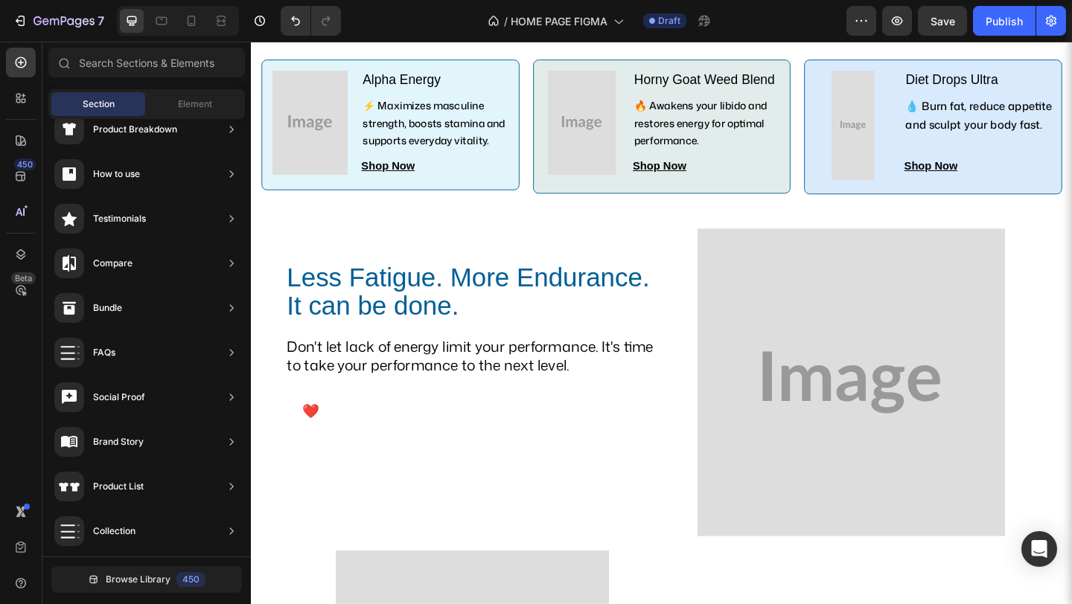
scroll to position [633, 0]
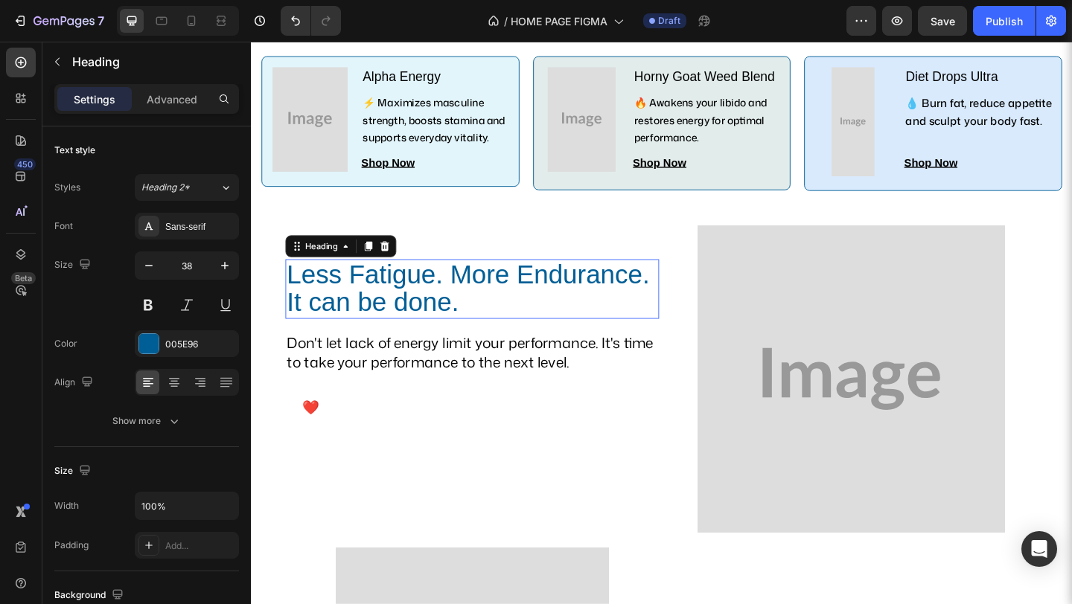
click at [380, 307] on h2 "Less Fatigue. More Endurance. It can be done." at bounding box center [491, 311] width 406 height 66
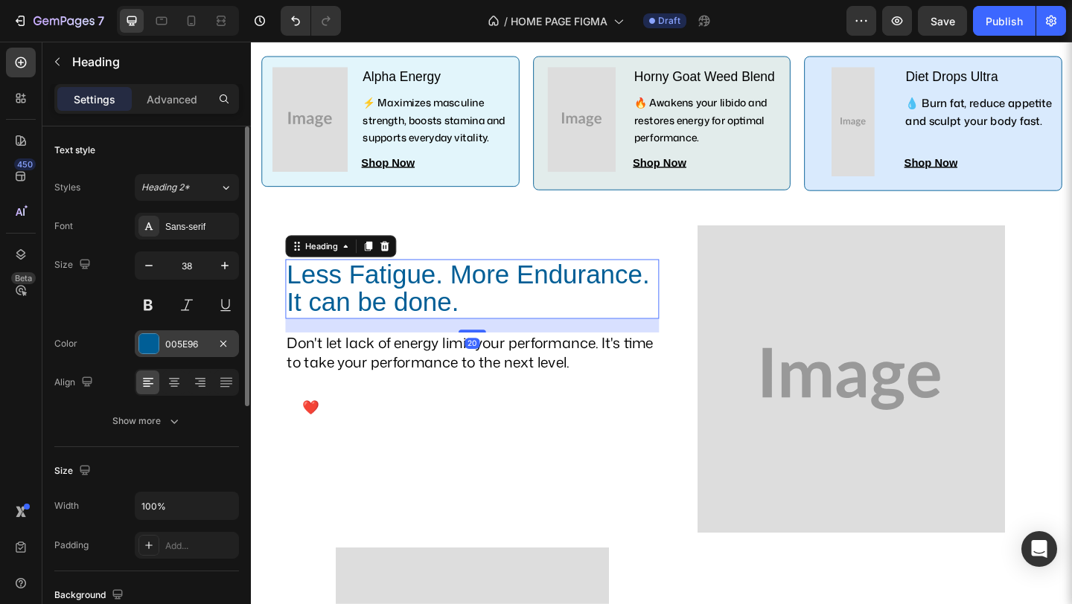
click at [206, 340] on div "005E96" at bounding box center [186, 344] width 43 height 13
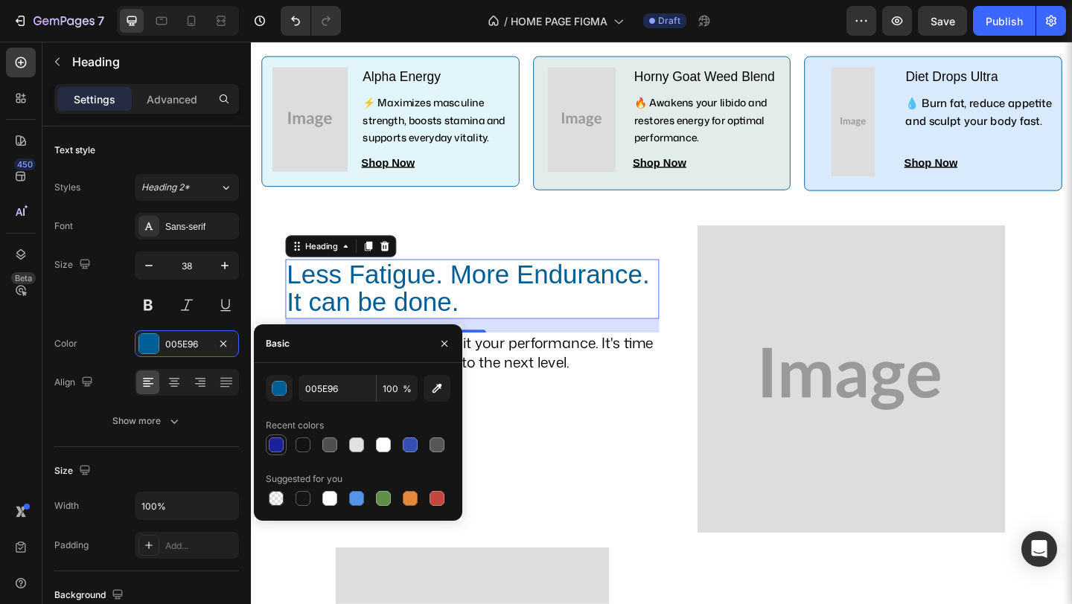
click at [278, 438] on div at bounding box center [276, 445] width 15 height 15
type input "1A229A"
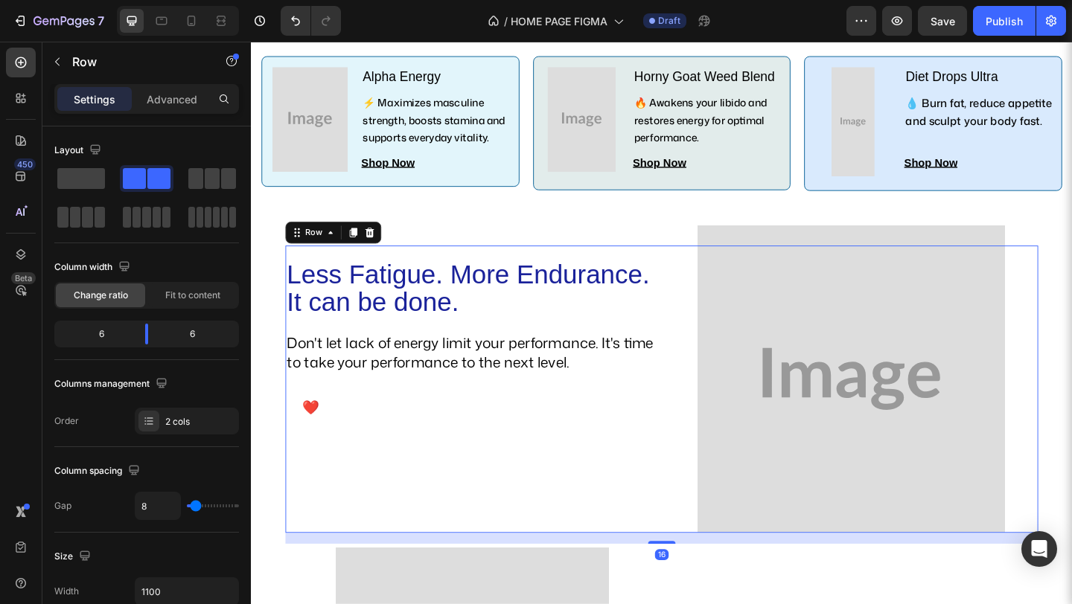
click at [608, 493] on div "Less Fatigue. More Endurance. It can be done. Heading Don't let lack of energy …" at bounding box center [491, 420] width 406 height 313
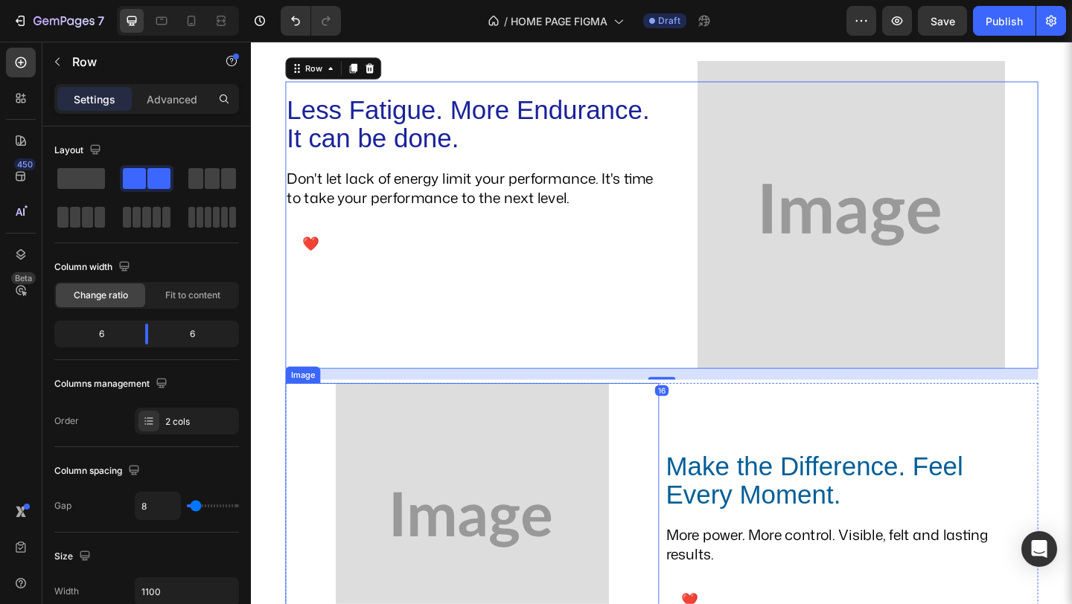
scroll to position [1035, 0]
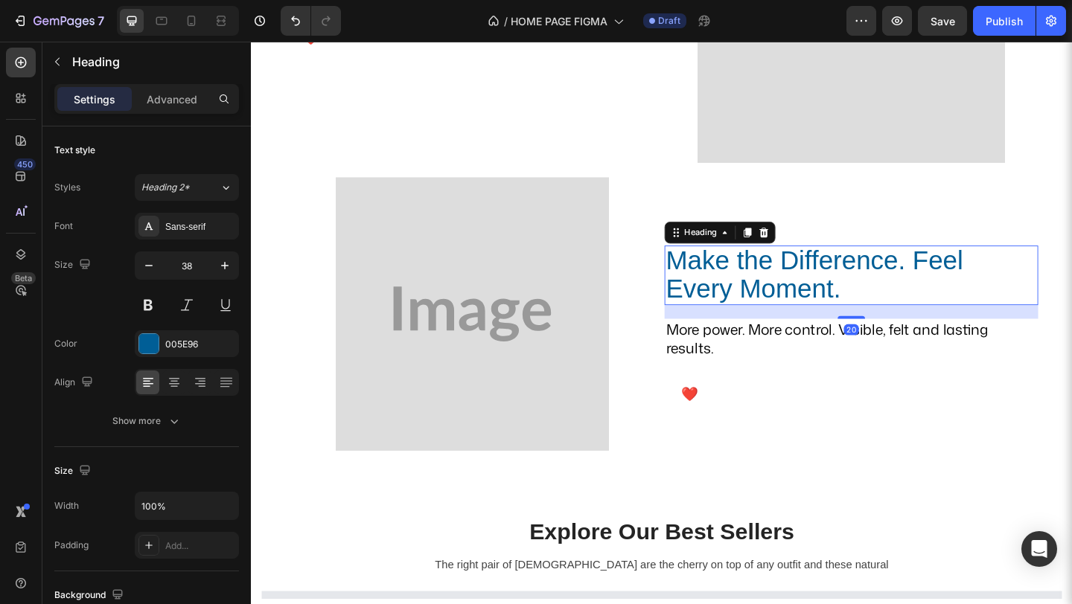
click at [768, 307] on h2 "Make the Difference. Feel Every Moment." at bounding box center [904, 297] width 406 height 66
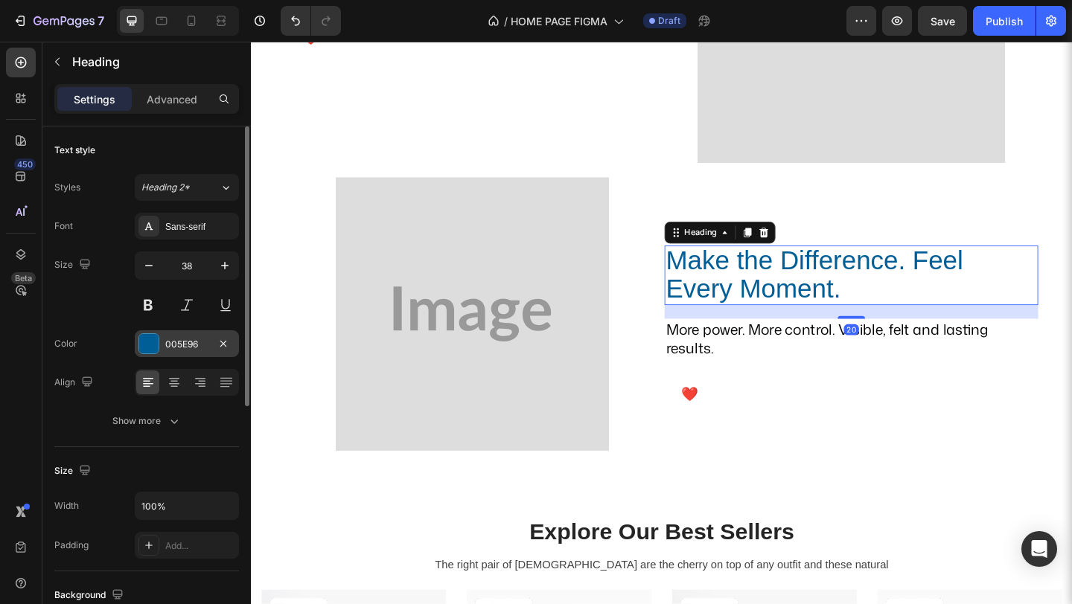
click at [179, 350] on div "005E96" at bounding box center [186, 344] width 43 height 13
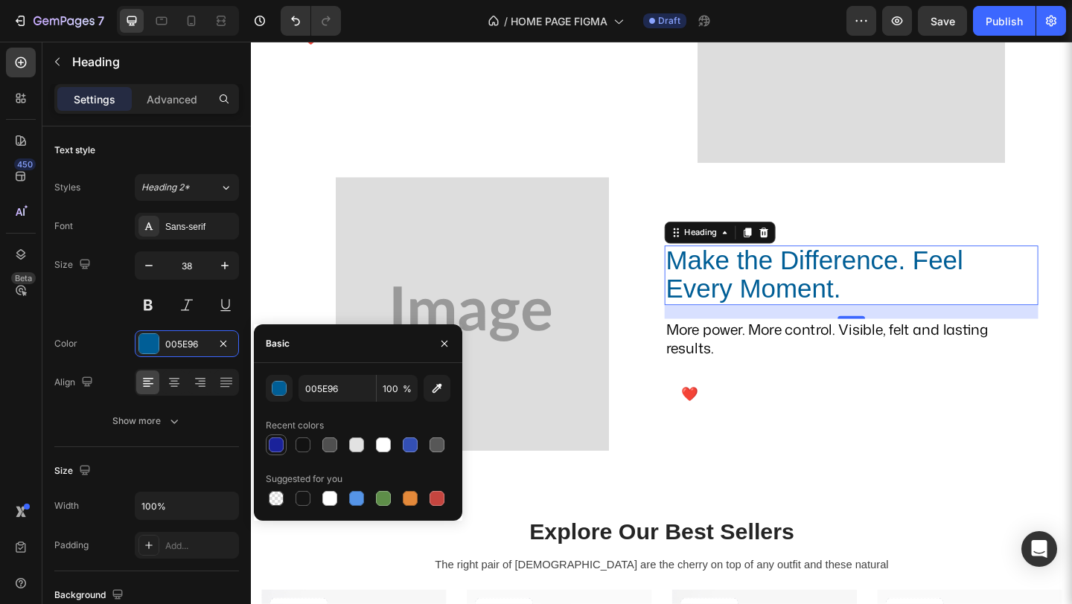
click at [278, 445] on div at bounding box center [276, 445] width 15 height 15
type input "1A229A"
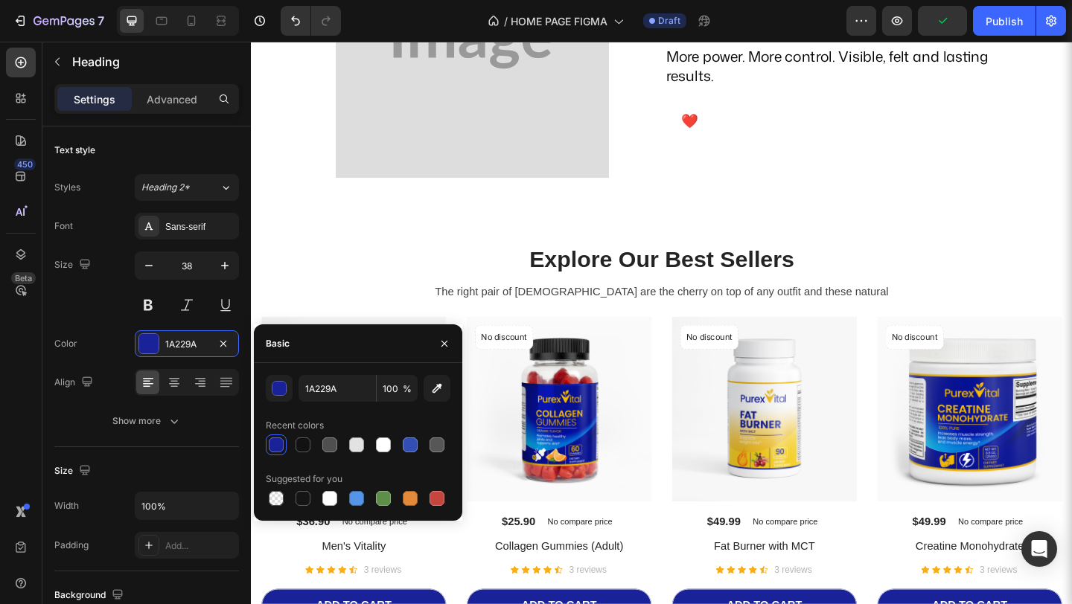
scroll to position [1349, 0]
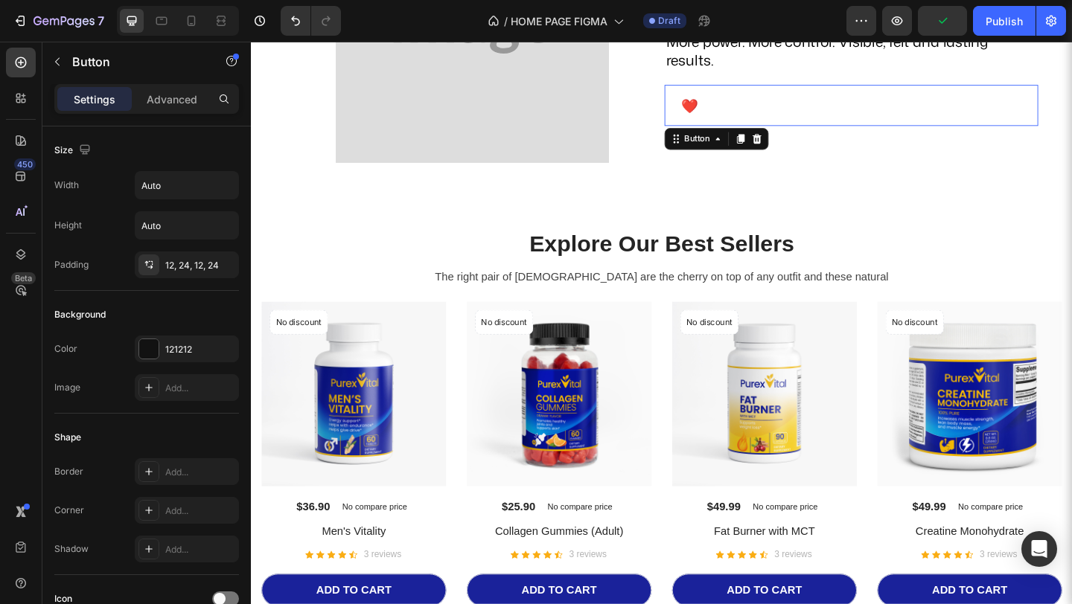
click at [904, 96] on div "❤️ I Take Care of Myself Button 0" at bounding box center [904, 111] width 406 height 45
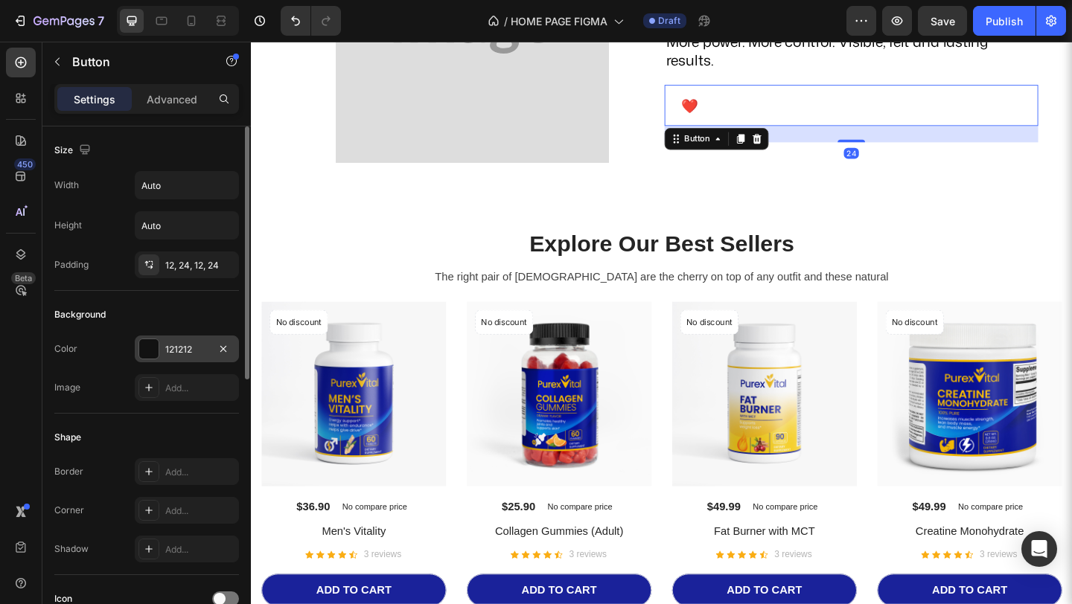
click at [192, 359] on div "121212" at bounding box center [187, 349] width 104 height 27
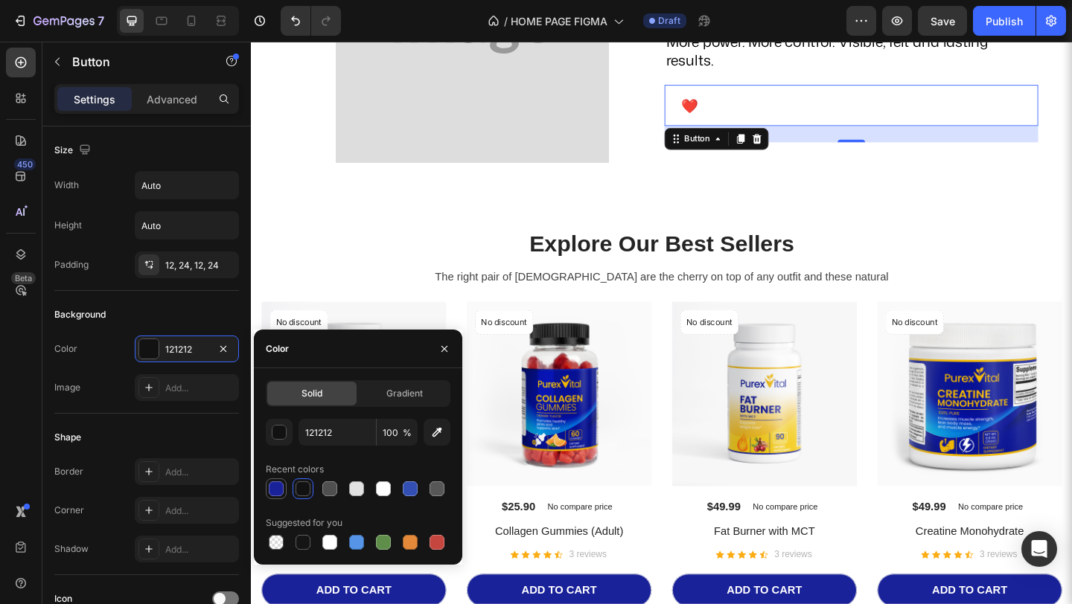
click at [280, 481] on div at bounding box center [276, 489] width 18 height 18
type input "1A229A"
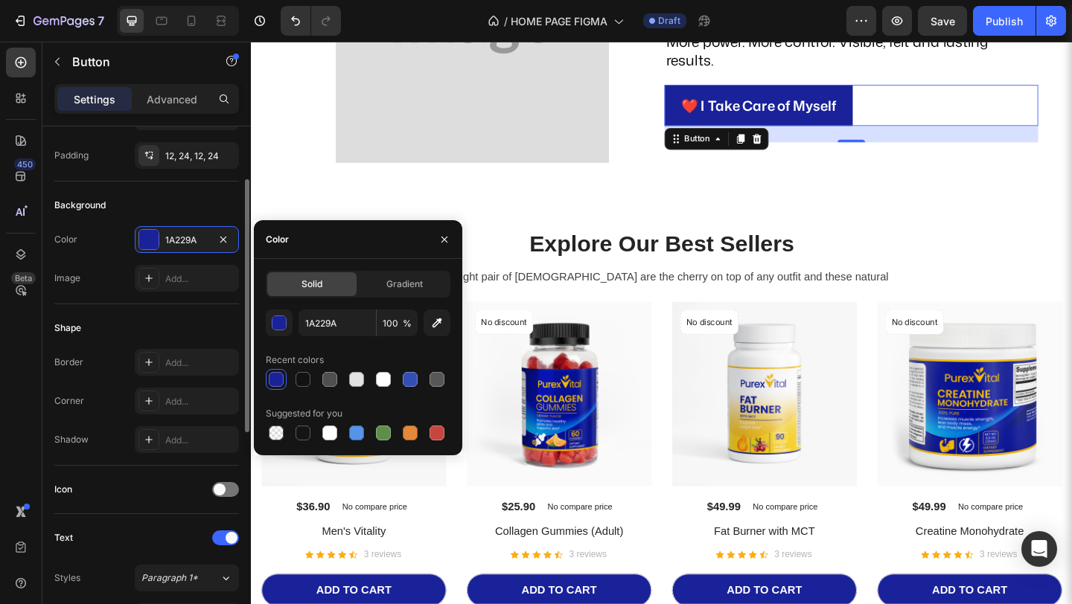
scroll to position [111, 0]
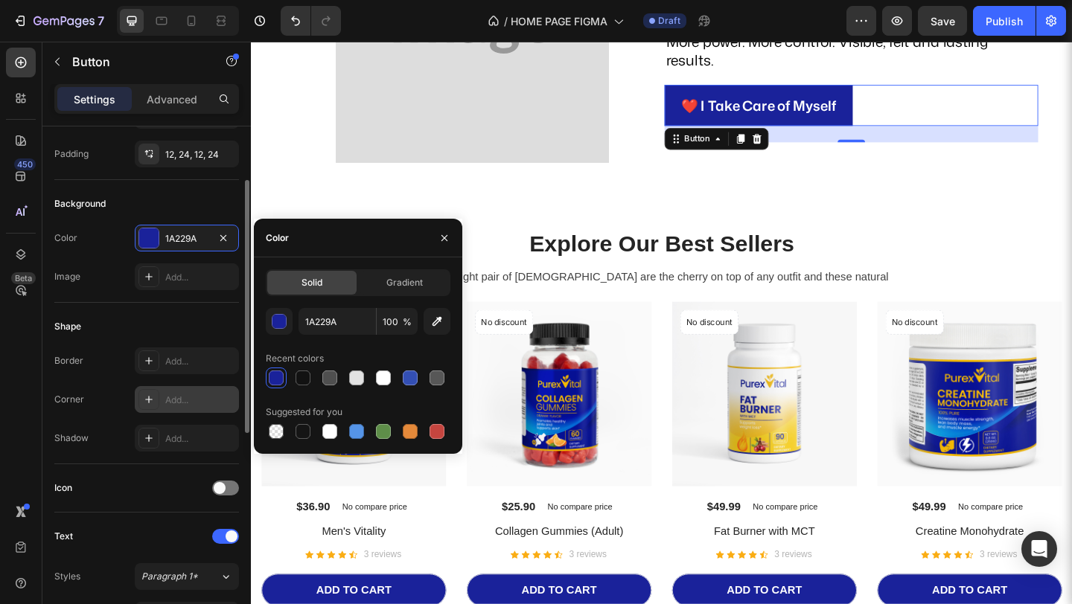
click at [179, 412] on div "Add..." at bounding box center [187, 399] width 104 height 27
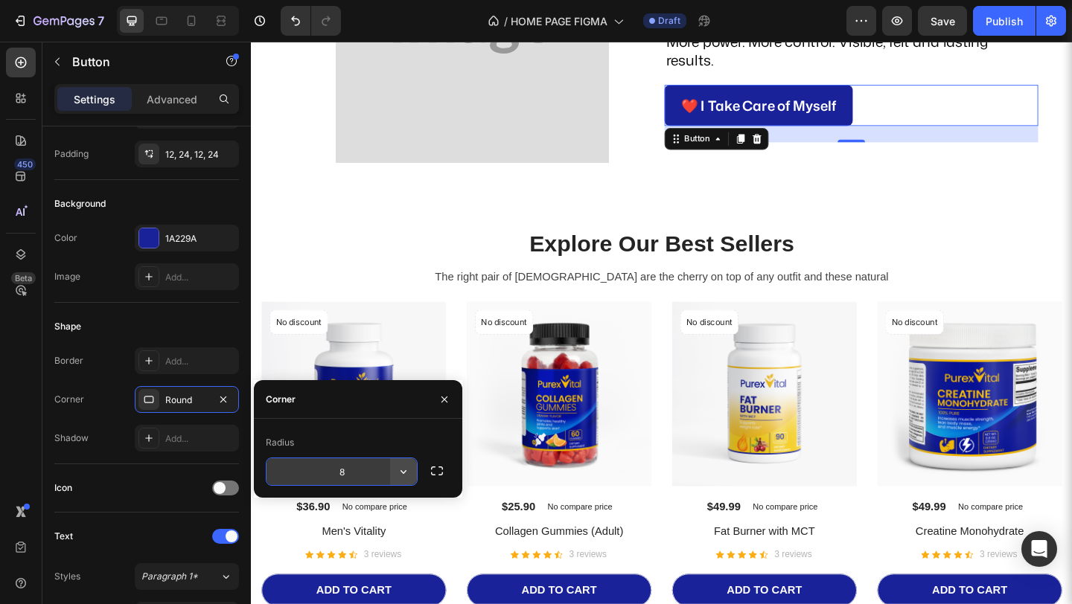
click at [398, 473] on icon "button" at bounding box center [403, 472] width 15 height 15
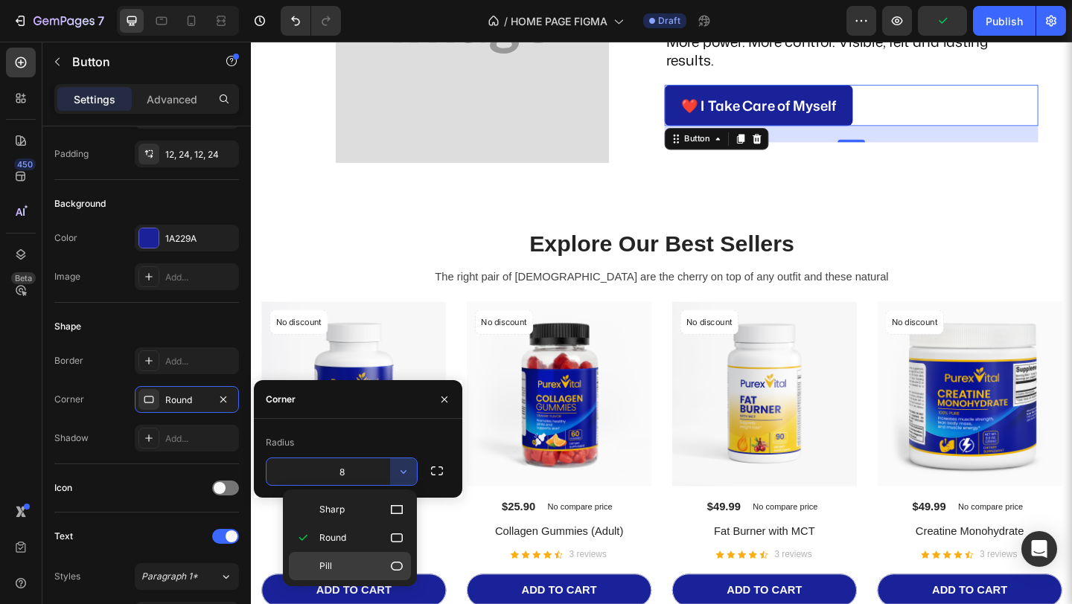
click at [351, 558] on div "Pill" at bounding box center [350, 566] width 122 height 28
type input "9999"
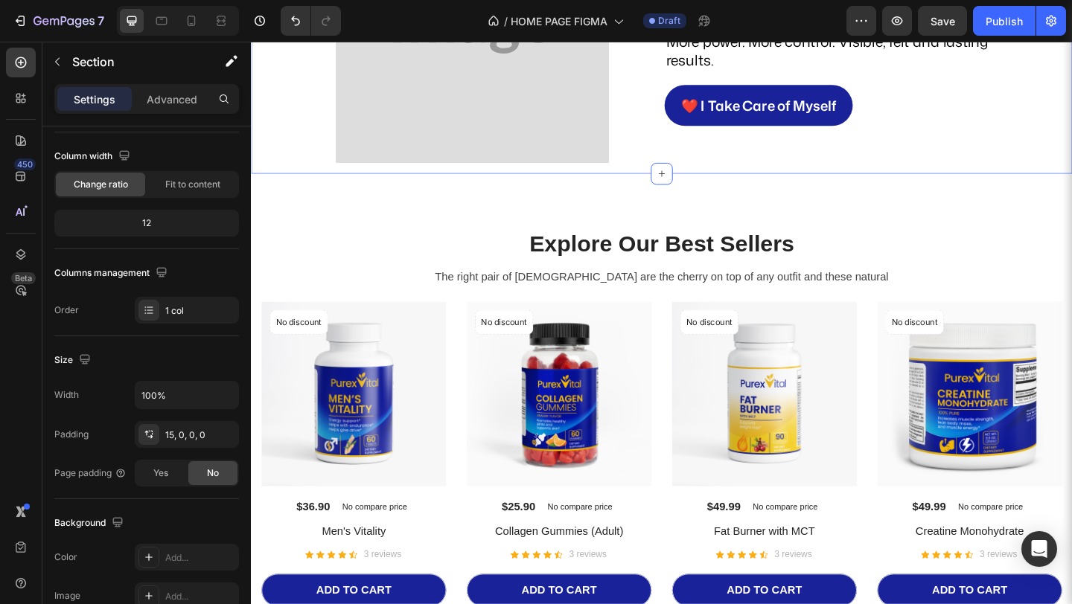
click at [881, 182] on div "Make the Difference. Feel Every Moment. Heading More power. More control. Visib…" at bounding box center [697, 31] width 893 height 310
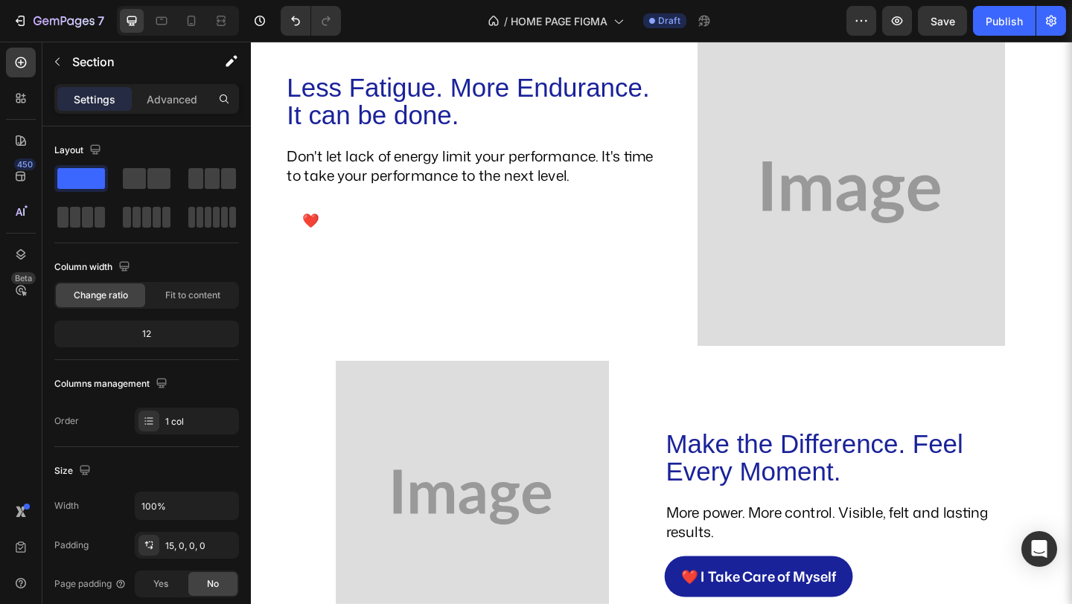
scroll to position [823, 0]
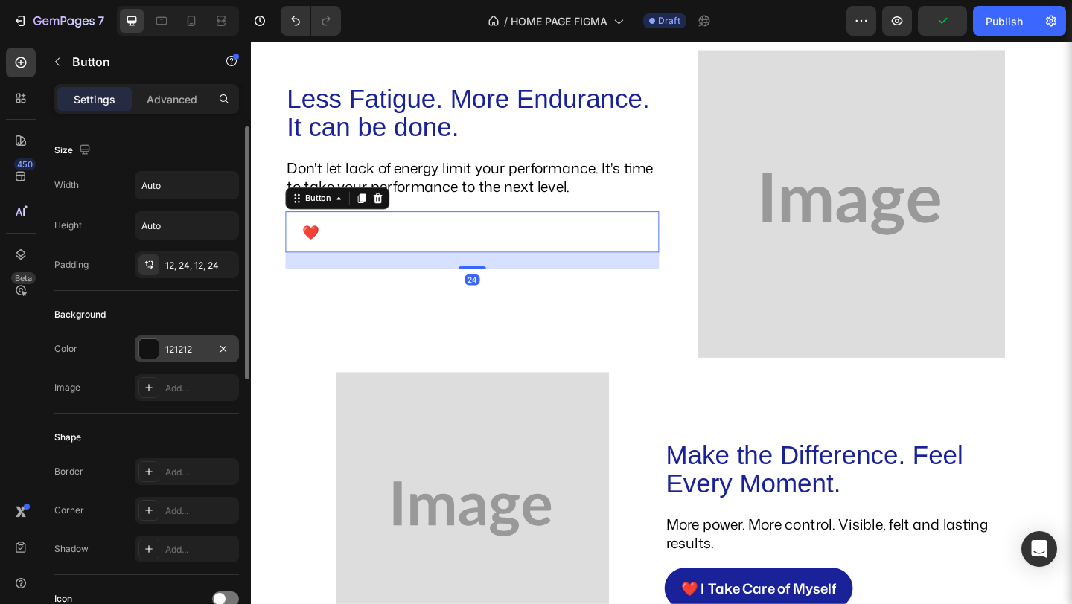
click at [188, 350] on div "121212" at bounding box center [186, 349] width 43 height 13
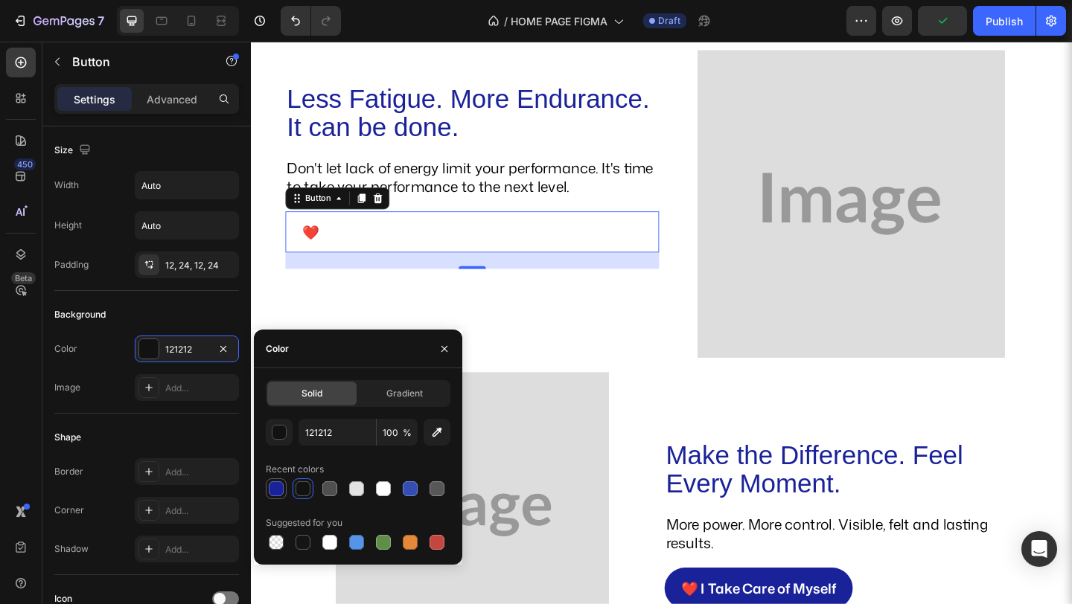
click at [271, 480] on div at bounding box center [276, 489] width 18 height 18
type input "1A229A"
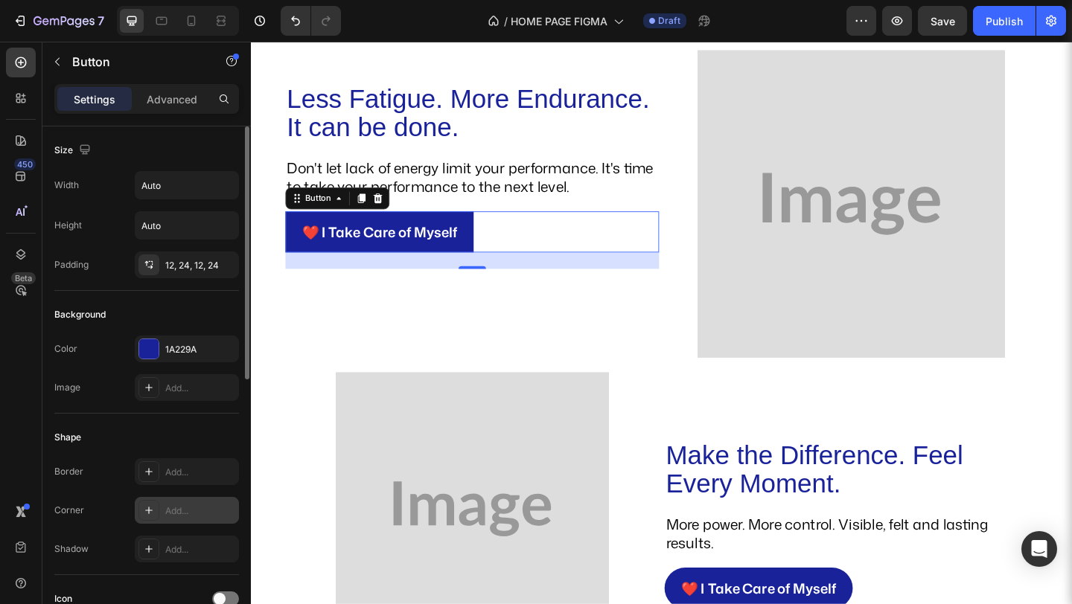
click at [201, 501] on div "Add..." at bounding box center [187, 510] width 104 height 27
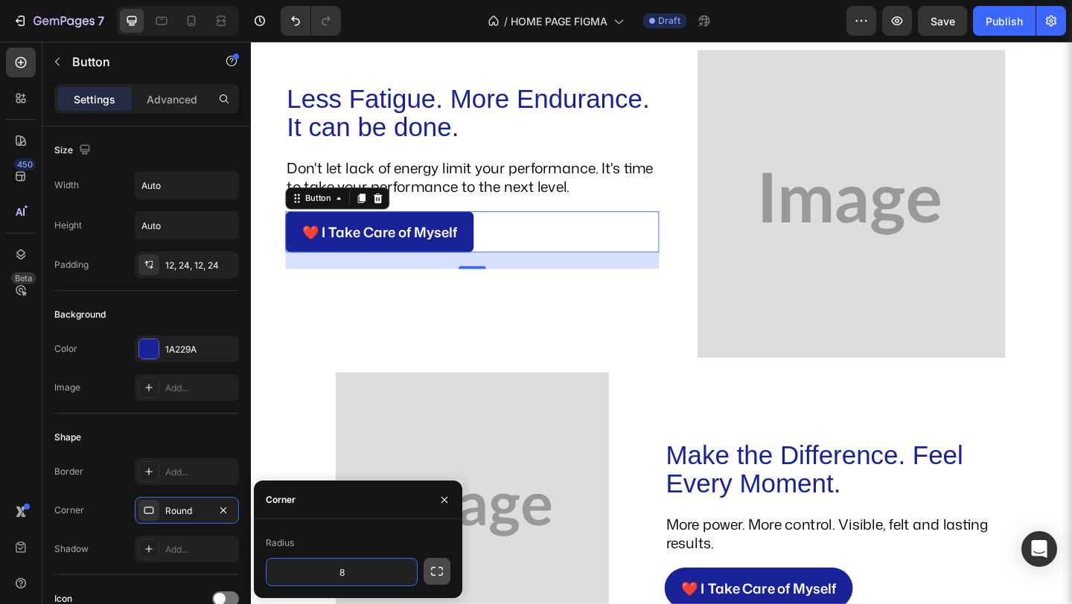
click at [434, 567] on icon "button" at bounding box center [437, 571] width 15 height 15
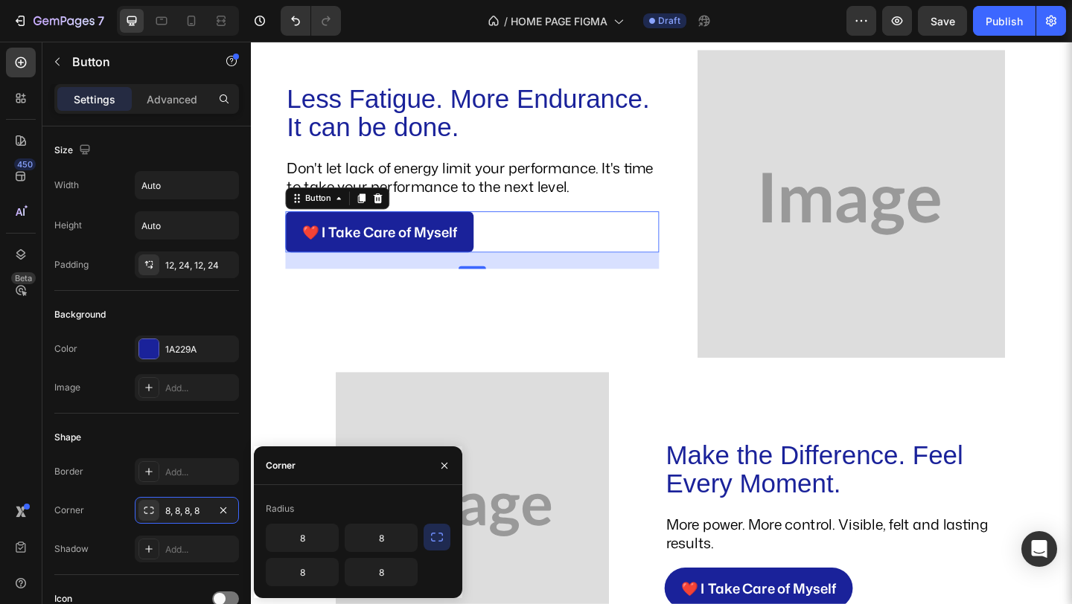
click at [315, 504] on div "Radius" at bounding box center [358, 509] width 185 height 24
click at [439, 532] on icon "button" at bounding box center [437, 537] width 15 height 15
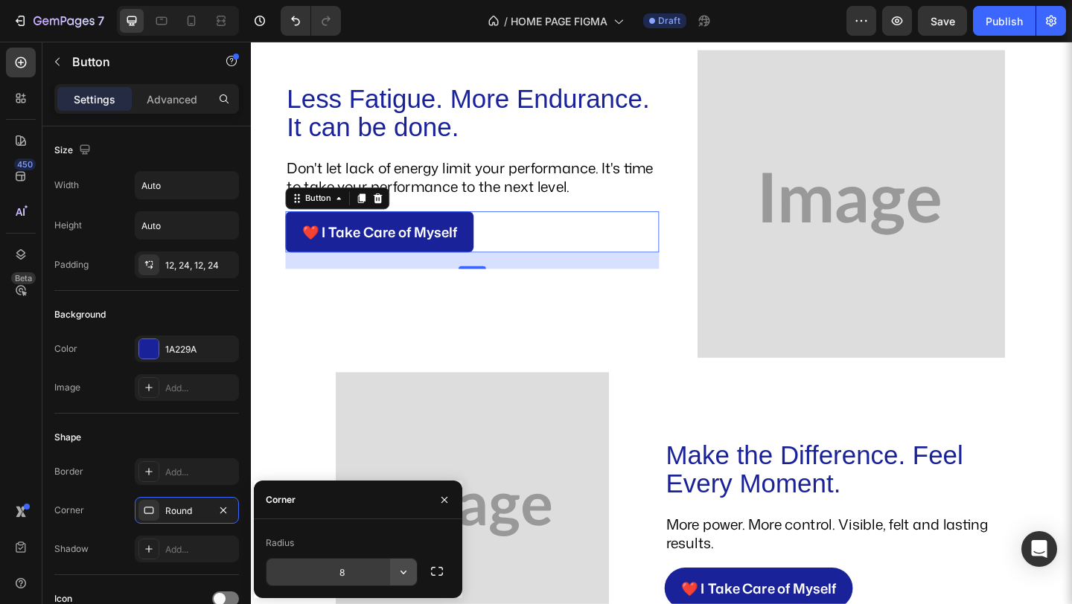
click at [409, 568] on icon "button" at bounding box center [403, 572] width 15 height 15
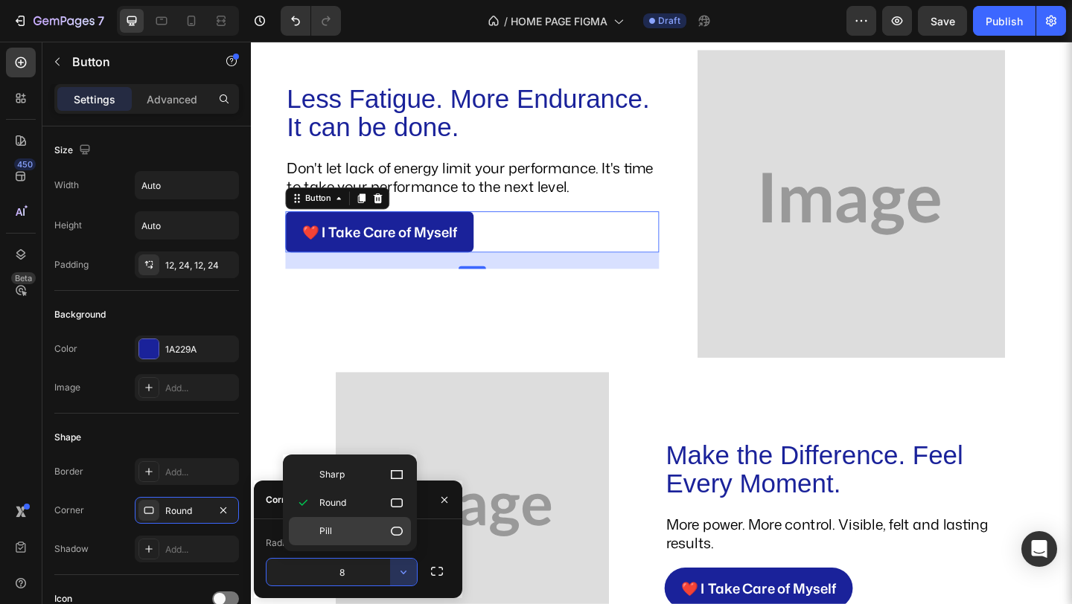
click at [392, 526] on icon at bounding box center [396, 531] width 15 height 15
type input "9999"
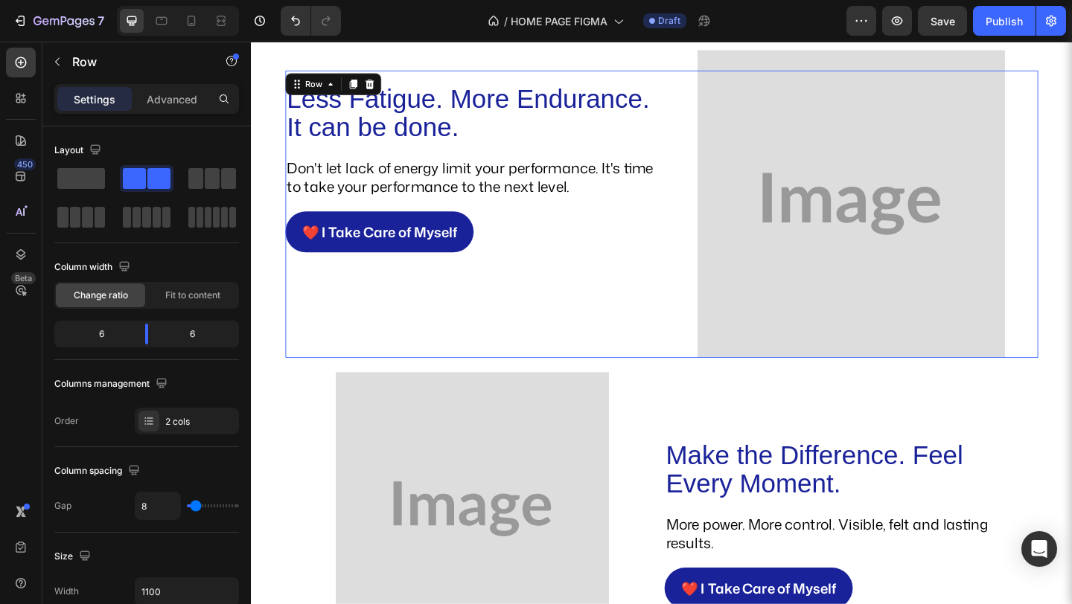
click at [628, 351] on div "Less Fatigue. More Endurance. It can be done. Heading Don't let lack of energy …" at bounding box center [491, 229] width 406 height 313
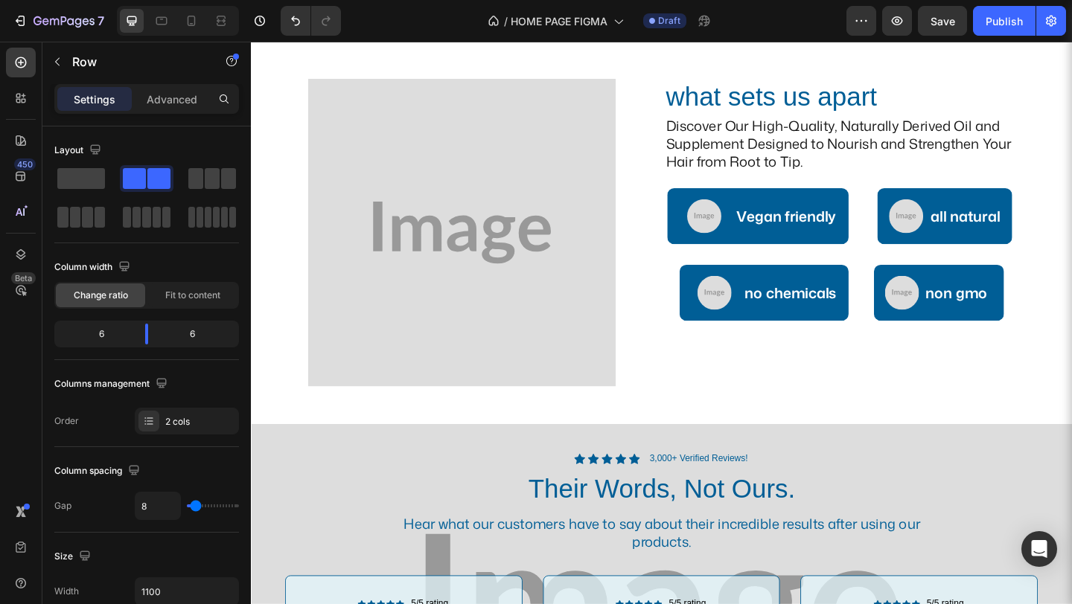
scroll to position [2066, 0]
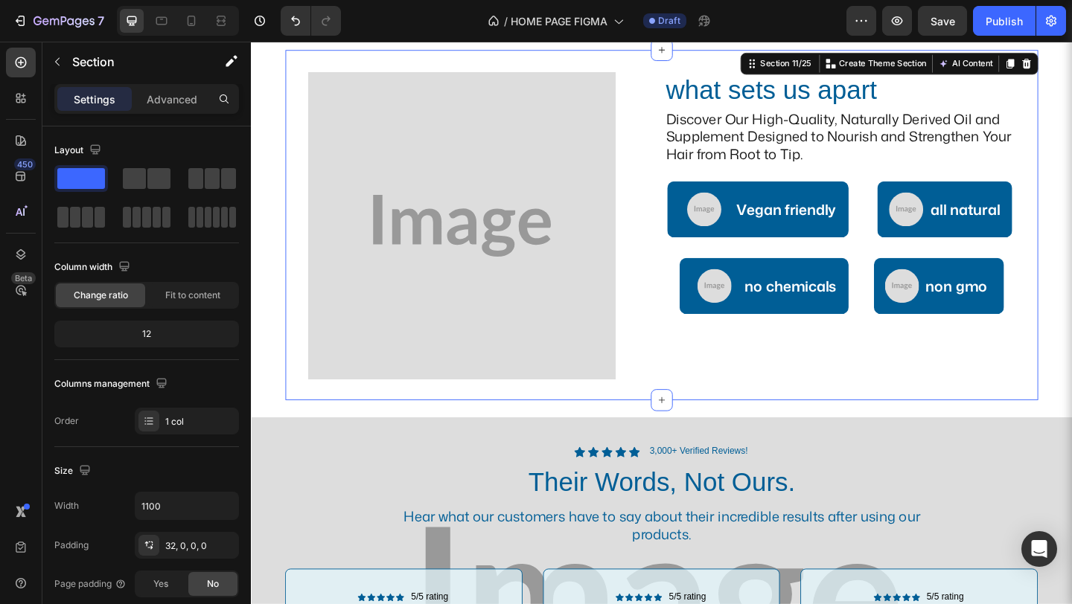
click at [873, 417] on div "what sets us apart Heading Discover Our High-Quality, Naturally Derived Oil and…" at bounding box center [697, 252] width 819 height 357
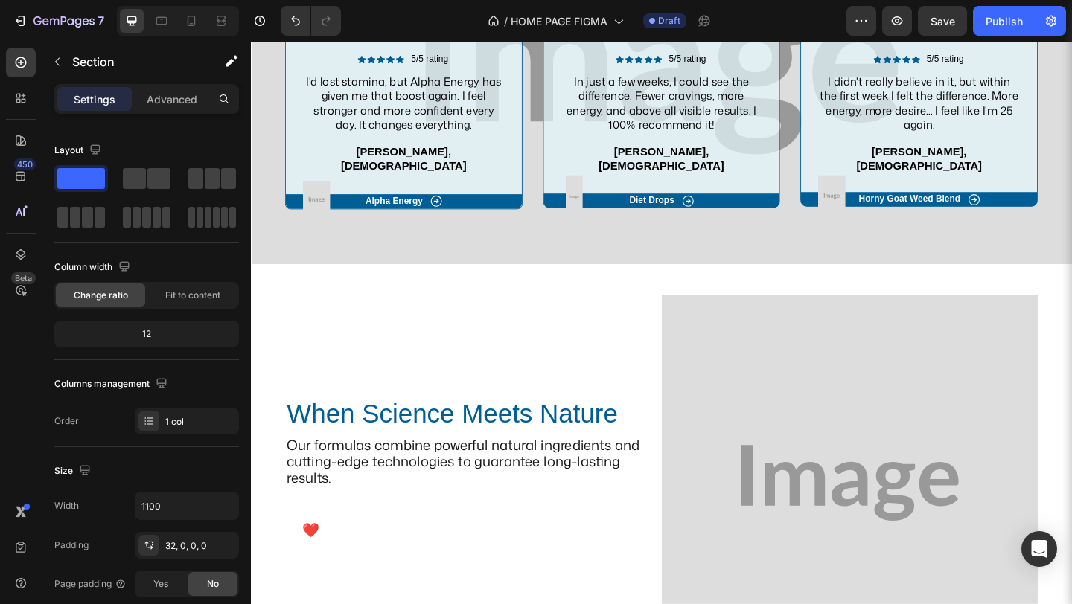
scroll to position [2897, 0]
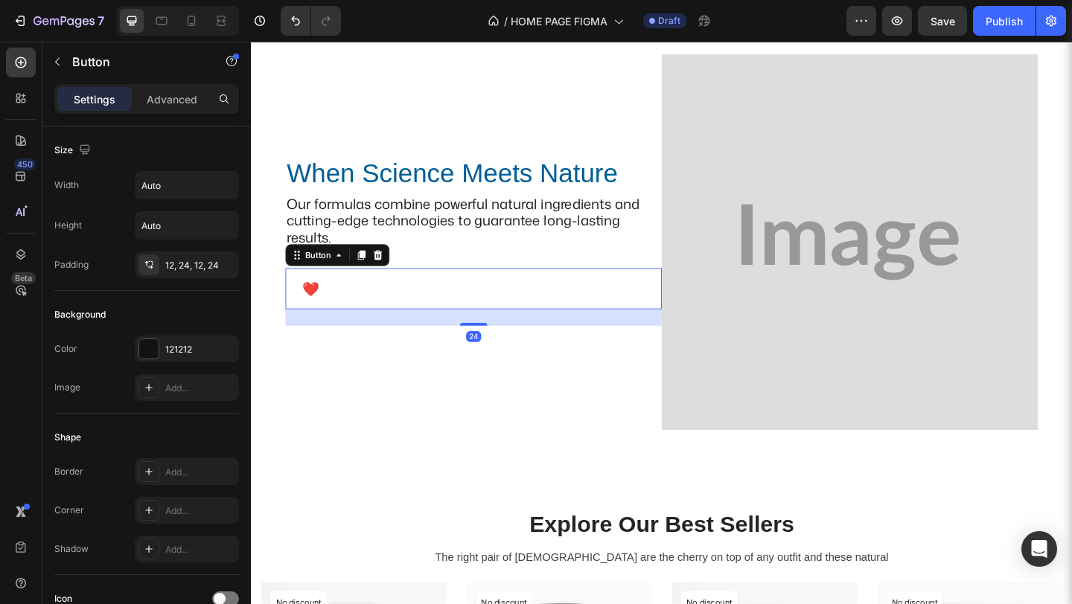
click at [517, 317] on div "❤️ I Take Care of Myself Button 24" at bounding box center [492, 310] width 409 height 45
click at [159, 354] on div at bounding box center [148, 349] width 21 height 21
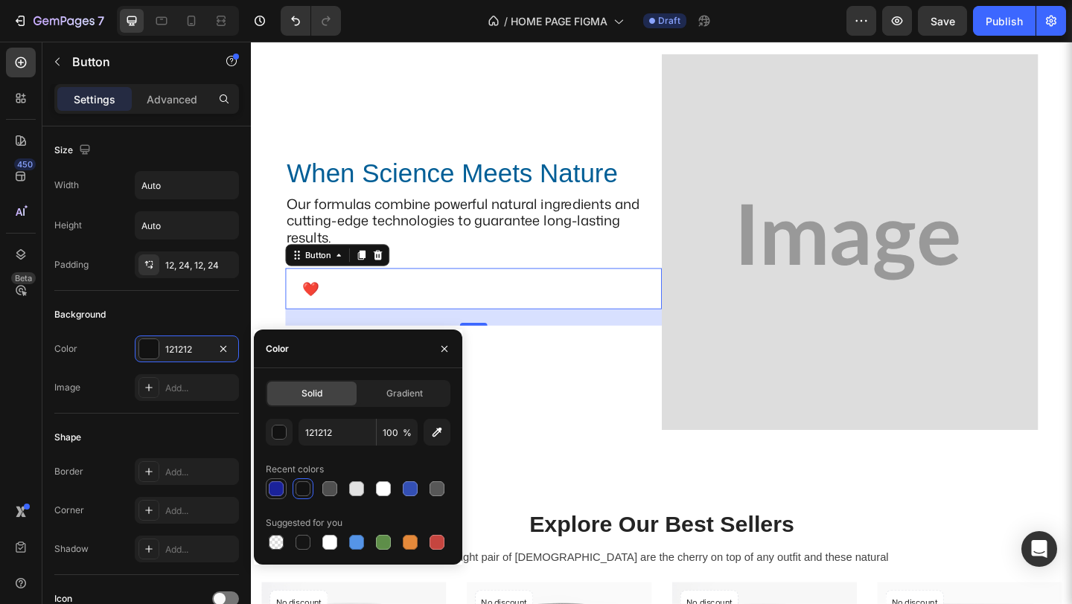
click at [269, 497] on div at bounding box center [276, 489] width 18 height 18
type input "1A229A"
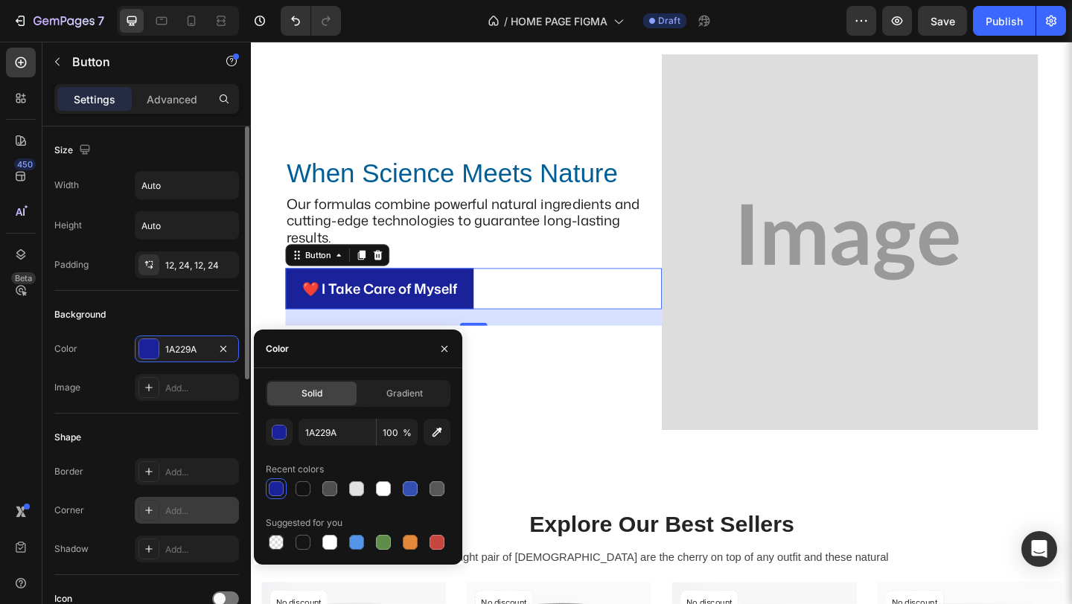
click at [184, 517] on div "Add..." at bounding box center [200, 511] width 70 height 13
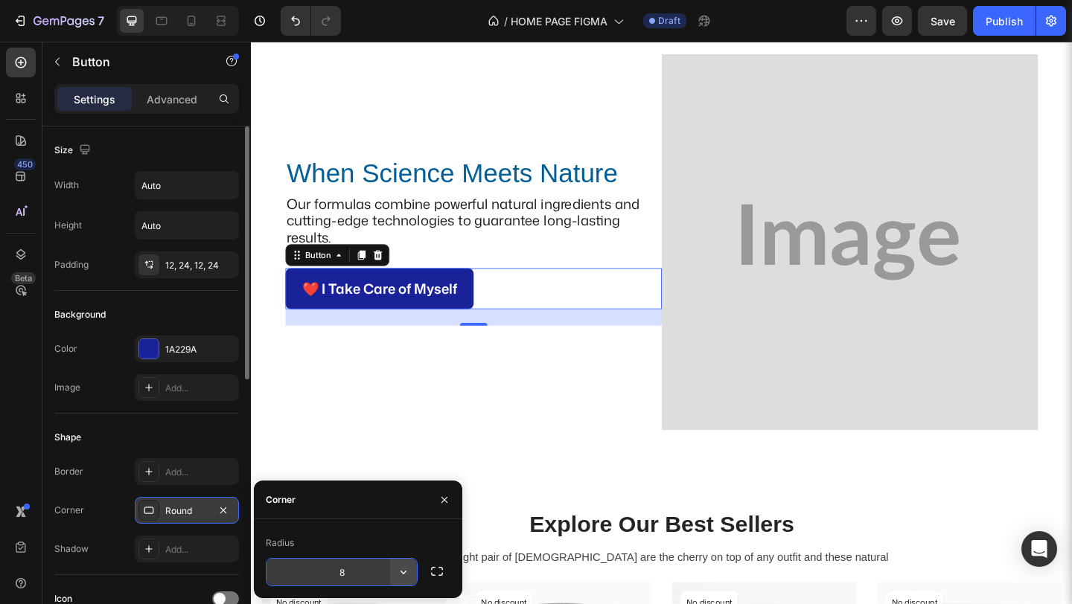
click at [400, 572] on icon "button" at bounding box center [403, 573] width 6 height 4
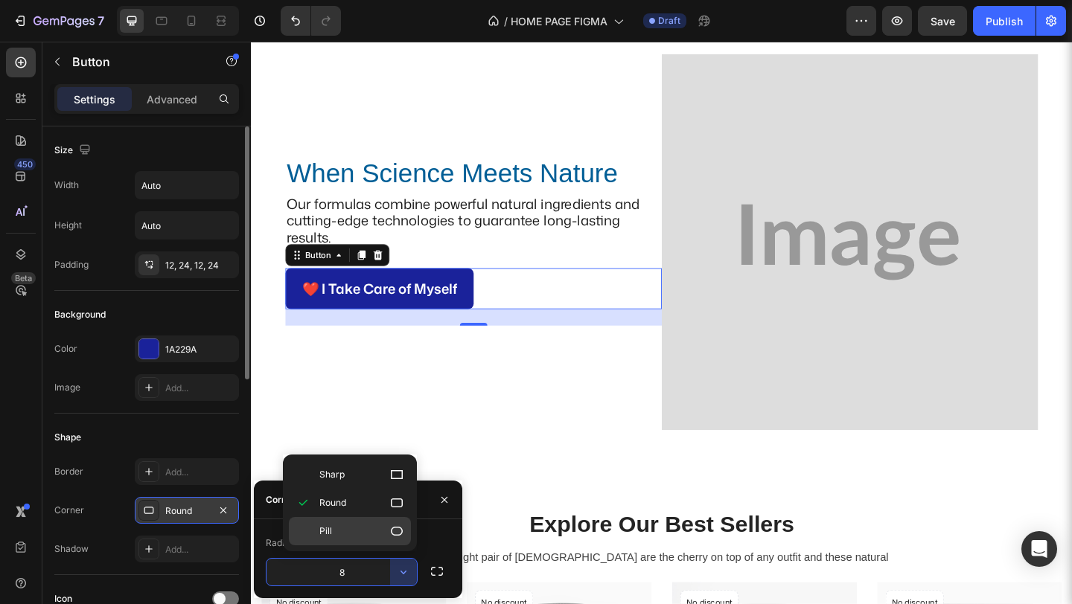
click at [381, 541] on div "Pill" at bounding box center [350, 531] width 122 height 28
type input "9999"
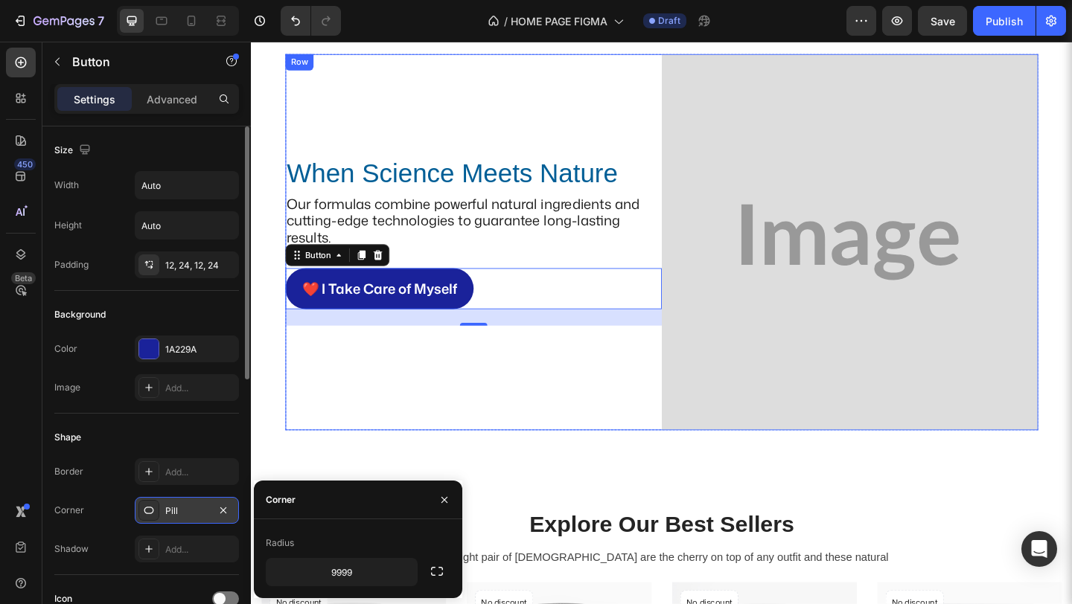
click at [540, 443] on div "Image When Science Meets Nature Heading Our formulas combine powerful natural i…" at bounding box center [492, 259] width 409 height 409
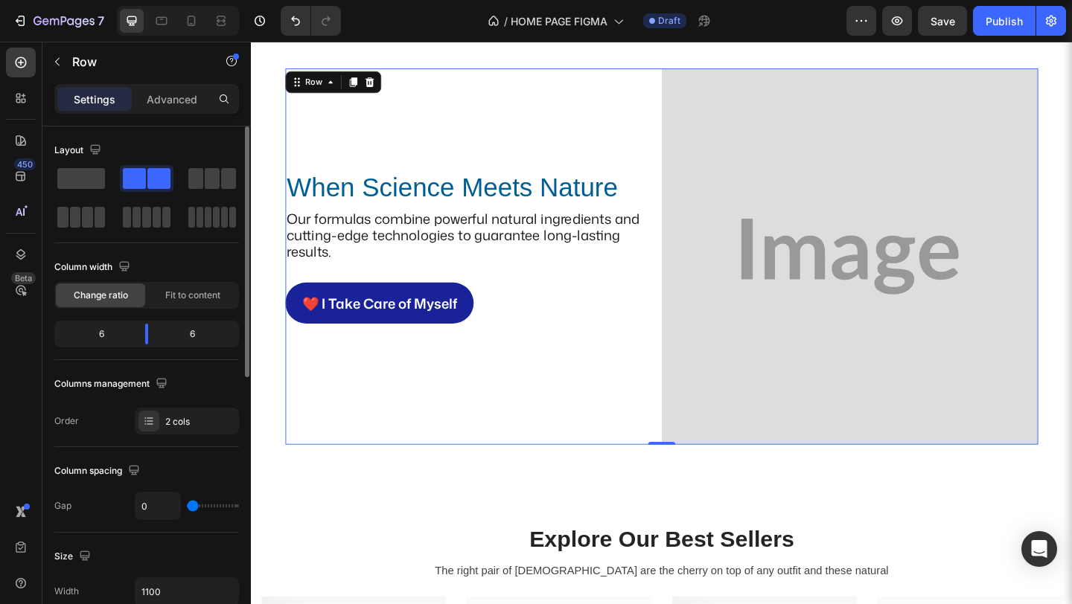
scroll to position [2709, 0]
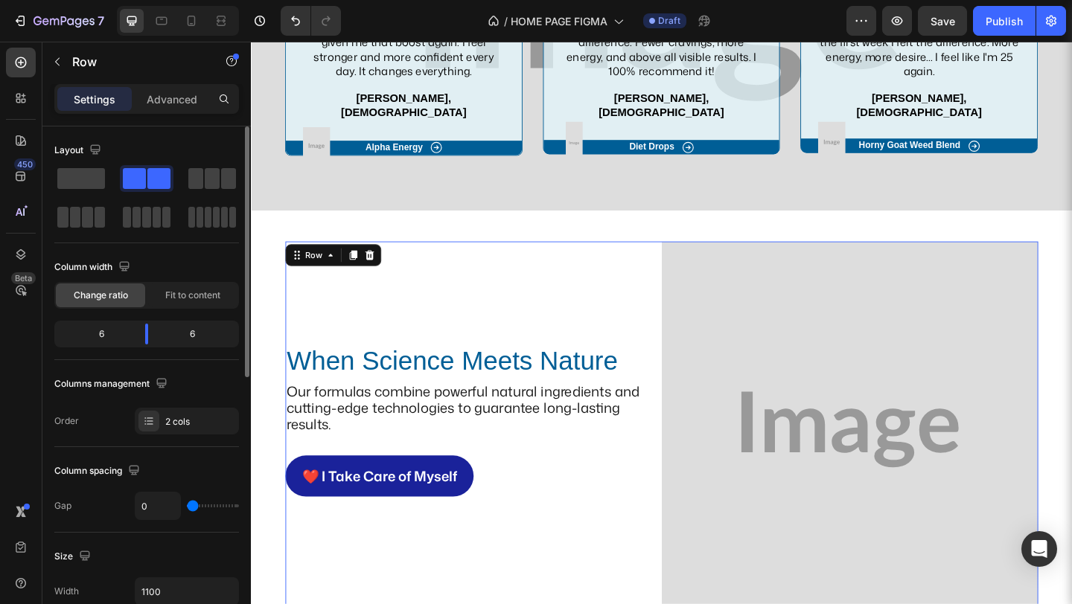
click at [538, 356] on div "Image When Science Meets Nature Heading Our formulas combine powerful natural i…" at bounding box center [492, 463] width 409 height 409
click at [536, 377] on h2 "When Science Meets Nature" at bounding box center [492, 388] width 409 height 31
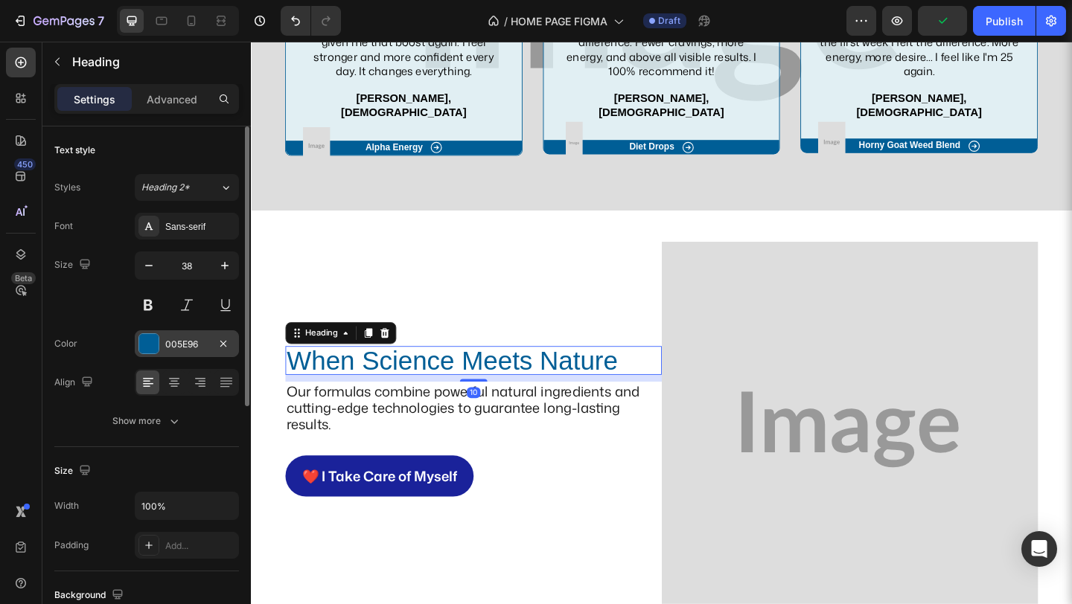
click at [200, 344] on div "005E96" at bounding box center [186, 344] width 43 height 13
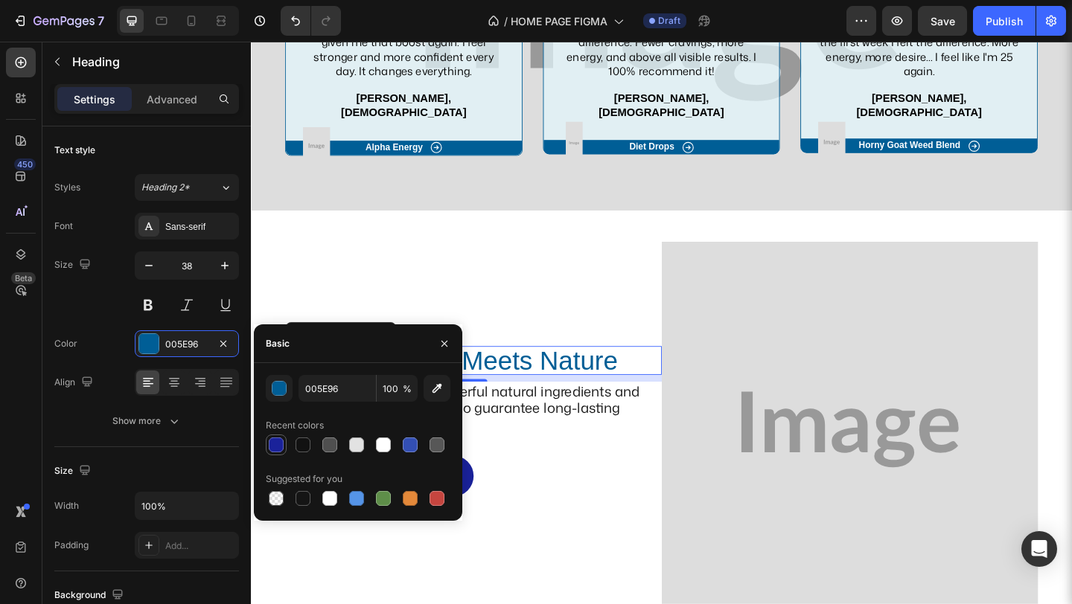
click at [278, 447] on div at bounding box center [276, 445] width 15 height 15
type input "1A229A"
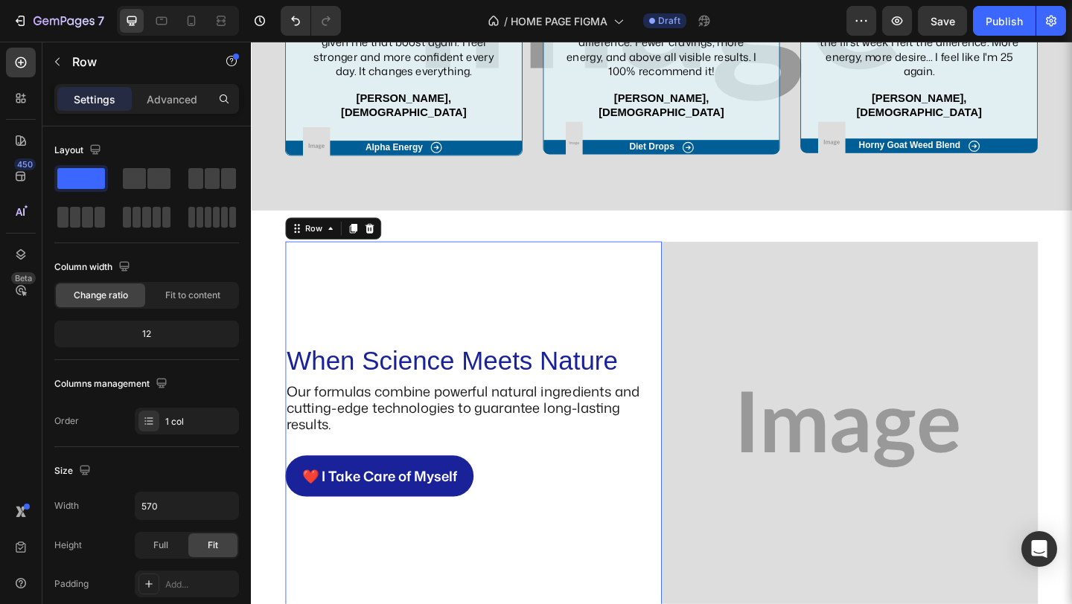
click at [537, 530] on div "❤️ I Take Care of Myself Button" at bounding box center [492, 523] width 409 height 63
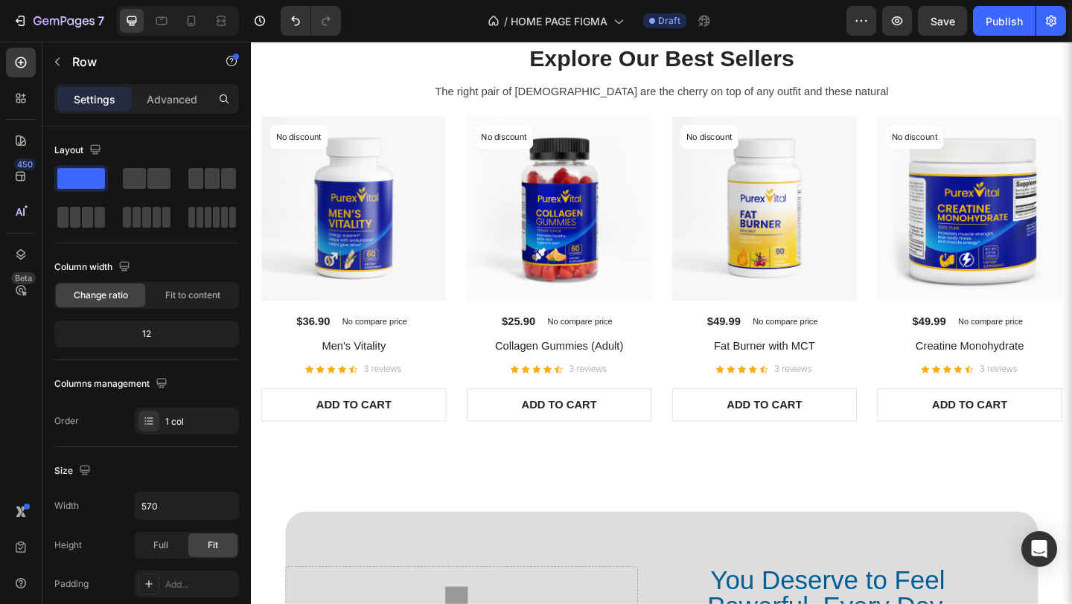
scroll to position [3405, 0]
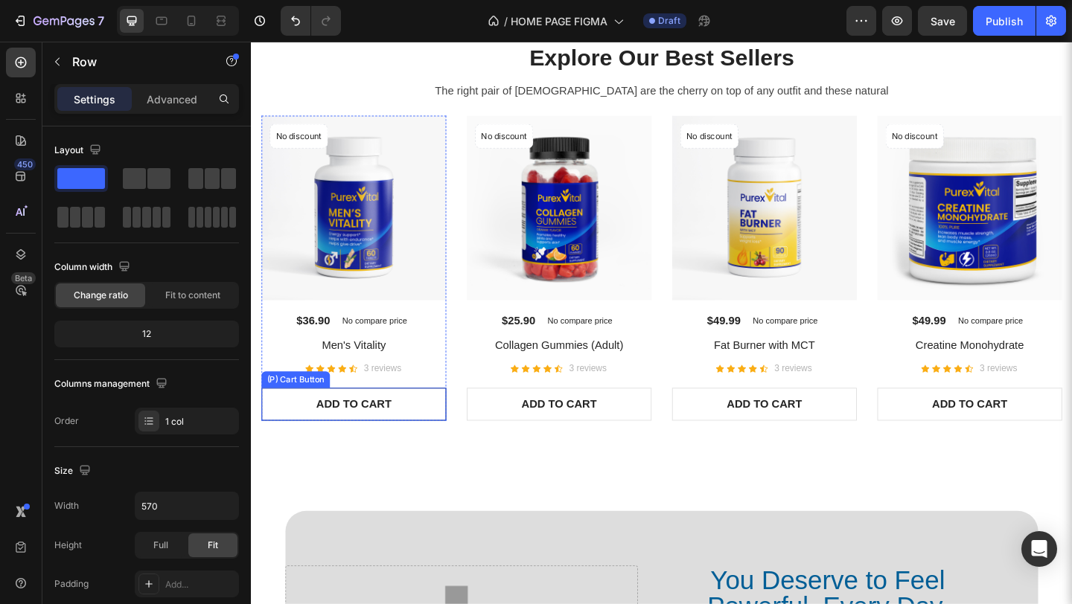
click at [456, 420] on button "ADD TO CART" at bounding box center [362, 436] width 201 height 36
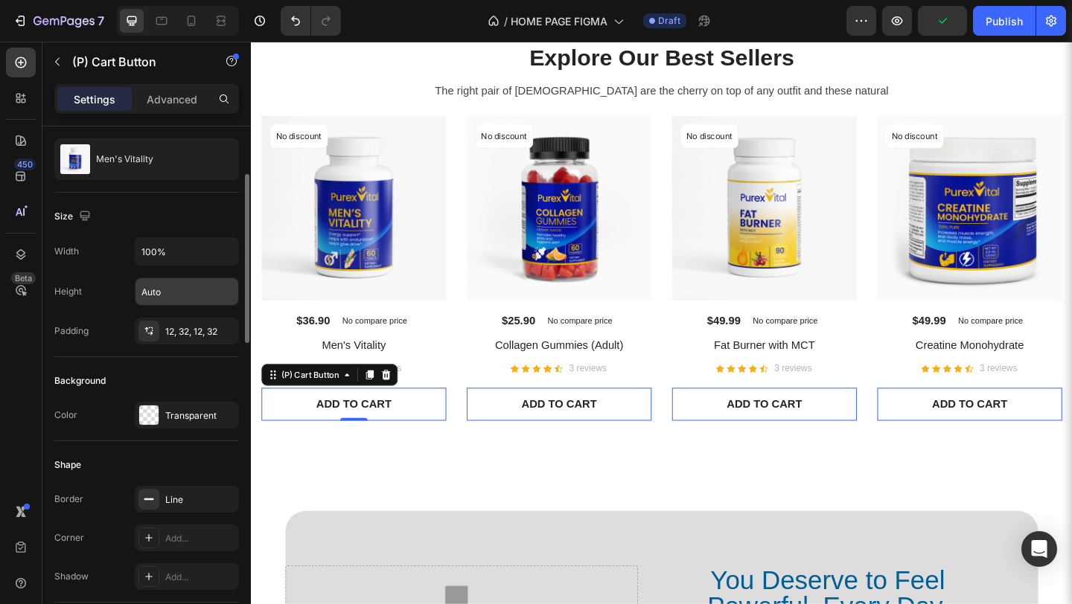
scroll to position [138, 0]
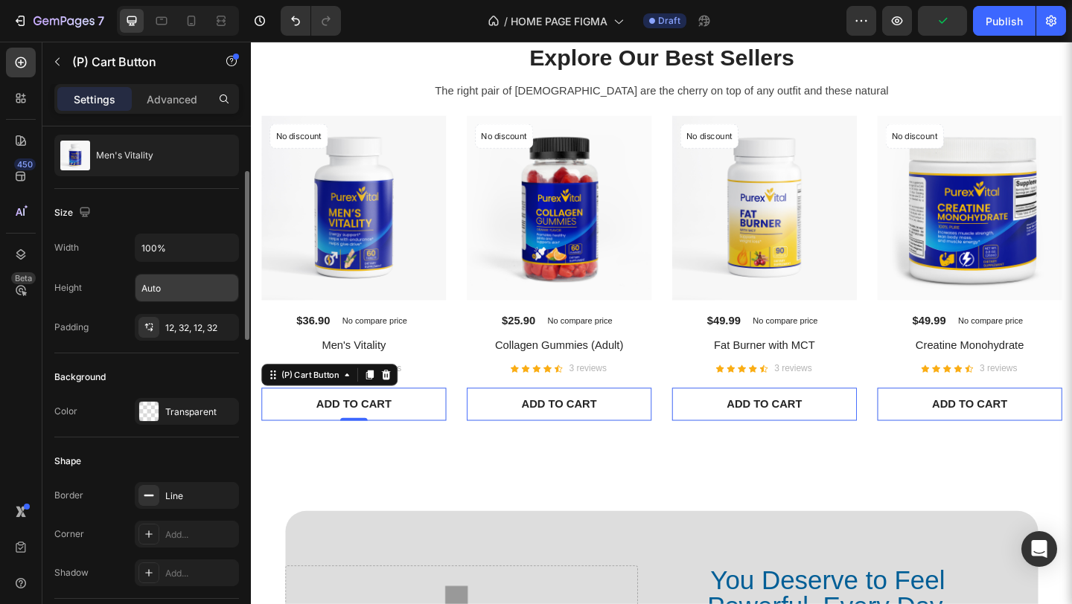
click at [187, 422] on div "Transparent" at bounding box center [187, 411] width 104 height 27
